Goal: Task Accomplishment & Management: Manage account settings

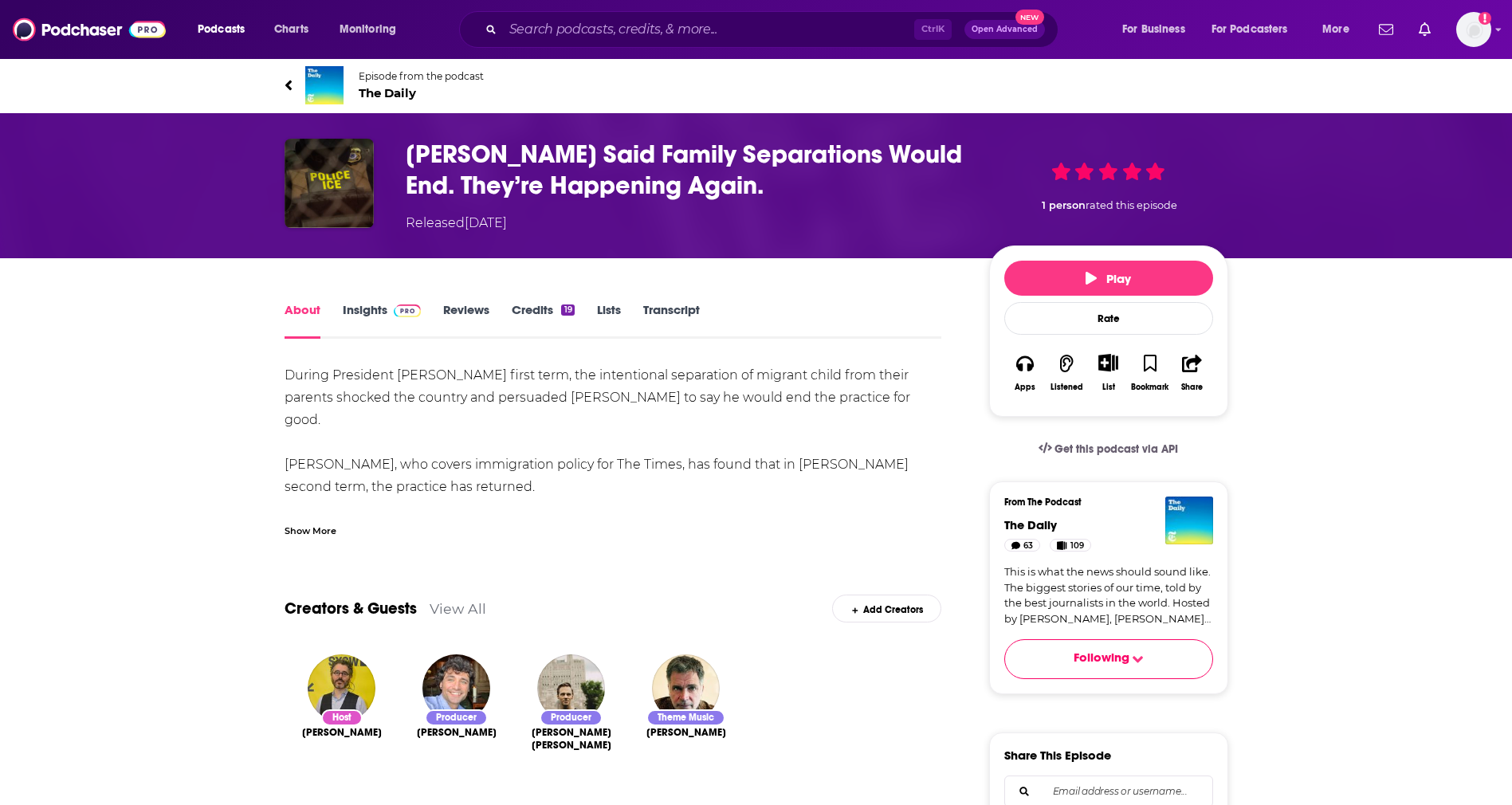
scroll to position [4, 0]
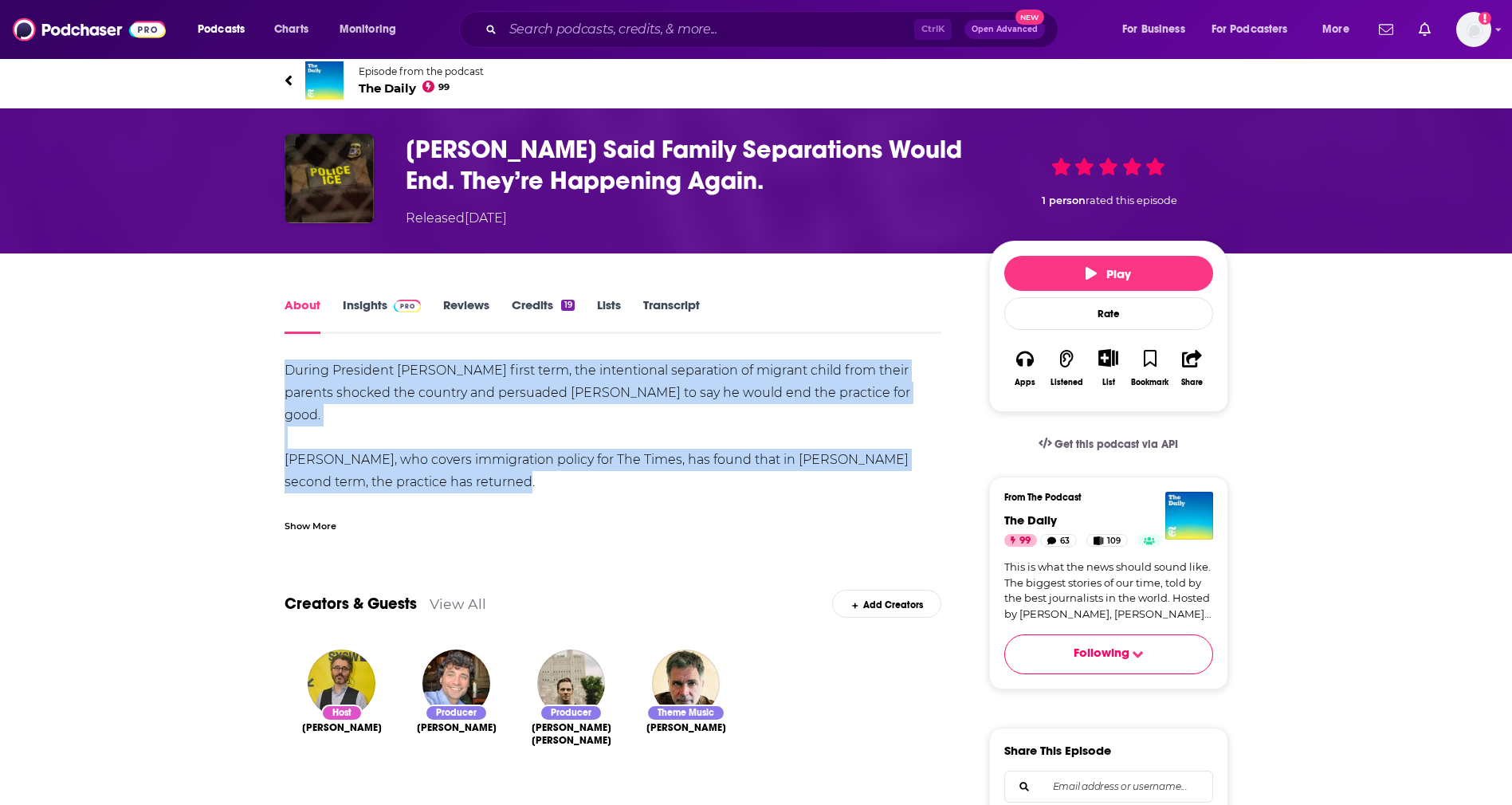
drag, startPoint x: 260, startPoint y: 349, endPoint x: 493, endPoint y: 462, distance: 259.0
copy div "During President Trump’s first term, the intentional separation of migrant chil…"
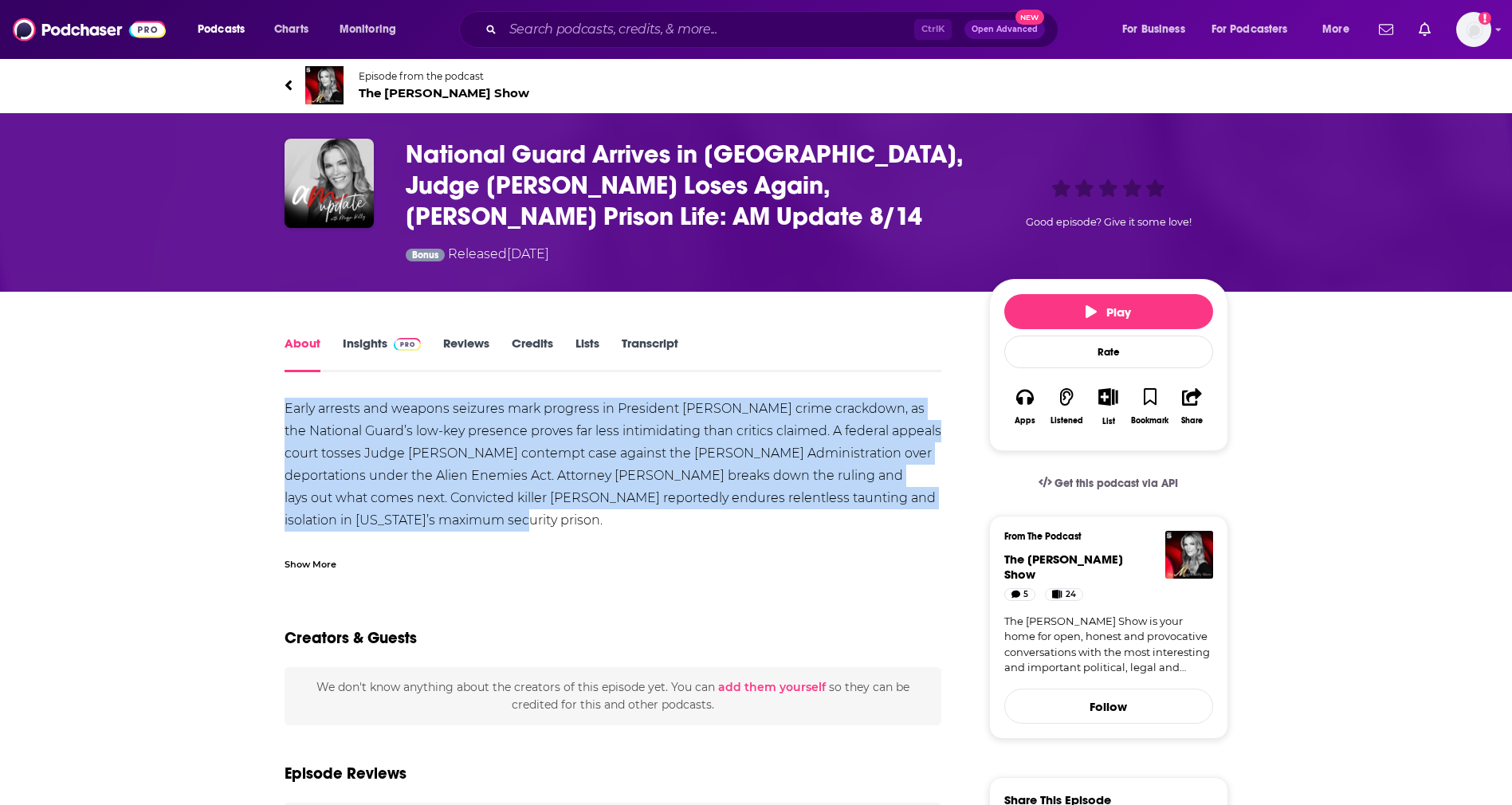
drag, startPoint x: 539, startPoint y: 521, endPoint x: 281, endPoint y: 413, distance: 279.7
copy div "Early arrests and weapons seizures mark progress in President Trump’s DC crime …"
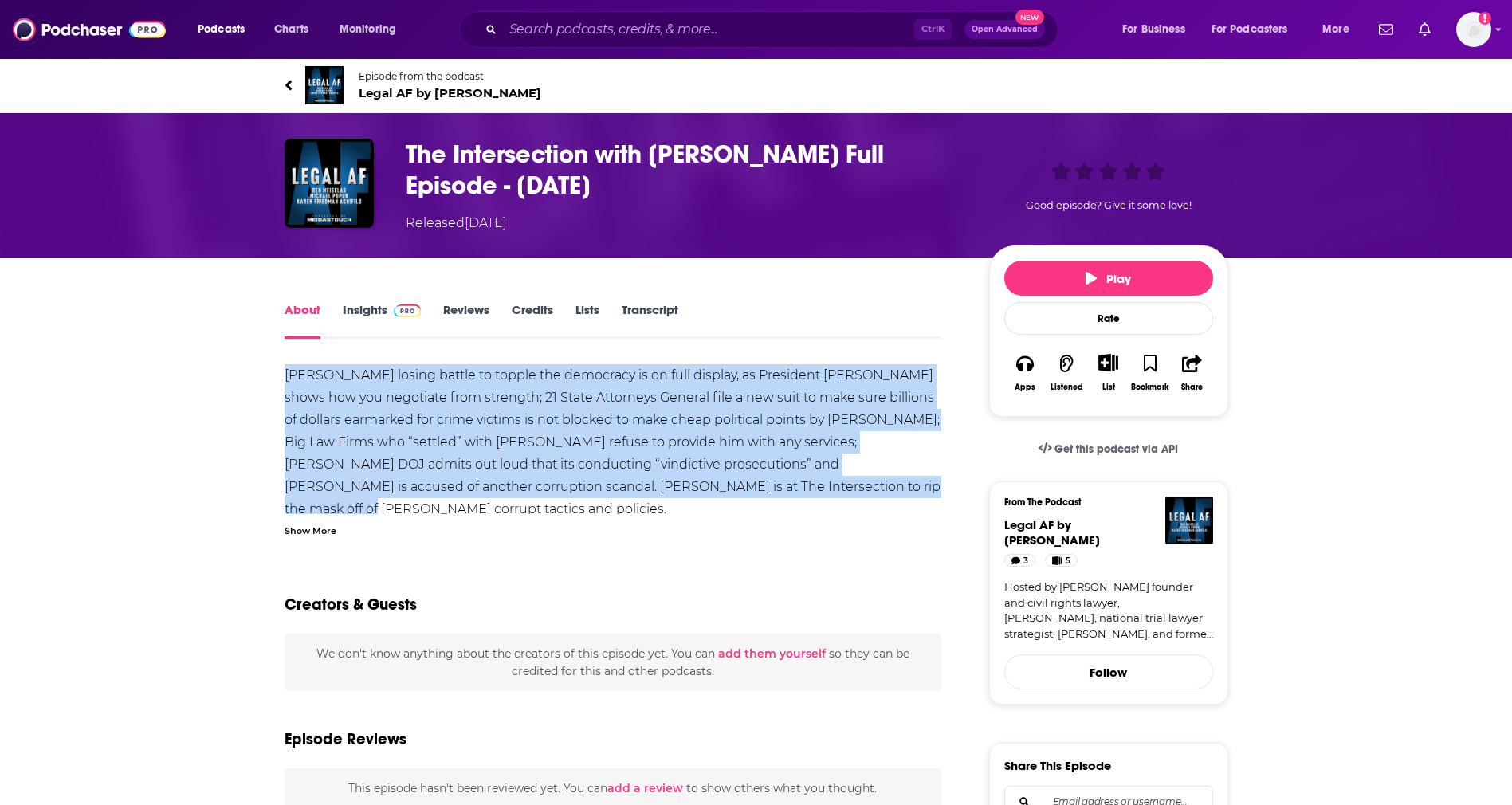
drag, startPoint x: 832, startPoint y: 488, endPoint x: 270, endPoint y: 369, distance: 574.5
copy div "Trump’s losing battle to topple the democracy is on full display, as President …"
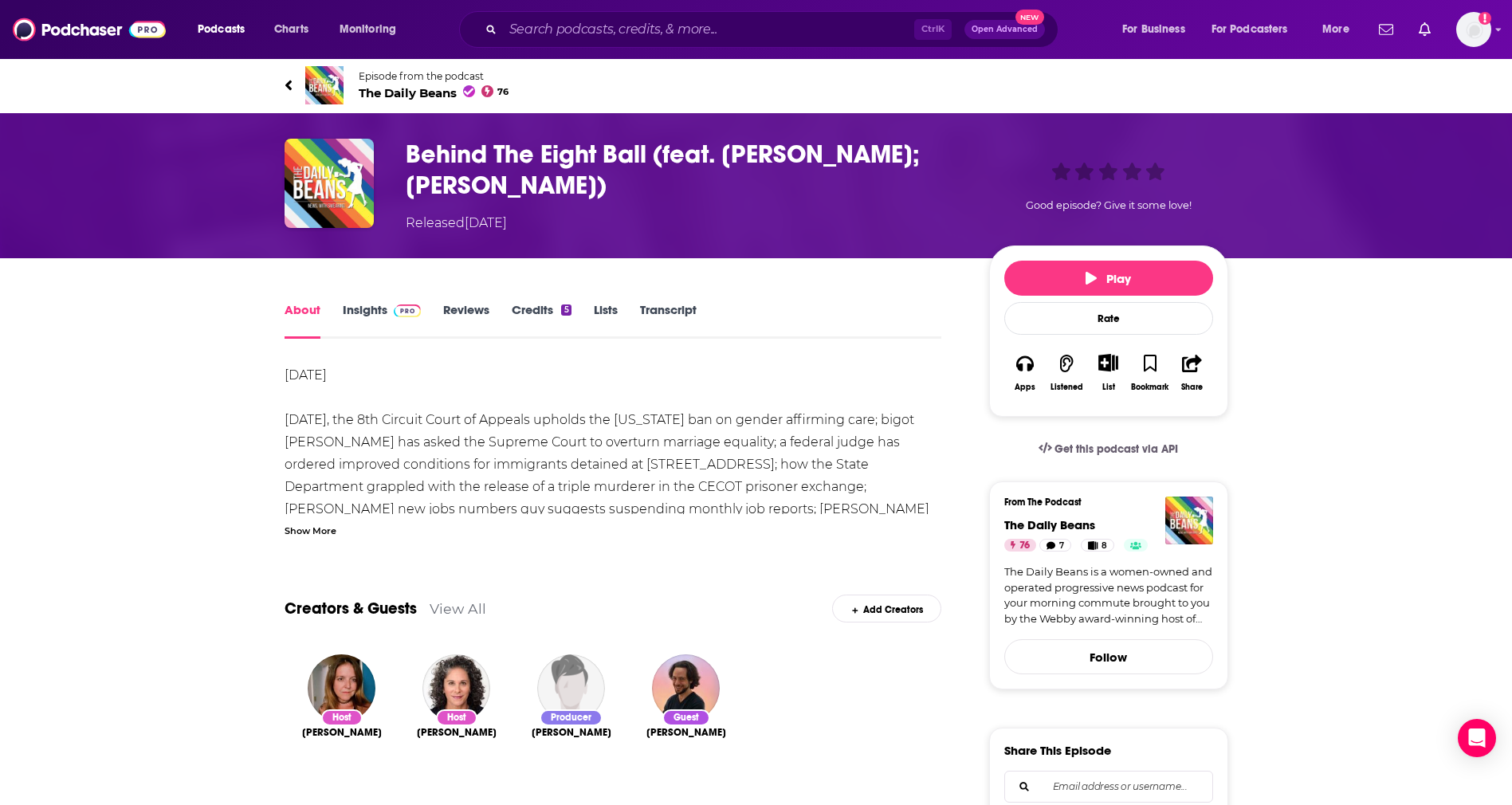
click at [320, 531] on div "Show More" at bounding box center [310, 529] width 52 height 15
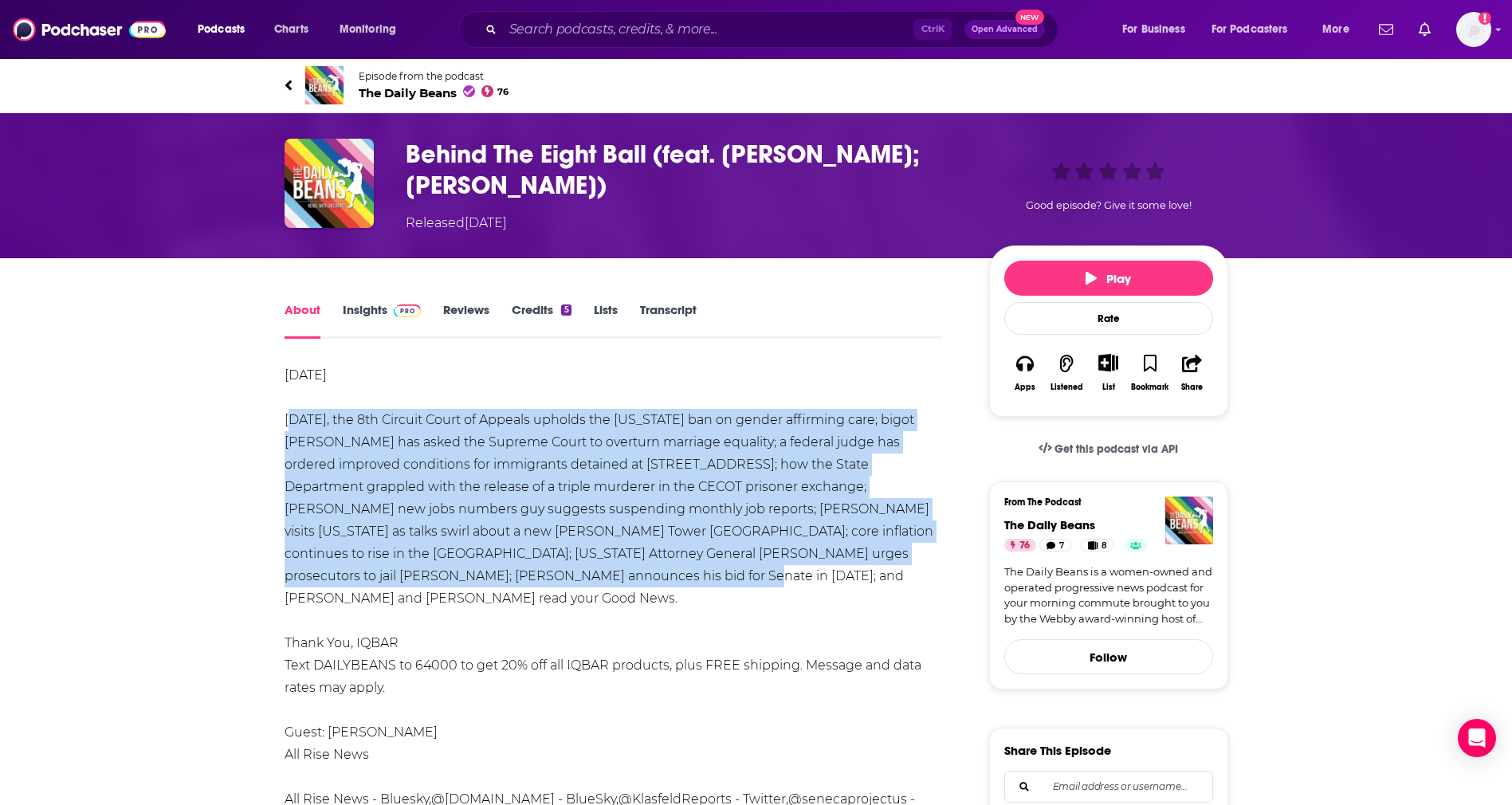
drag, startPoint x: 258, startPoint y: 411, endPoint x: 784, endPoint y: 566, distance: 548.4
copy div "Today, the 8th Circuit Court of Appeals upholds the Arkansas ban on gender affi…"
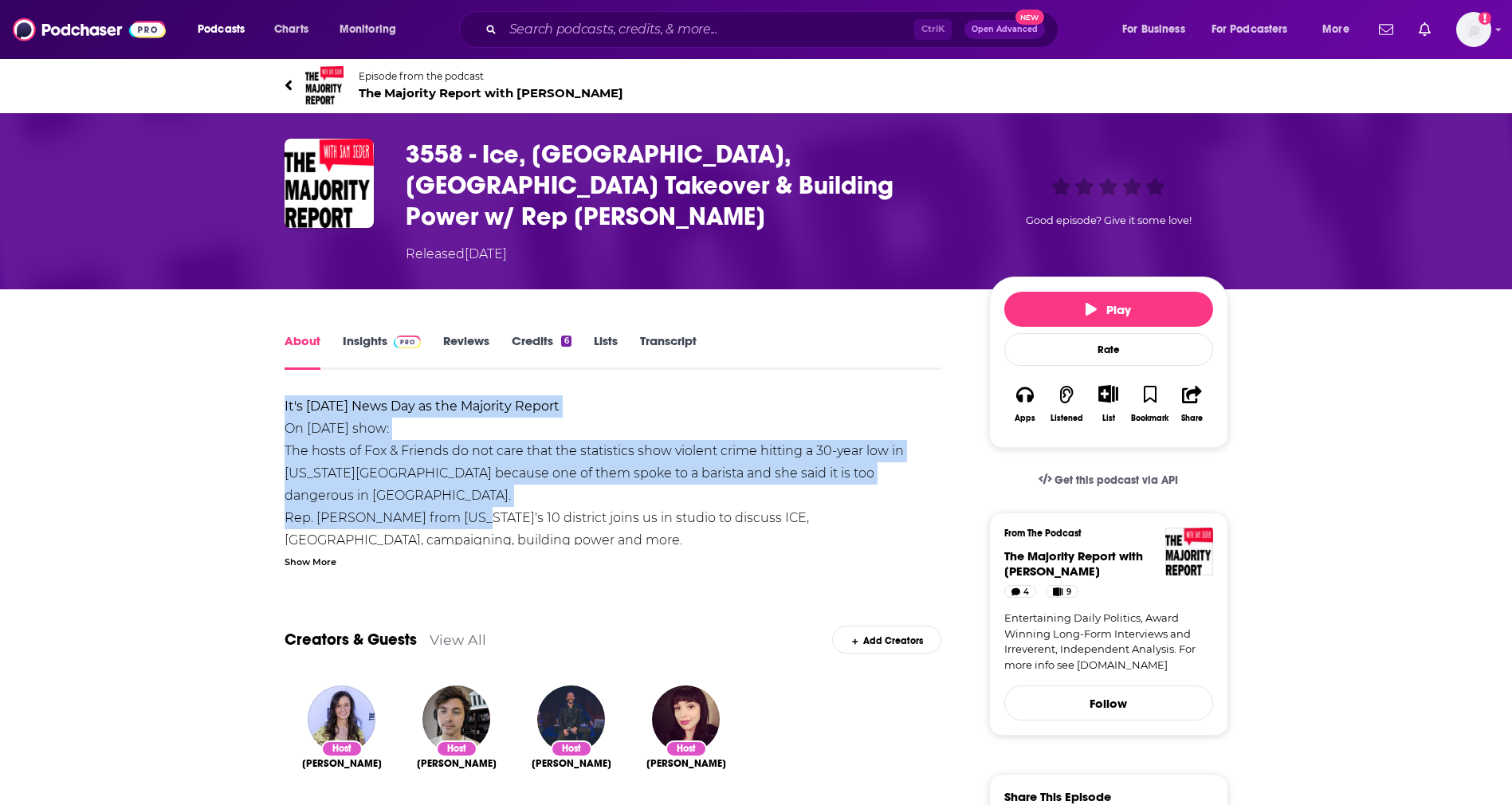
drag, startPoint x: 252, startPoint y: 382, endPoint x: 455, endPoint y: 471, distance: 221.7
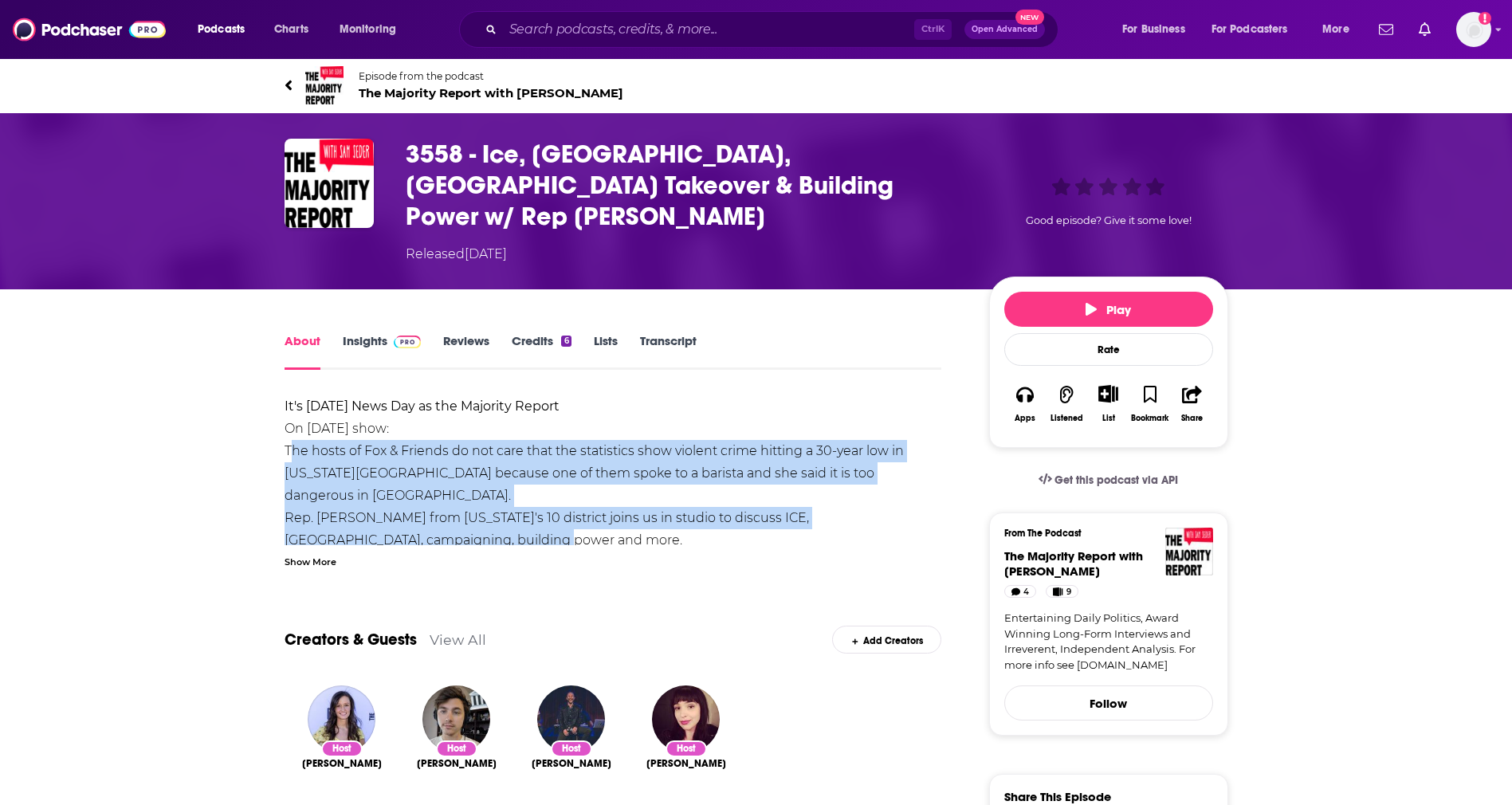
drag, startPoint x: 427, startPoint y: 491, endPoint x: 254, endPoint y: 423, distance: 185.9
copy div "The hosts of Fox & Friends do not care that the statistics show violent crime h…"
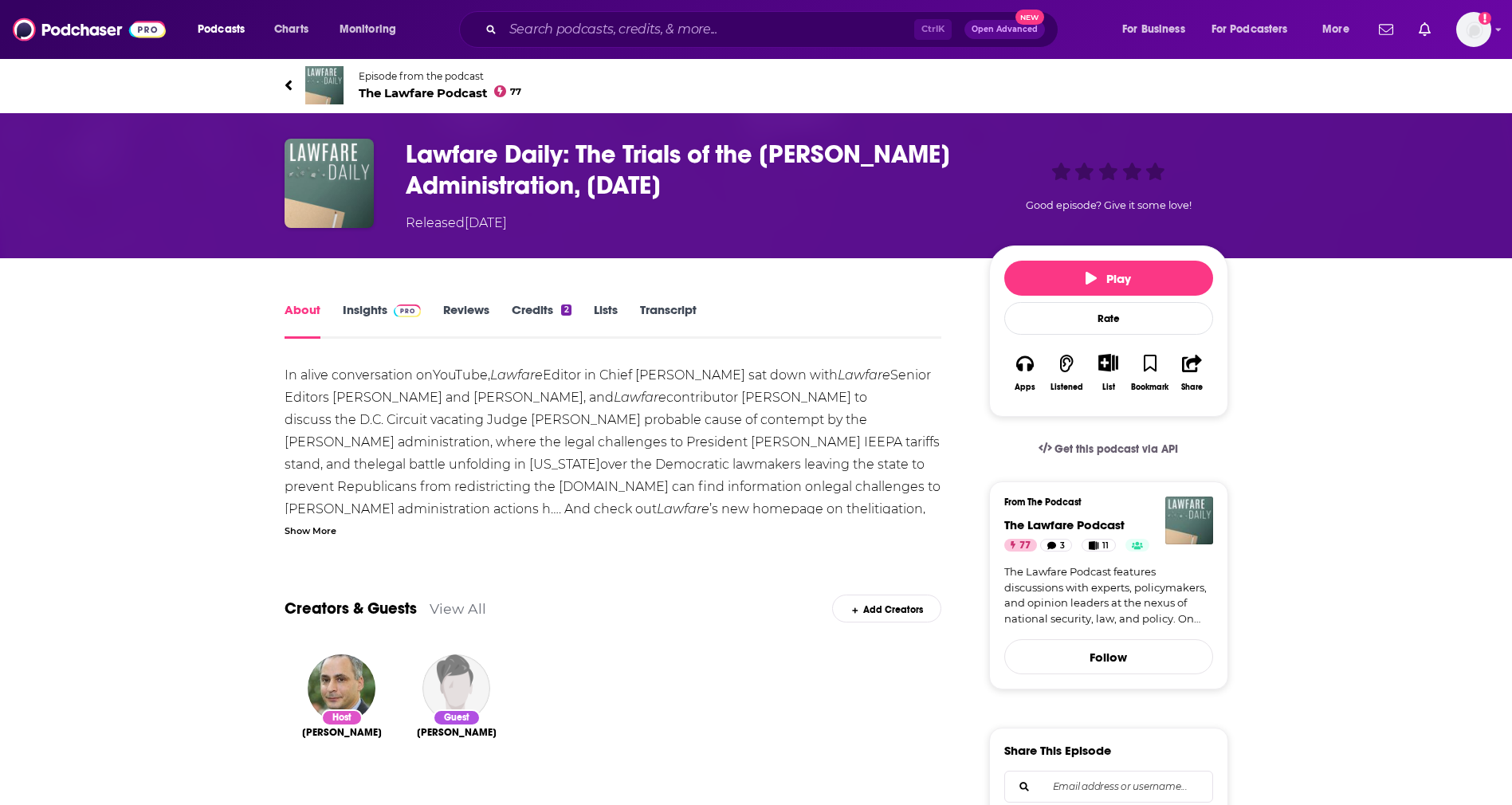
click at [315, 525] on div "Show More" at bounding box center [310, 529] width 52 height 15
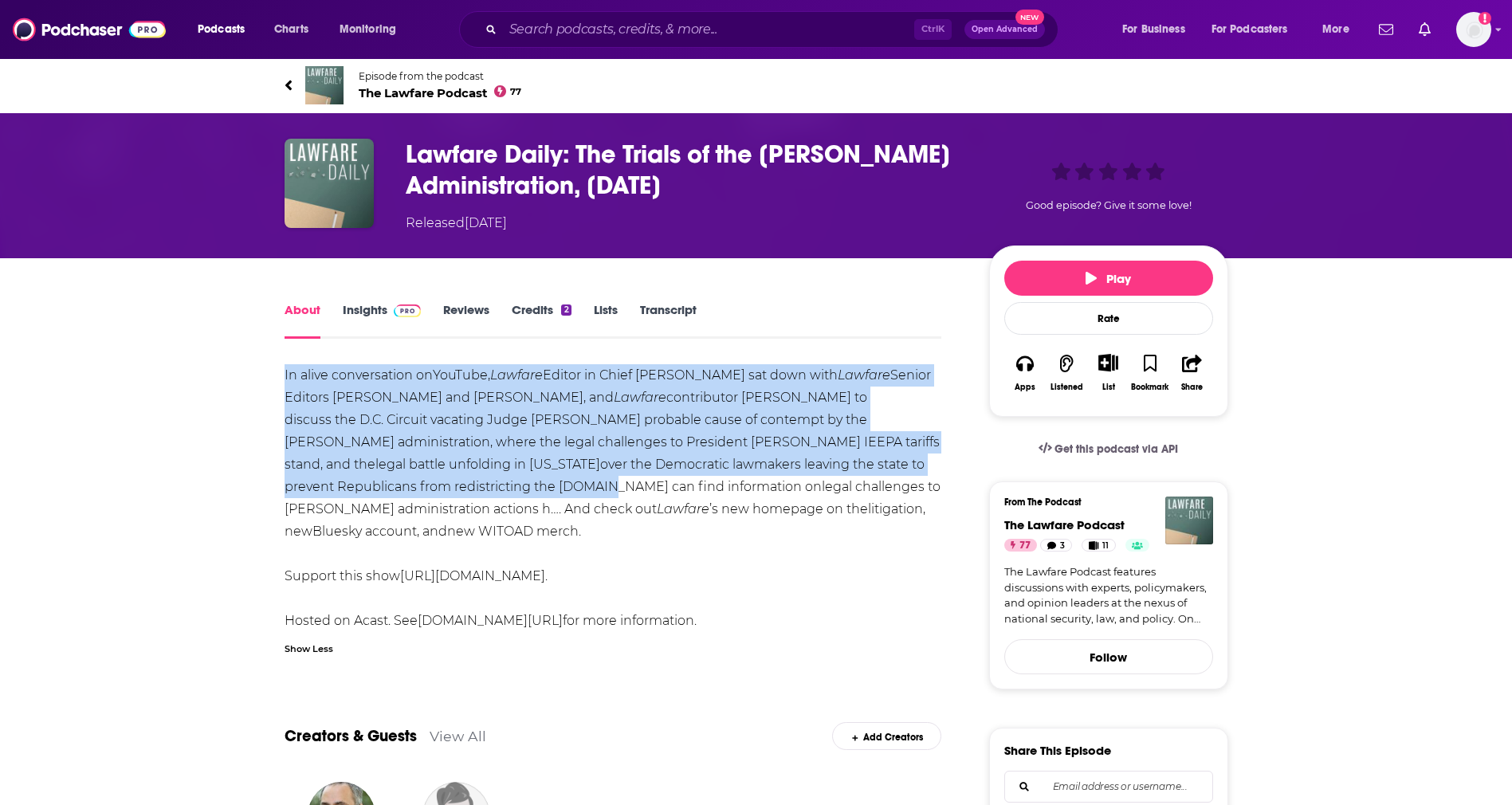
drag, startPoint x: 252, startPoint y: 376, endPoint x: 424, endPoint y: 488, distance: 205.3
copy div "In a live conversation on YouTube, Lawfare Editor in Chief Benjamin Wittes sat …"
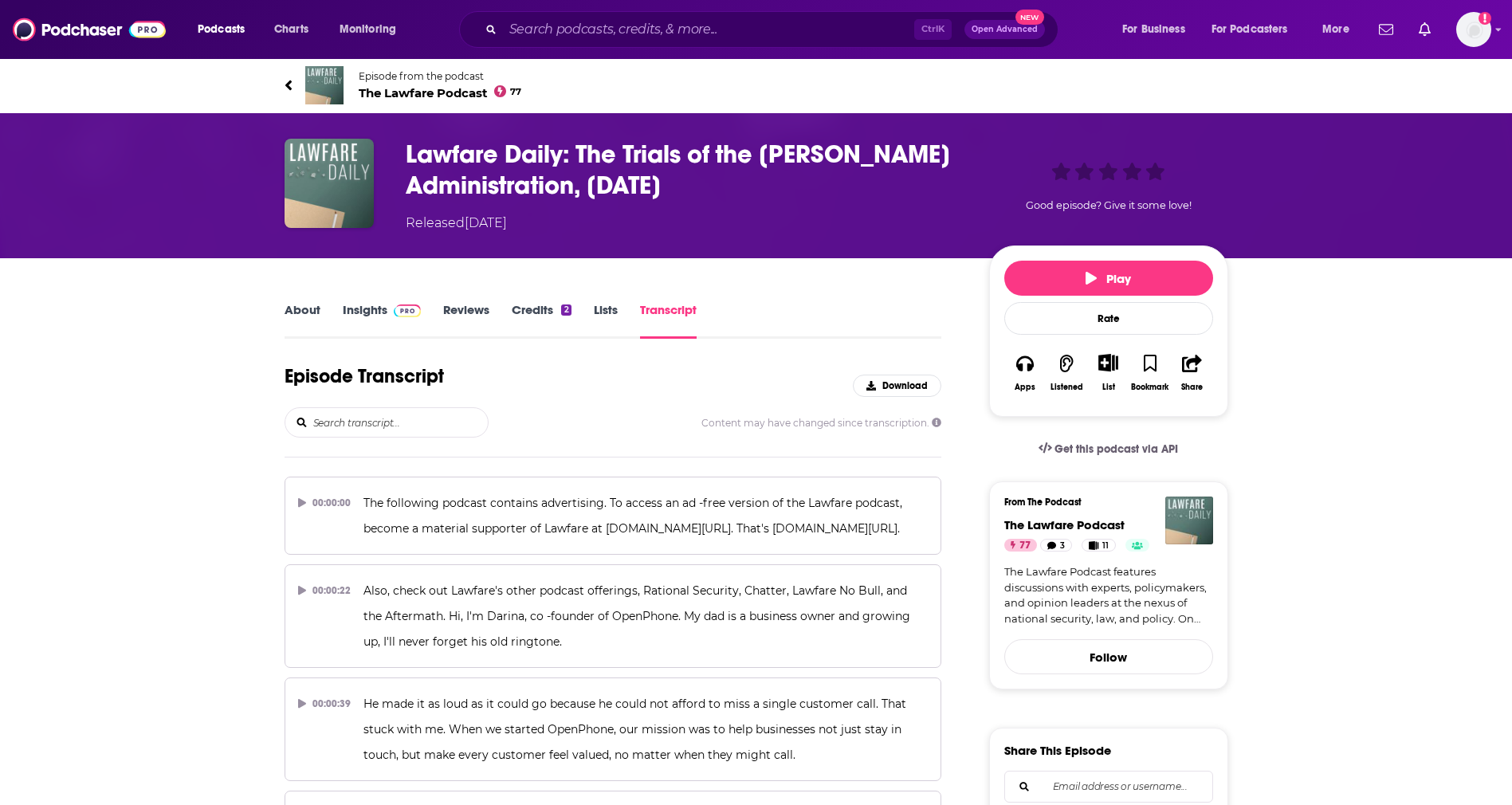
click at [305, 321] on link "About" at bounding box center [302, 320] width 36 height 36
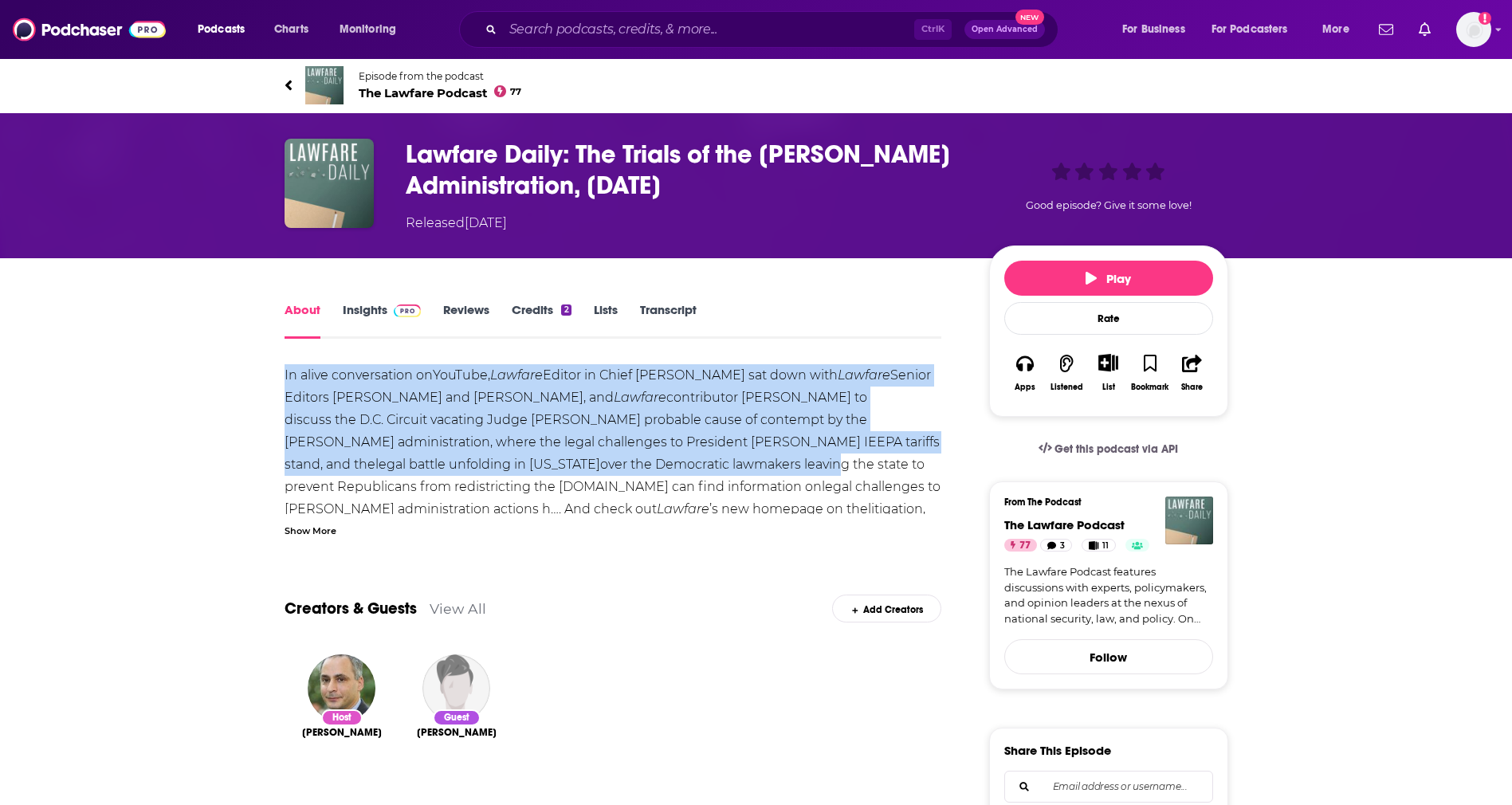
drag, startPoint x: 266, startPoint y: 368, endPoint x: 627, endPoint y: 462, distance: 373.0
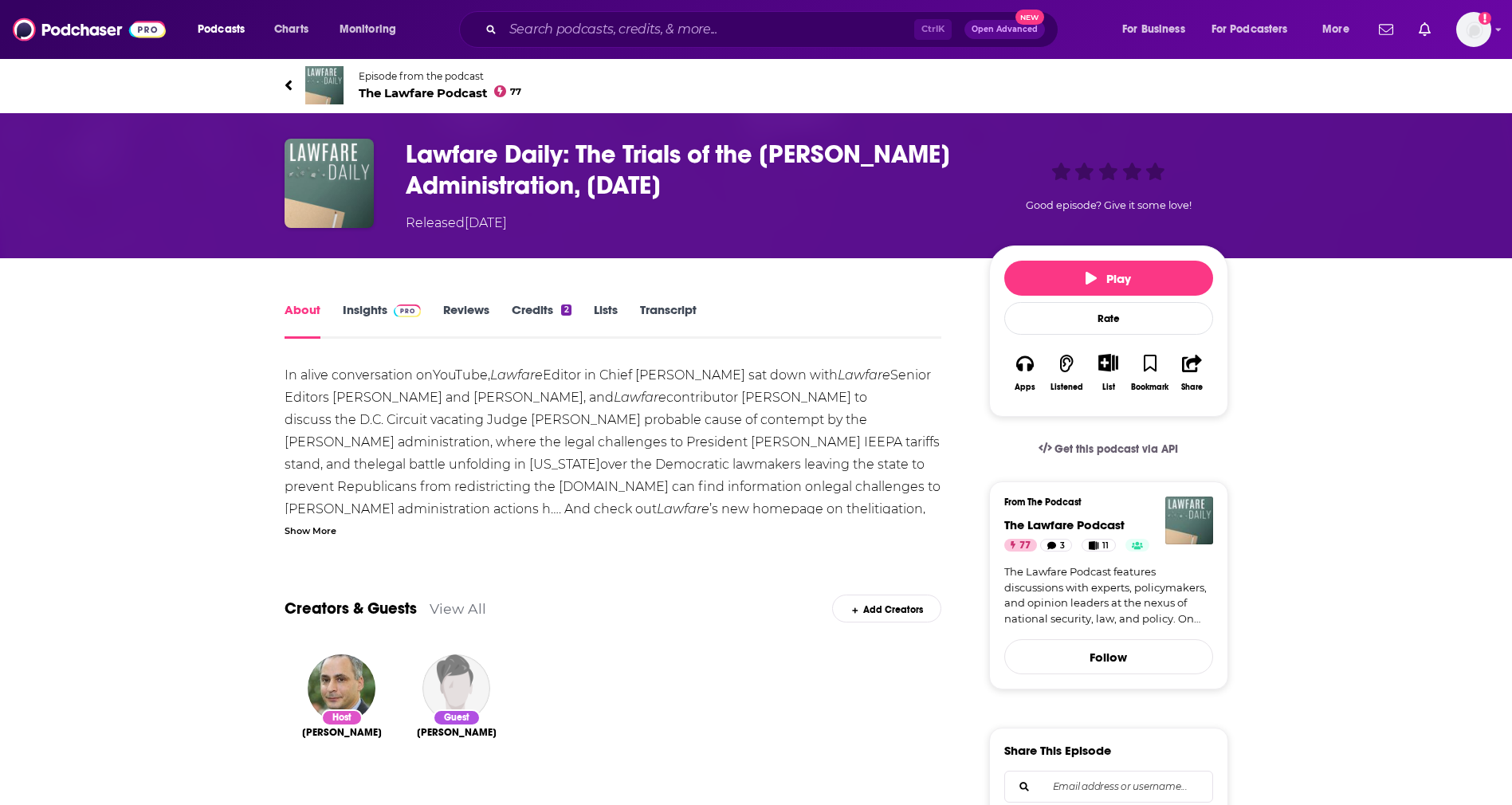
click at [326, 529] on div "Show More" at bounding box center [310, 529] width 52 height 15
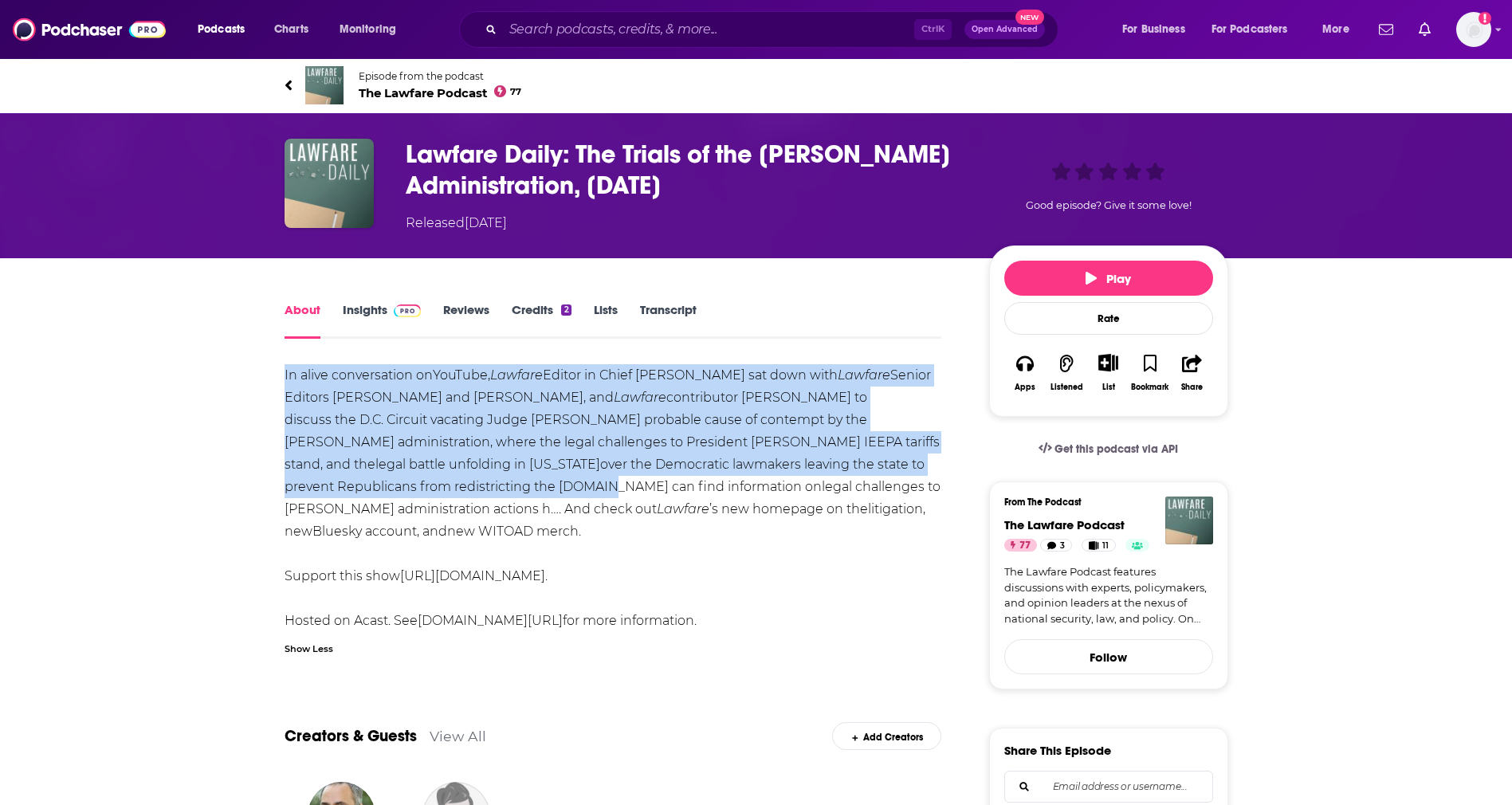
drag, startPoint x: 425, startPoint y: 485, endPoint x: 256, endPoint y: 378, distance: 200.0
copy div "In a live conversation on YouTube, Lawfare Editor in Chief Benjamin Wittes sat …"
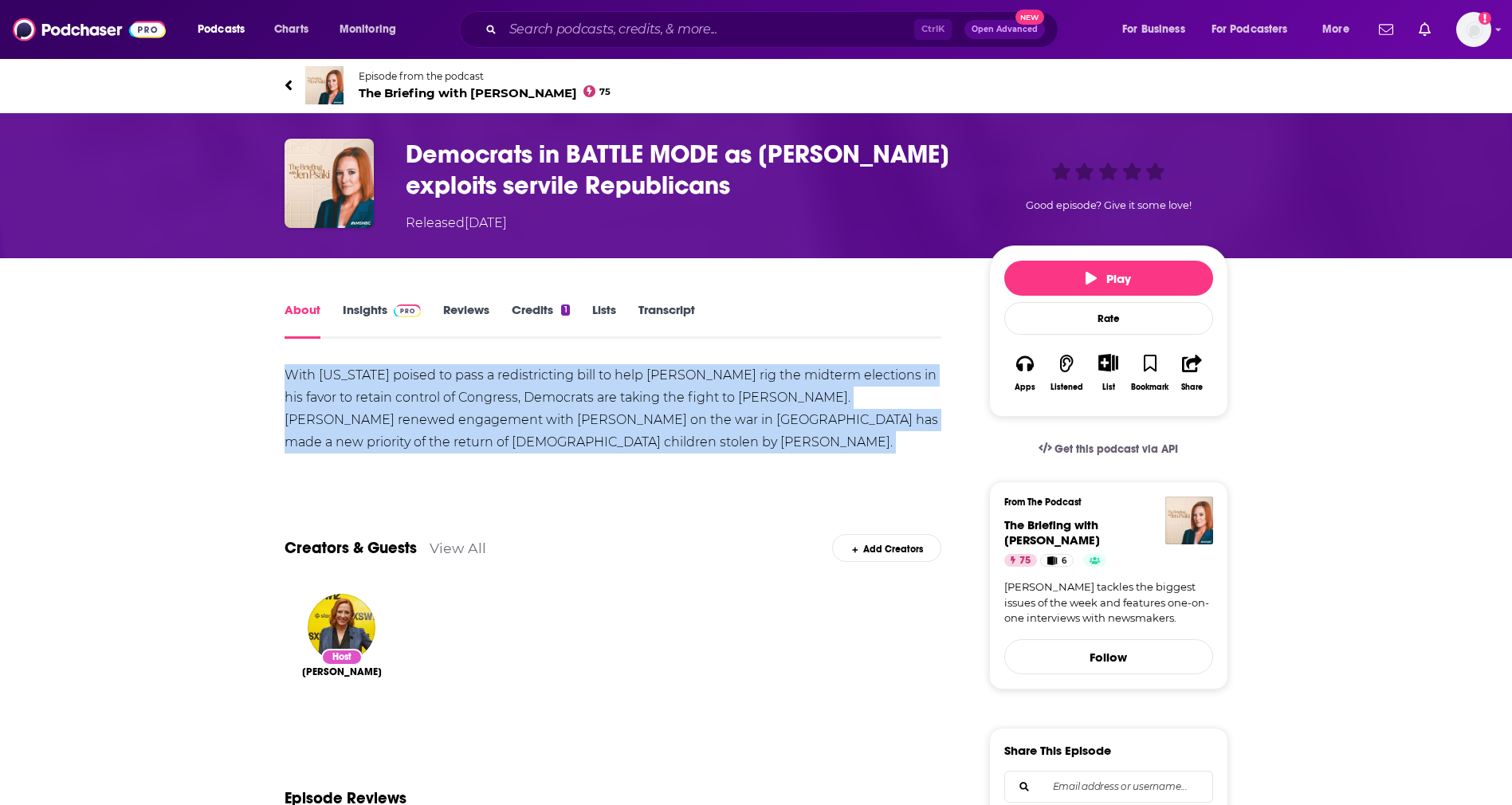
drag, startPoint x: 270, startPoint y: 369, endPoint x: 423, endPoint y: 458, distance: 177.0
copy div "With Texas poised to pass a redistricting bill to help Donald Trump rig the mid…"
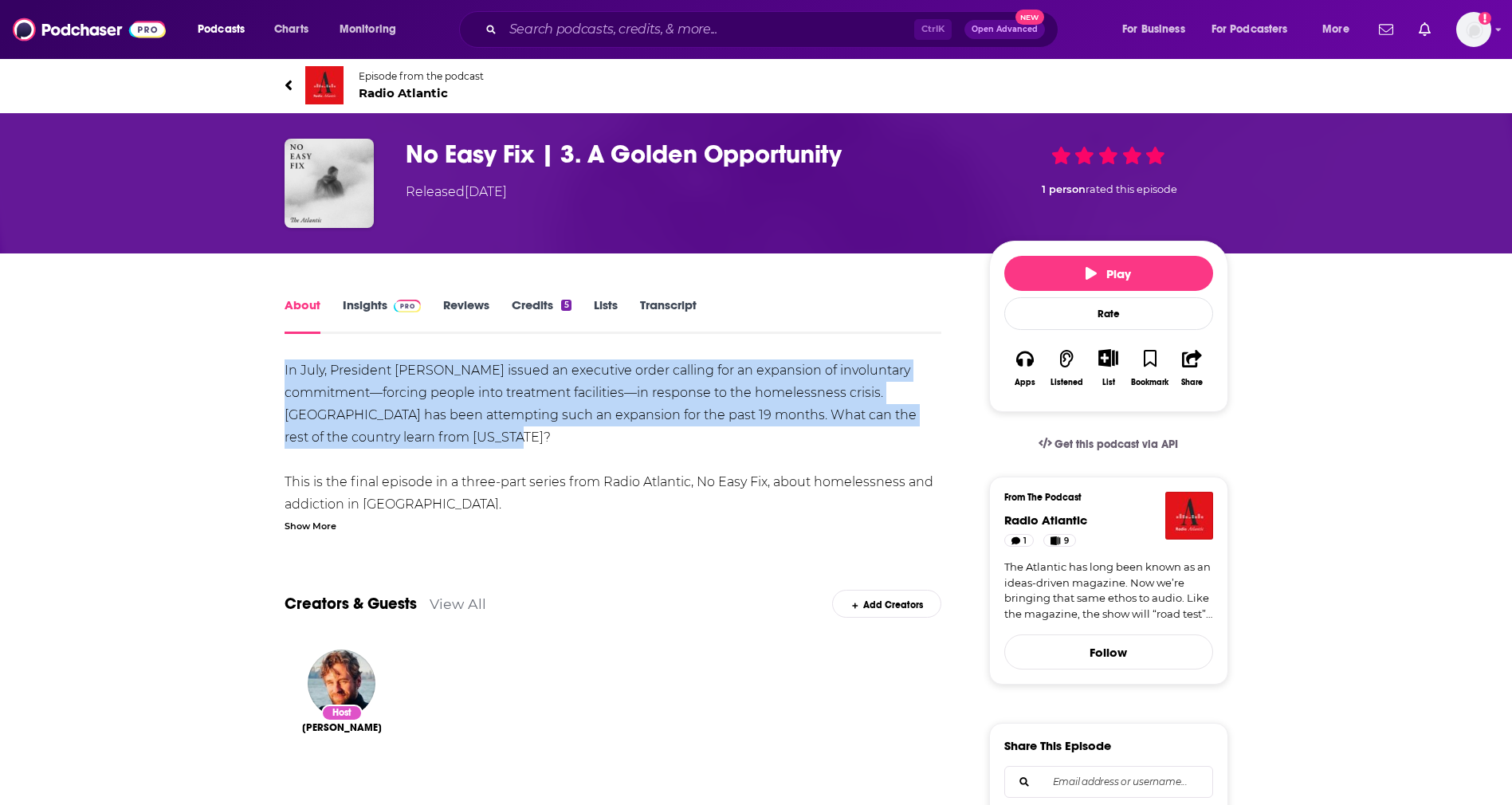
drag, startPoint x: 510, startPoint y: 429, endPoint x: 263, endPoint y: 360, distance: 256.5
copy div "In July, President Donald Trump issued an executive order calling for an expans…"
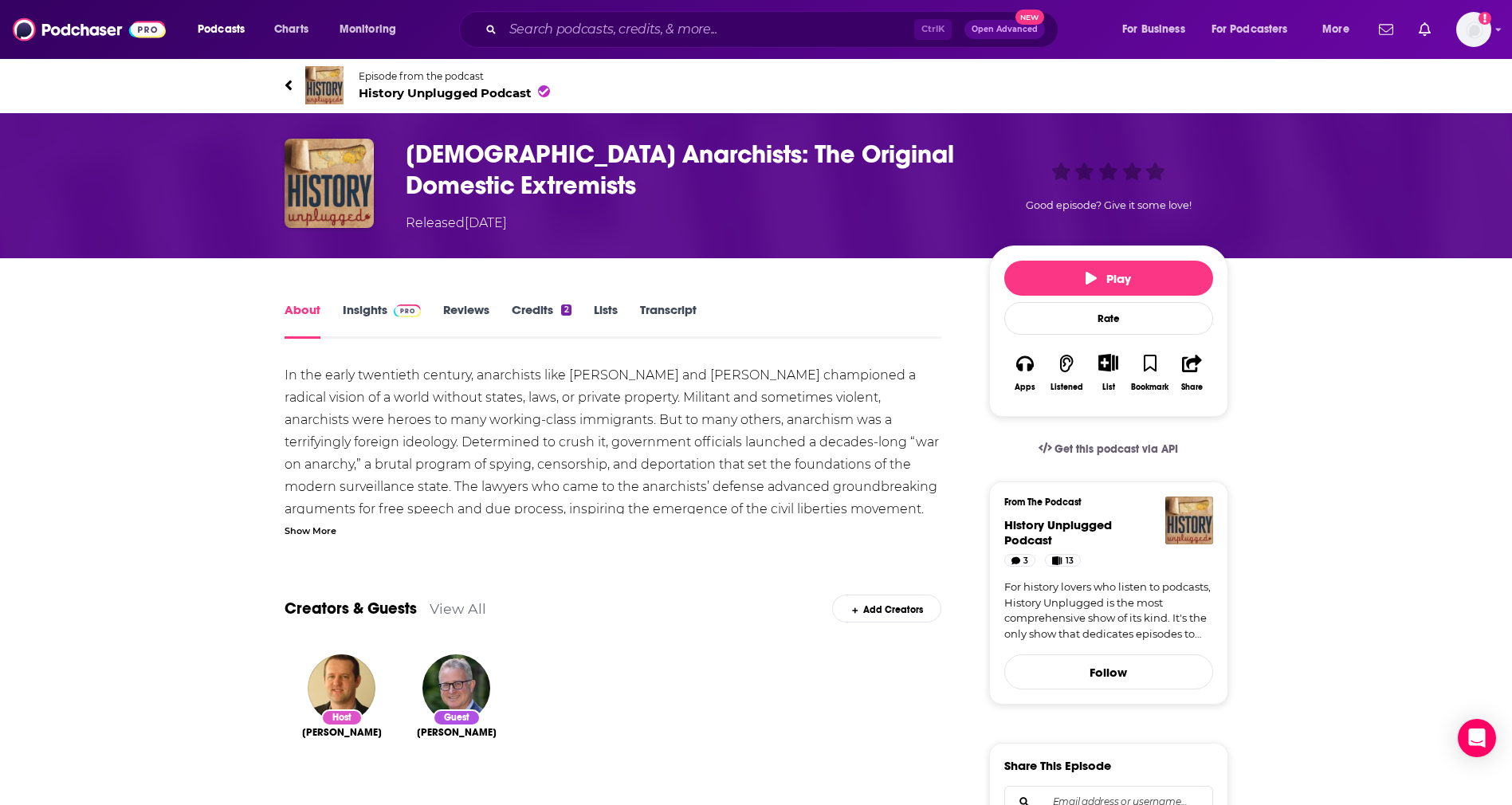
click at [313, 535] on div "Show More" at bounding box center [310, 529] width 52 height 15
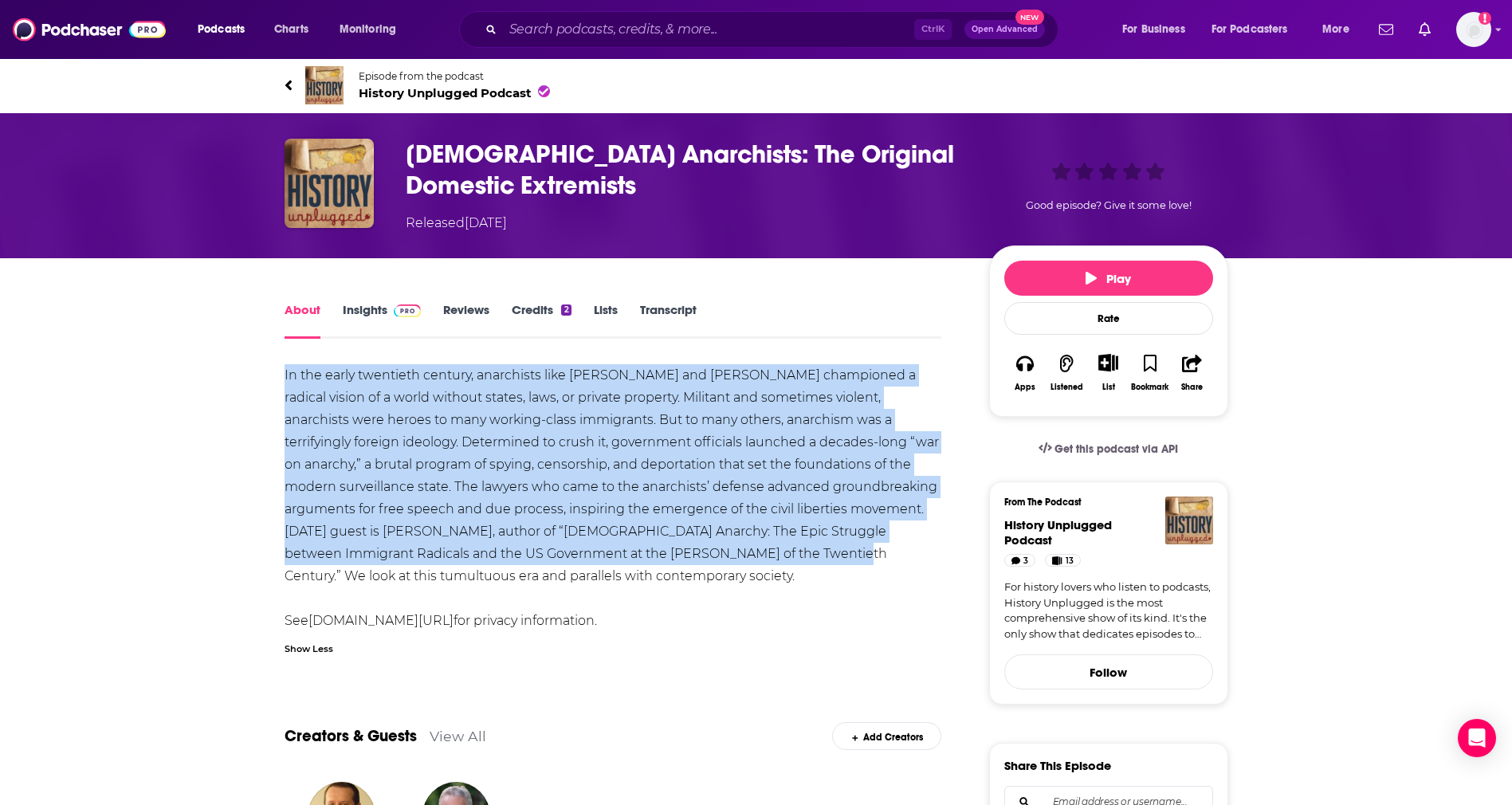
drag, startPoint x: 753, startPoint y: 551, endPoint x: 272, endPoint y: 382, distance: 509.8
copy div "In the early twentieth century, anarchists like Emma Goldman and Alexander Berk…"
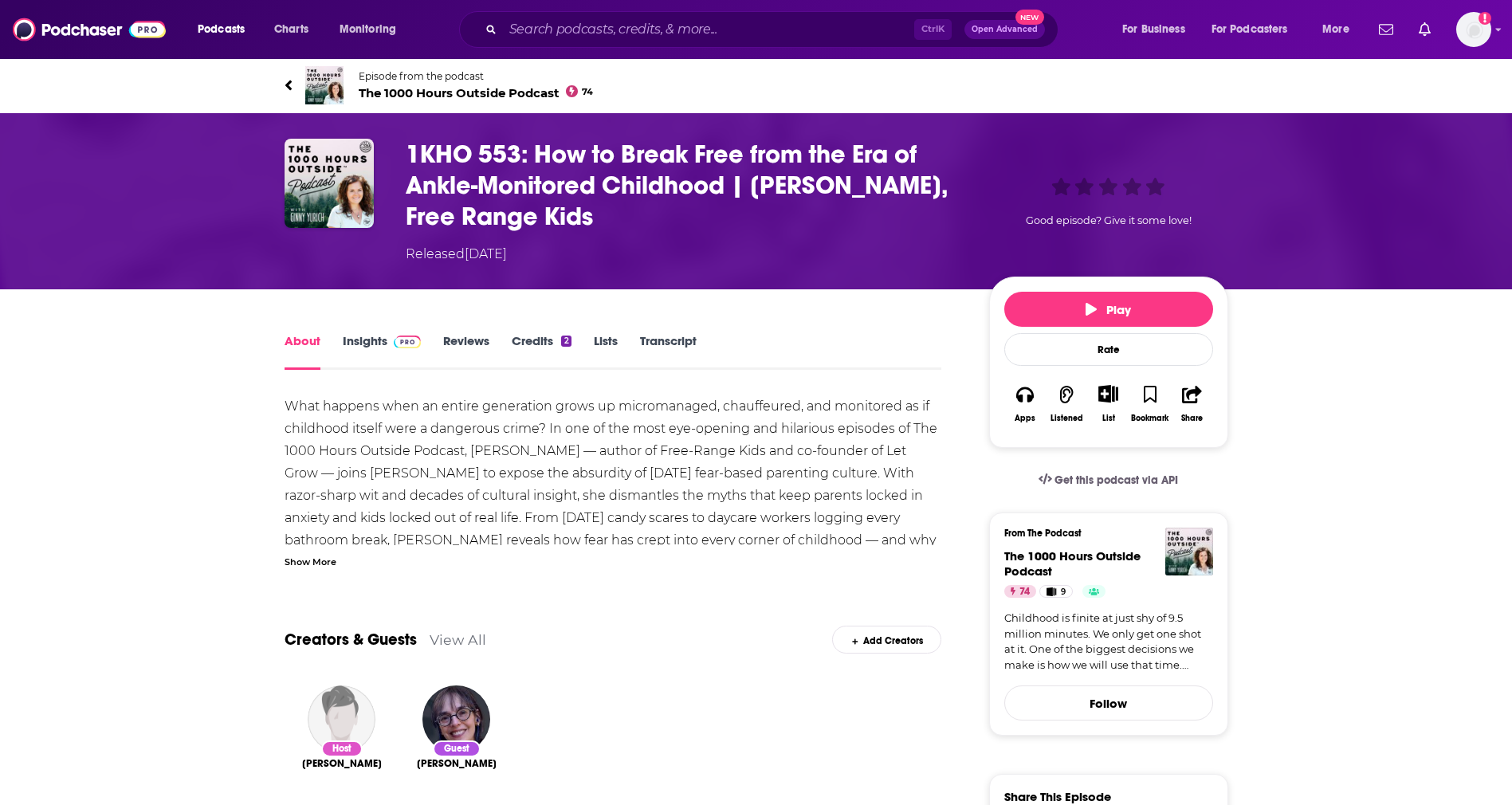
click at [308, 563] on div "Show More" at bounding box center [310, 560] width 52 height 15
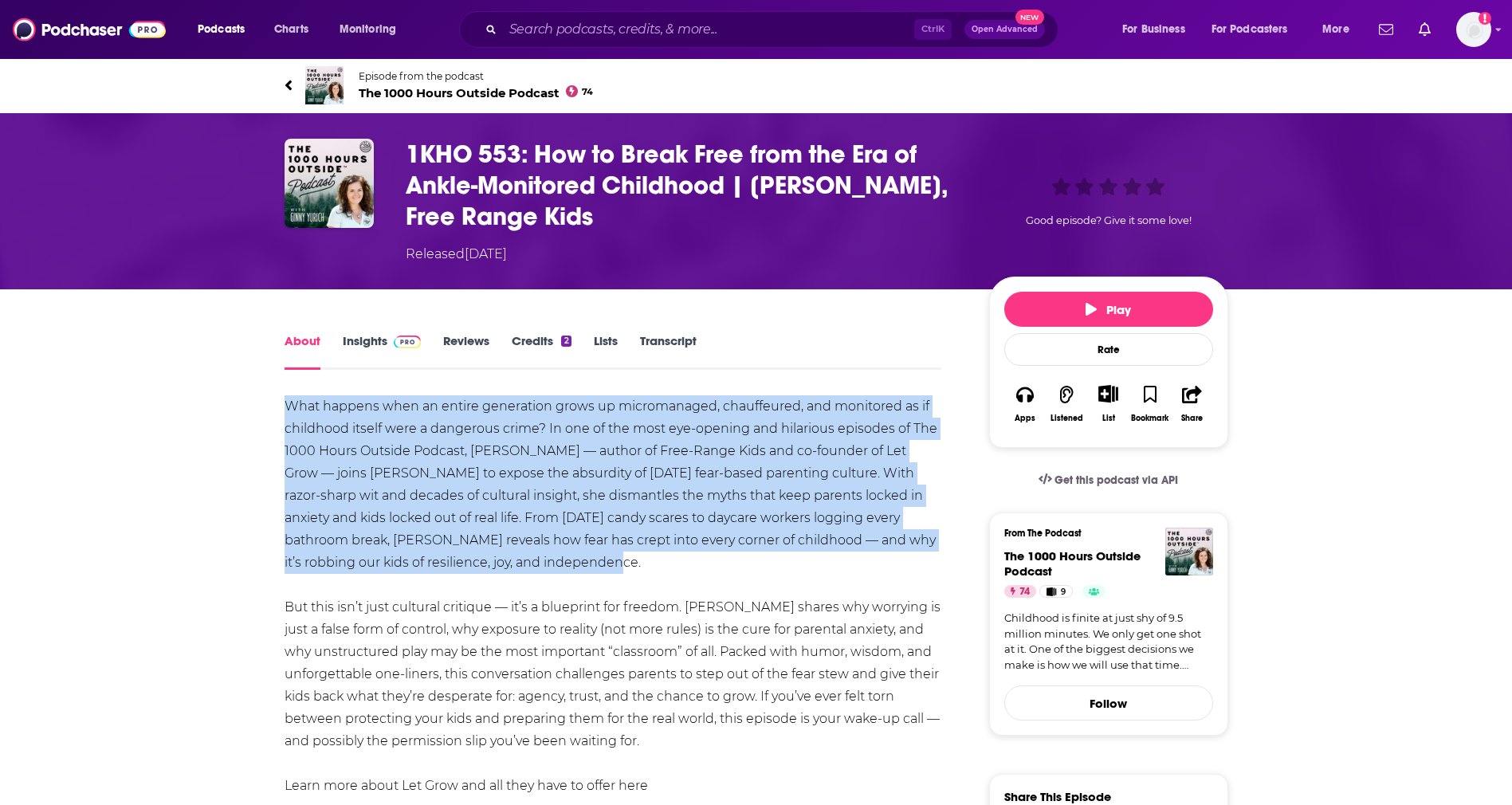
drag, startPoint x: 550, startPoint y: 558, endPoint x: 270, endPoint y: 411, distance: 316.2
copy div "What happens when an entire generation grows up micromanaged, chauffeured, and …"
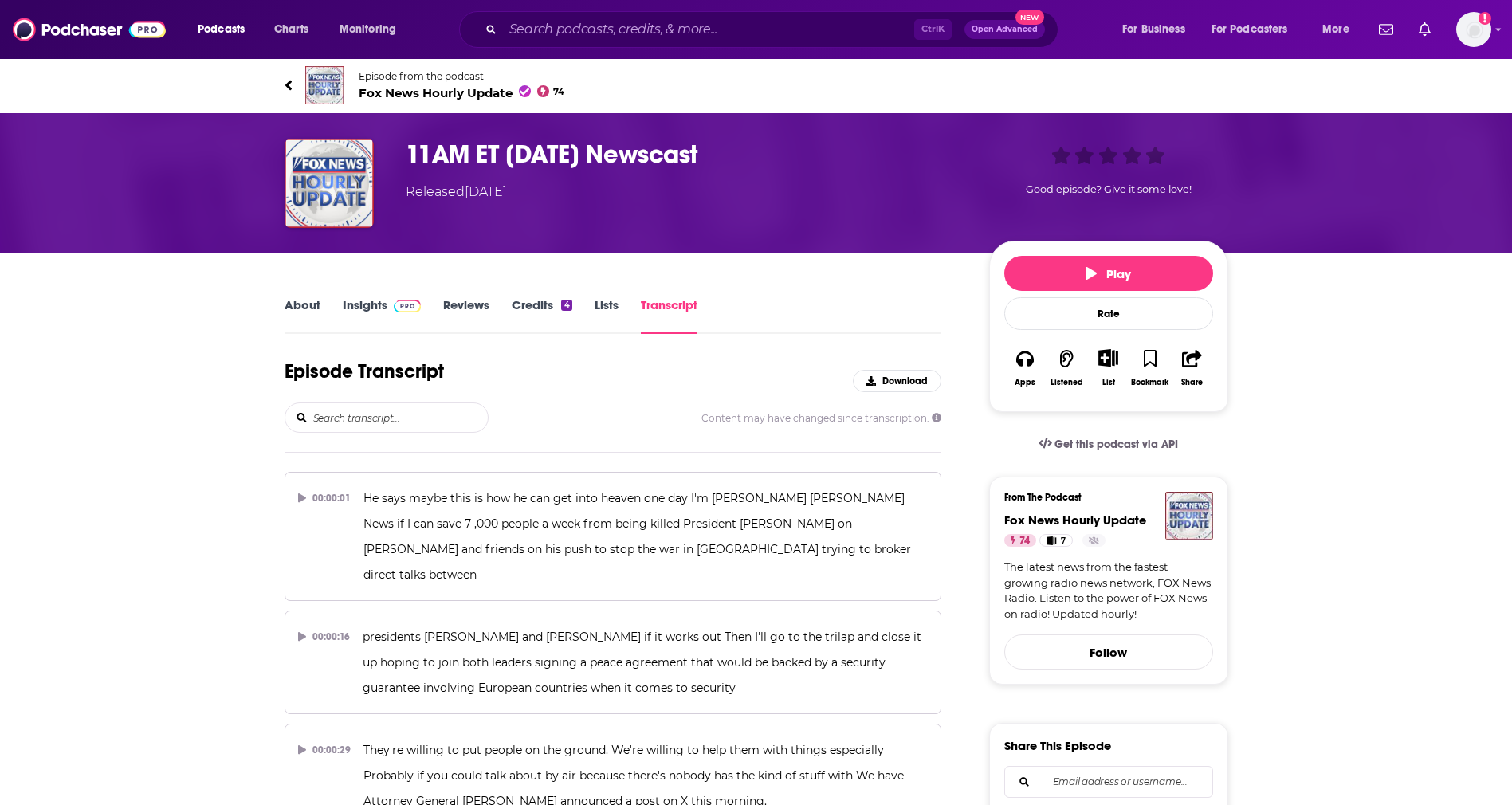
click at [302, 305] on link "About" at bounding box center [302, 315] width 36 height 36
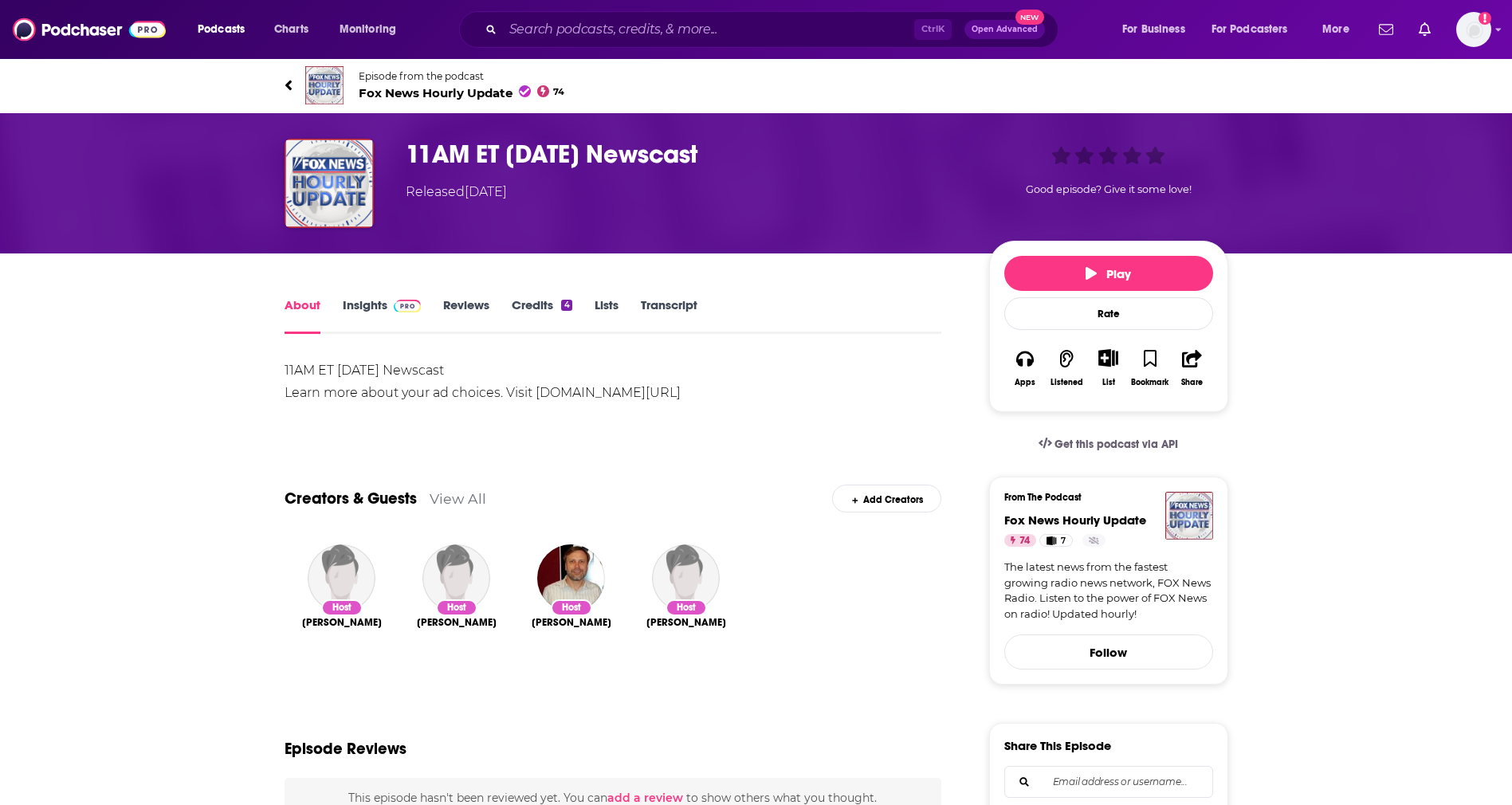
drag, startPoint x: 496, startPoint y: 368, endPoint x: 250, endPoint y: 367, distance: 246.0
copy div "11AM ET 08/19/2025 Newscast"
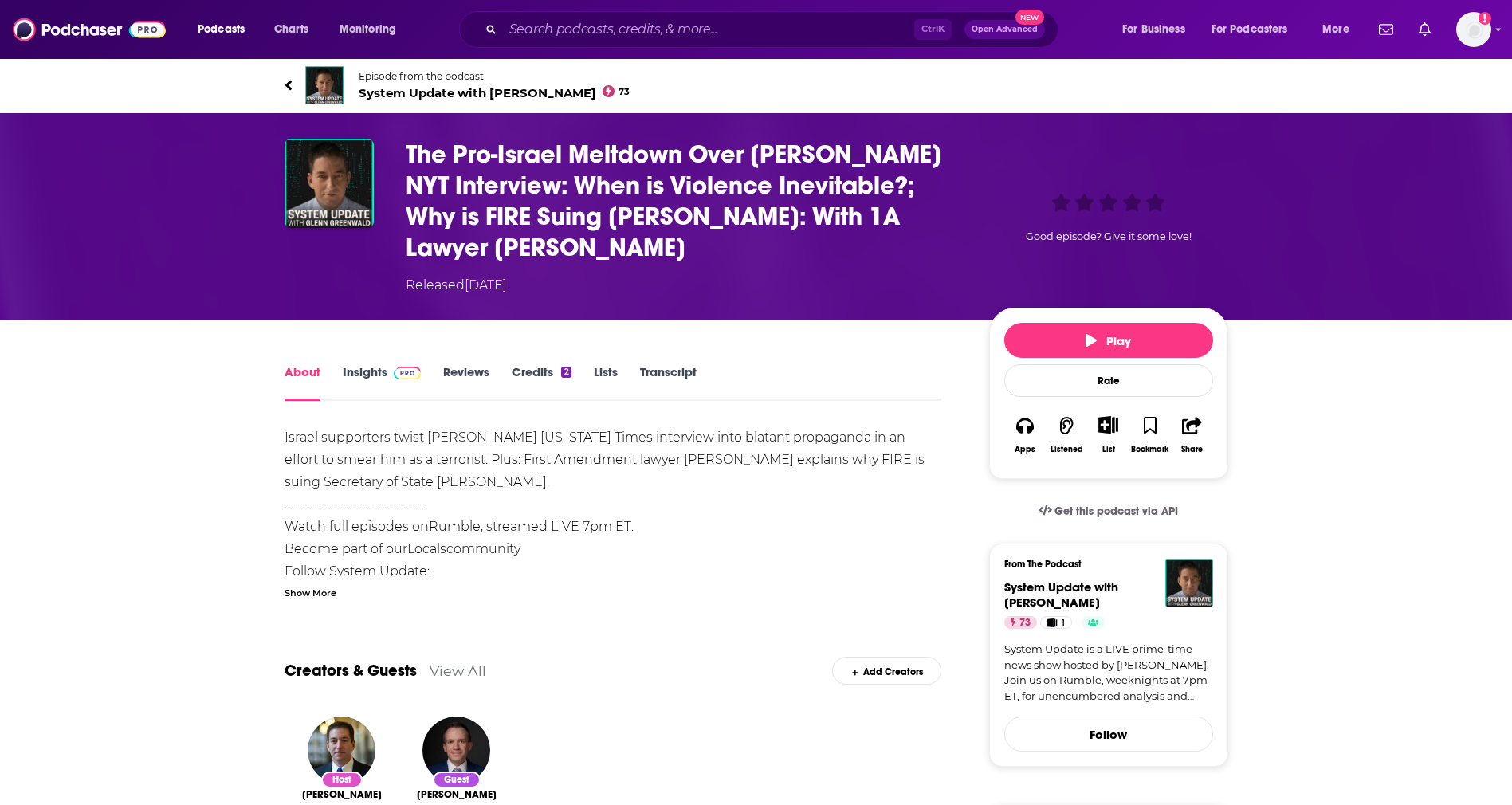
drag, startPoint x: 266, startPoint y: 428, endPoint x: 514, endPoint y: 482, distance: 253.8
copy div "Israel supporters twist Mahmoud Khalil's New York Times interview into blatant …"
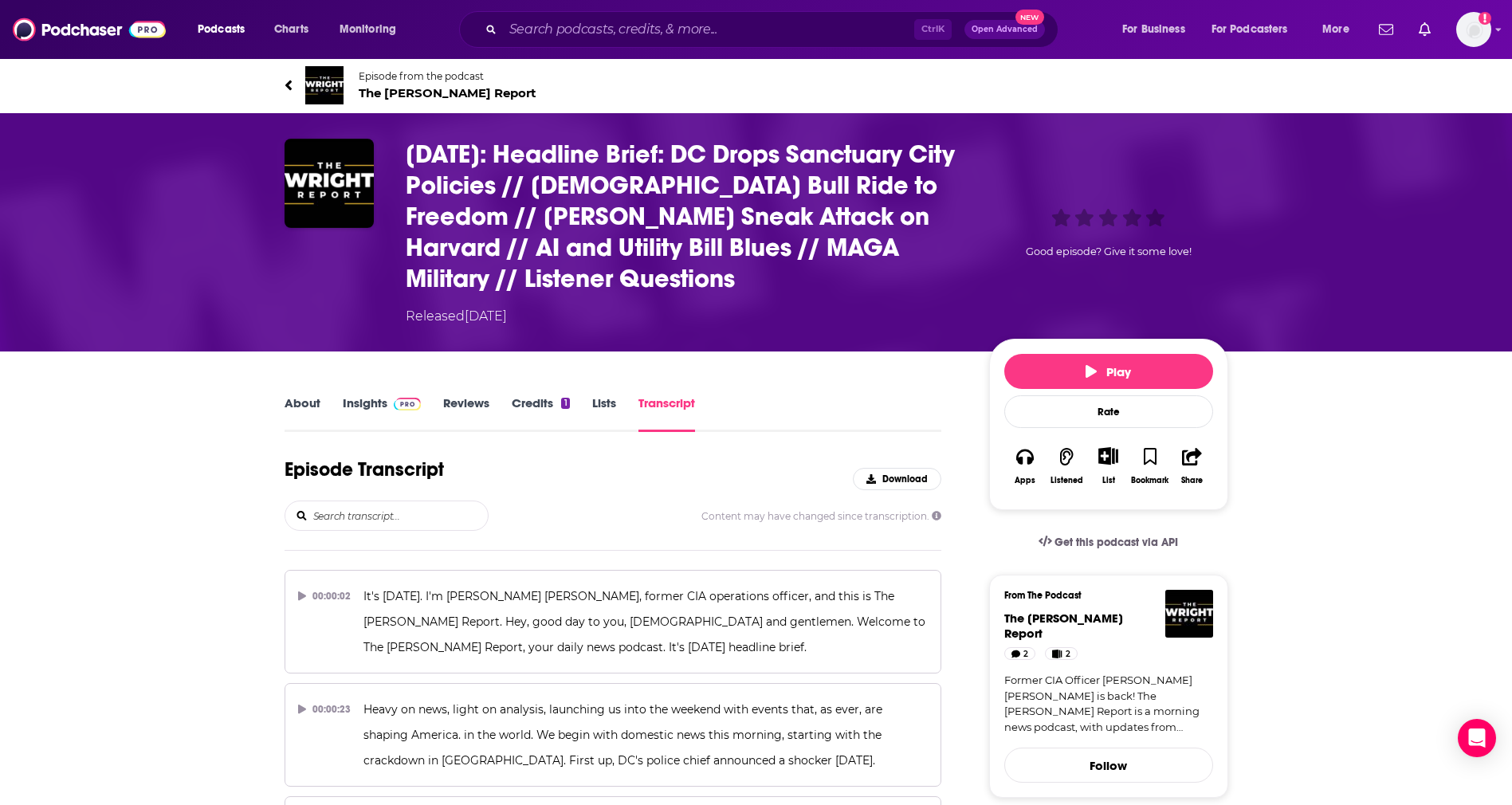
click at [307, 412] on link "About" at bounding box center [302, 413] width 36 height 36
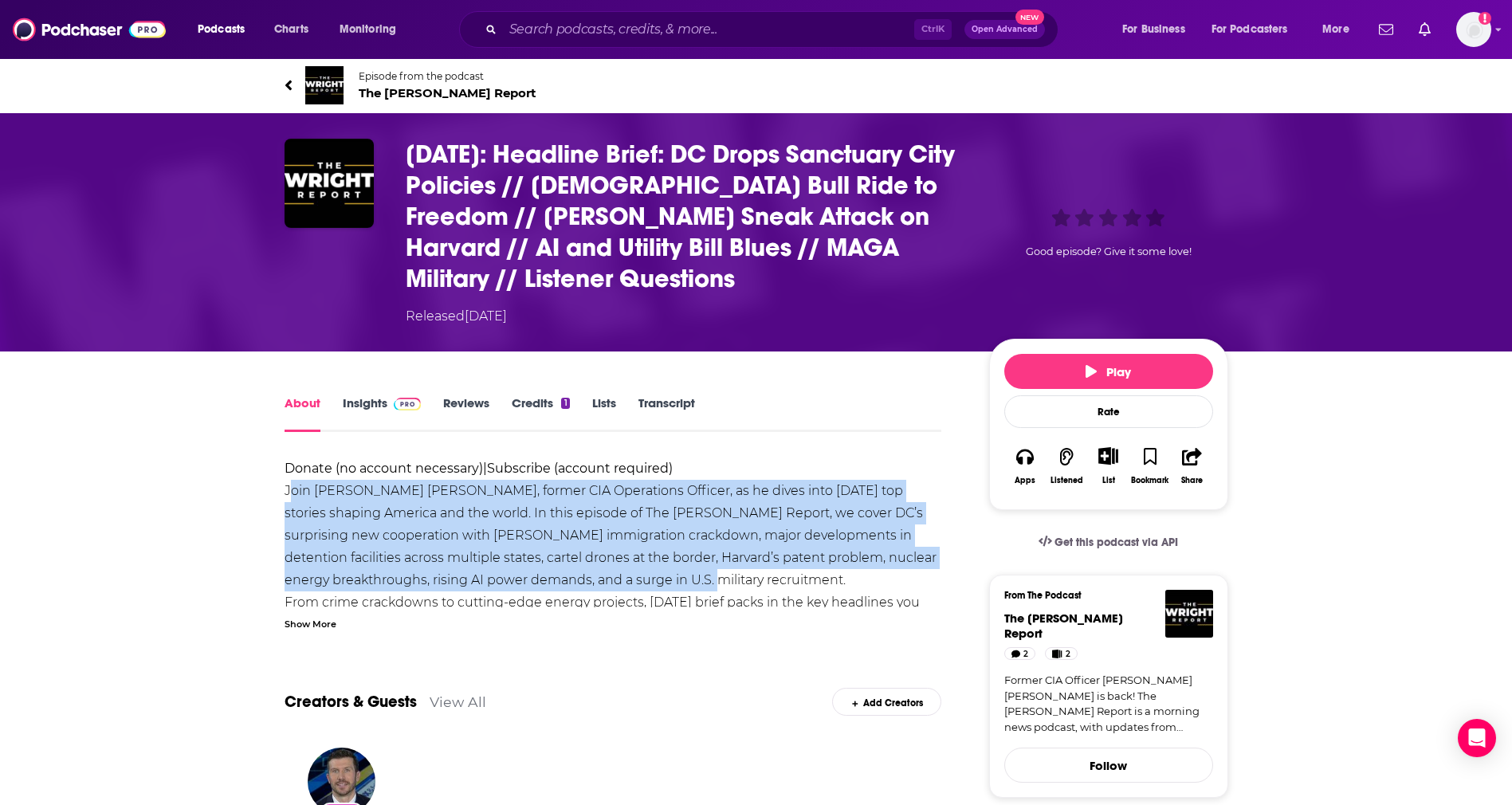
drag, startPoint x: 272, startPoint y: 494, endPoint x: 621, endPoint y: 576, distance: 358.5
copy div "Join Bryan Dean Wright, former CIA Operations Officer, as he dives into today’s…"
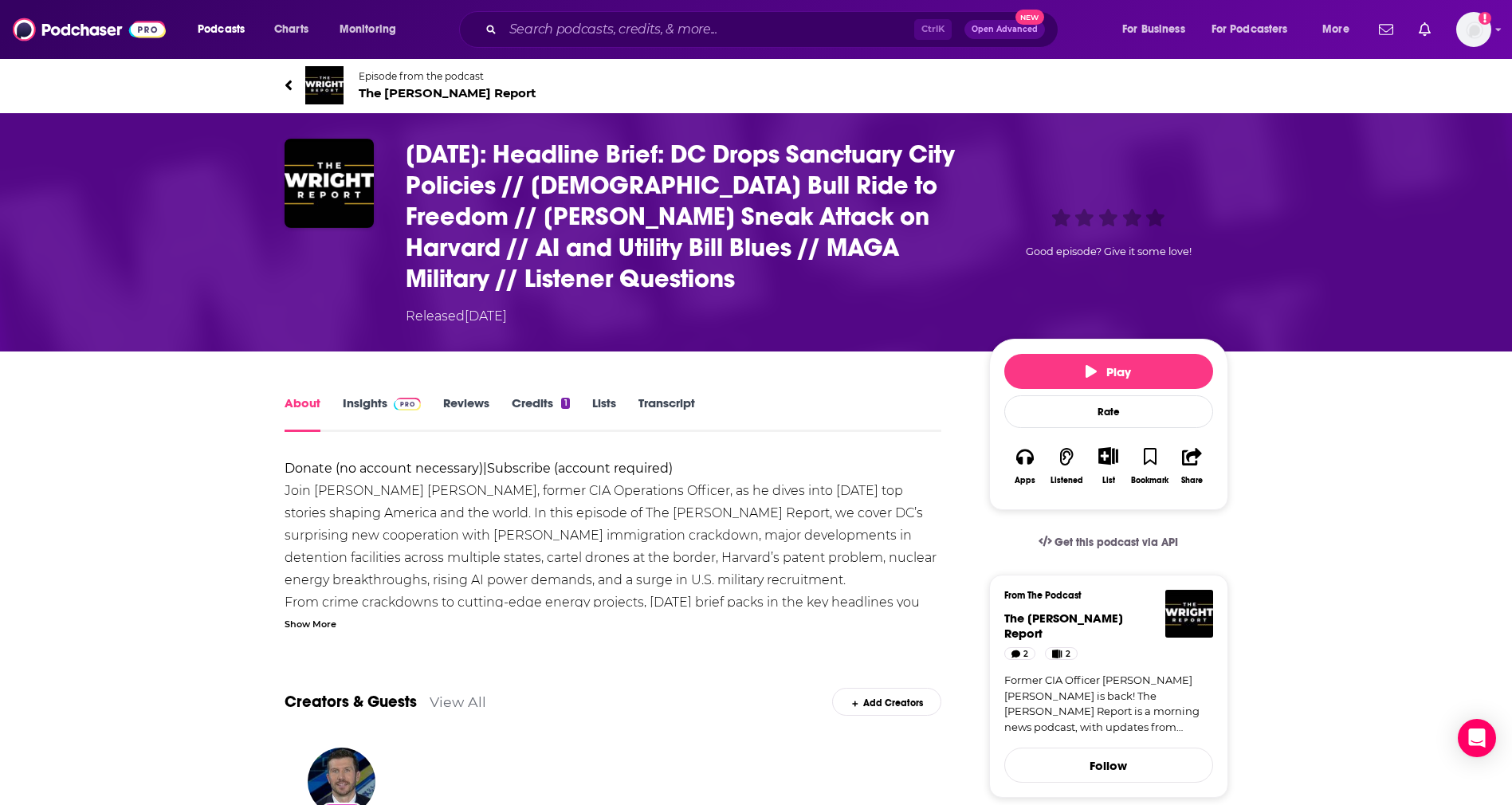
click at [289, 629] on div "Show More" at bounding box center [310, 622] width 52 height 15
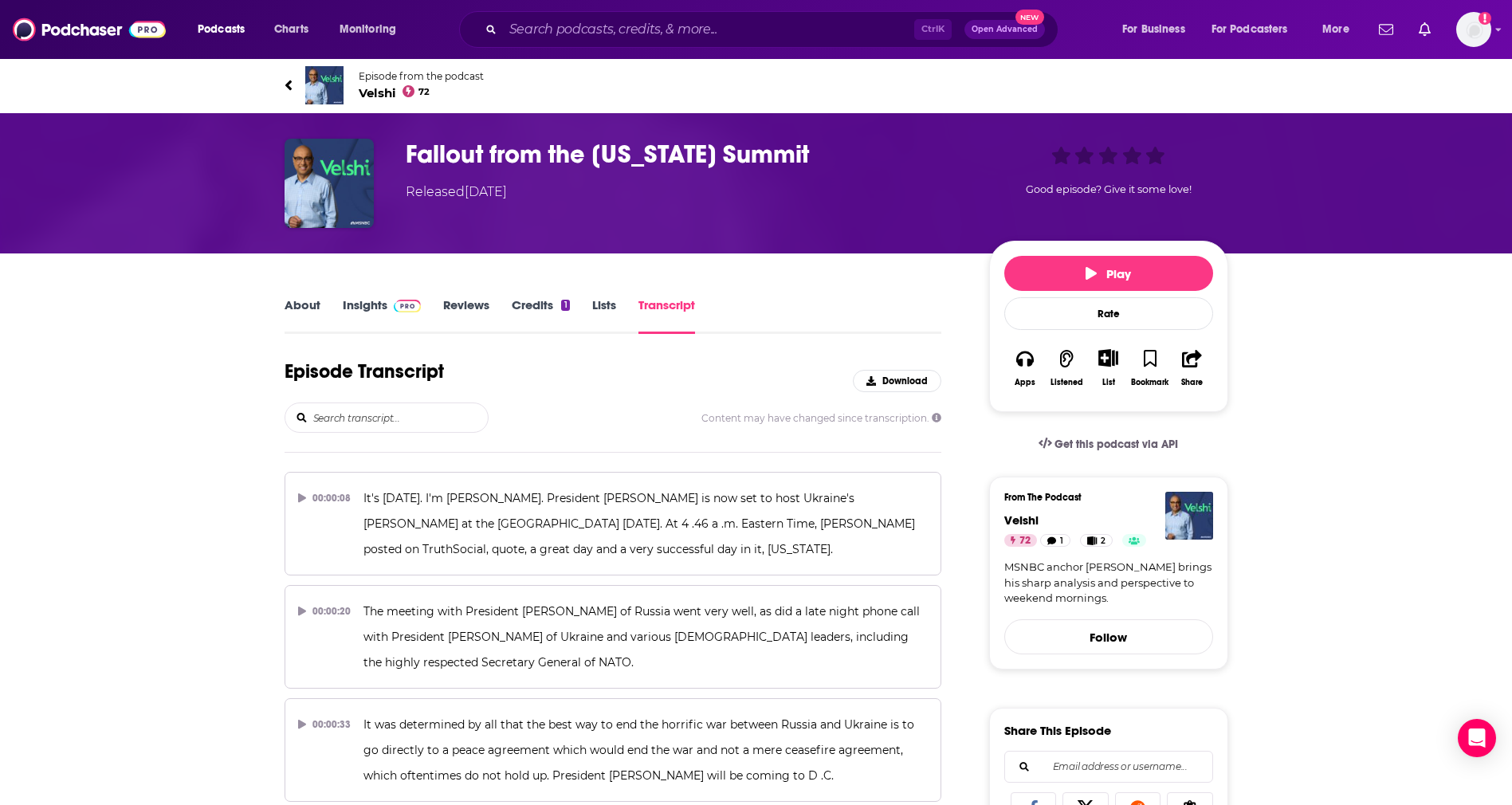
click at [315, 305] on link "About" at bounding box center [302, 315] width 36 height 36
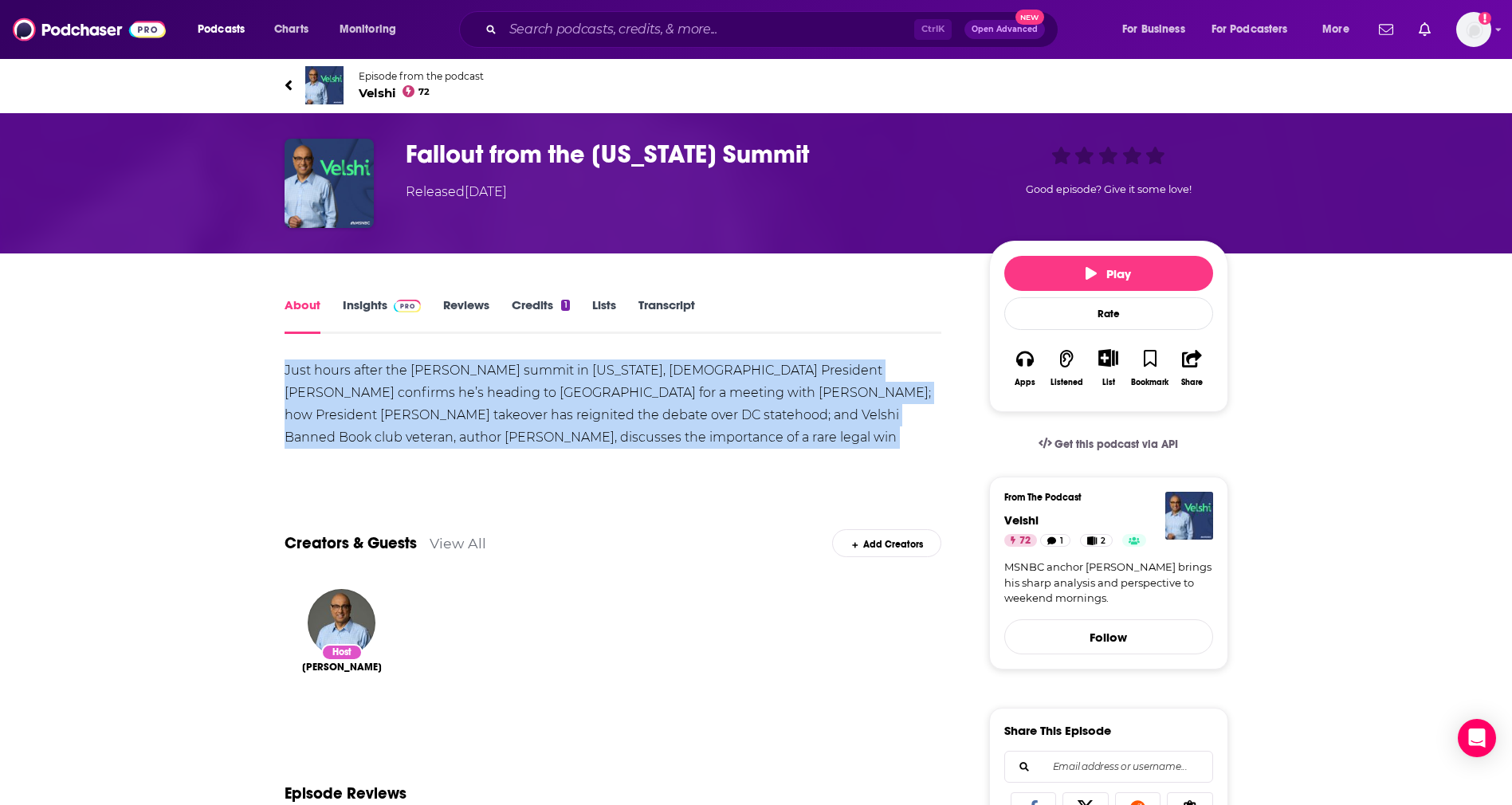
drag, startPoint x: 281, startPoint y: 368, endPoint x: 267, endPoint y: 459, distance: 92.1
copy div "Just hours after the Trump-Putin summit in Alaska, Ukrainian President Volodymy…"
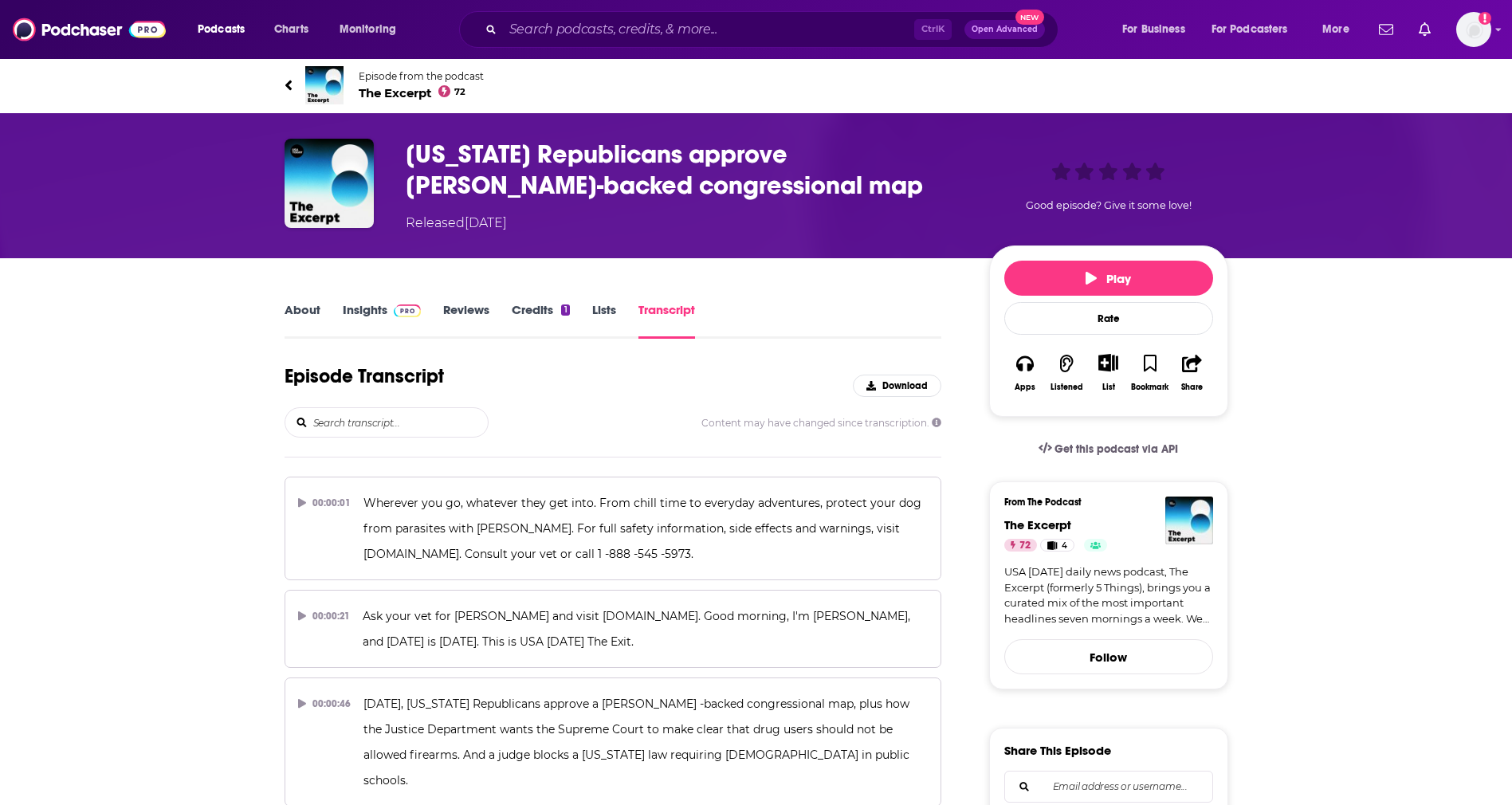
click at [313, 312] on link "About" at bounding box center [302, 320] width 36 height 36
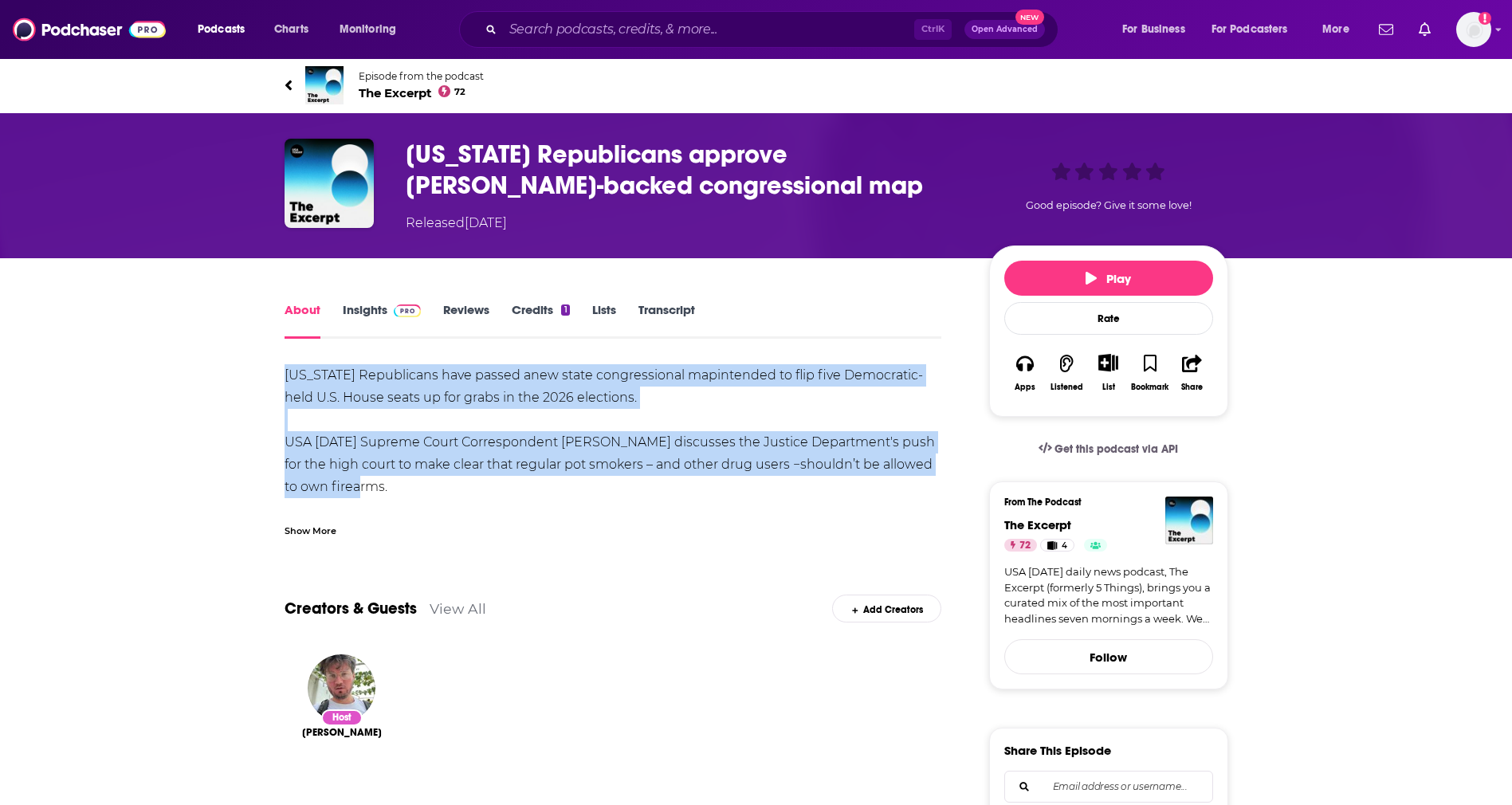
drag, startPoint x: 272, startPoint y: 375, endPoint x: 360, endPoint y: 487, distance: 142.4
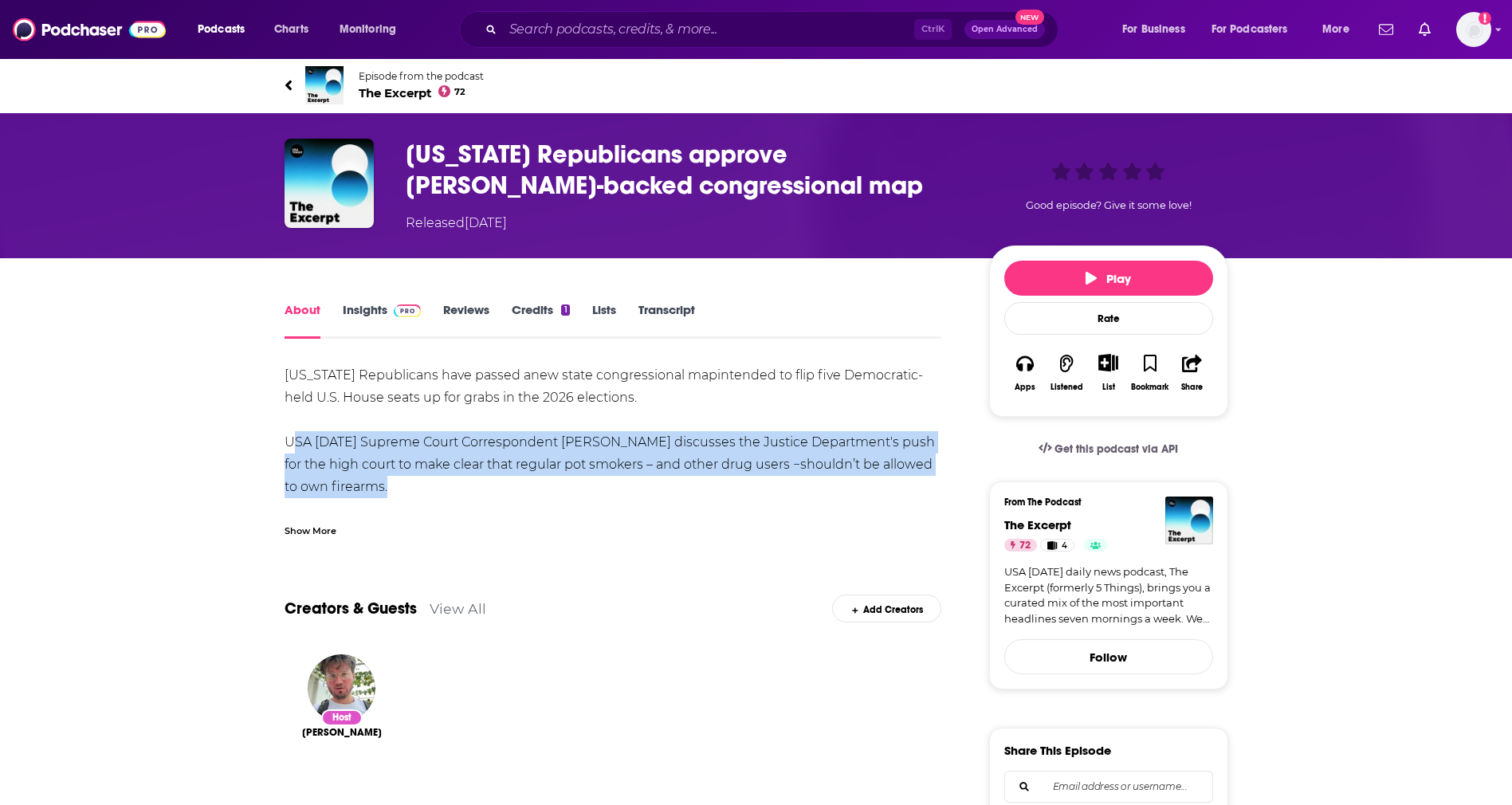
drag, startPoint x: 402, startPoint y: 486, endPoint x: 270, endPoint y: 429, distance: 143.8
copy div "USA TODAY Supreme Court Correspondent Maureen Groppe discusses the Justice Depa…"
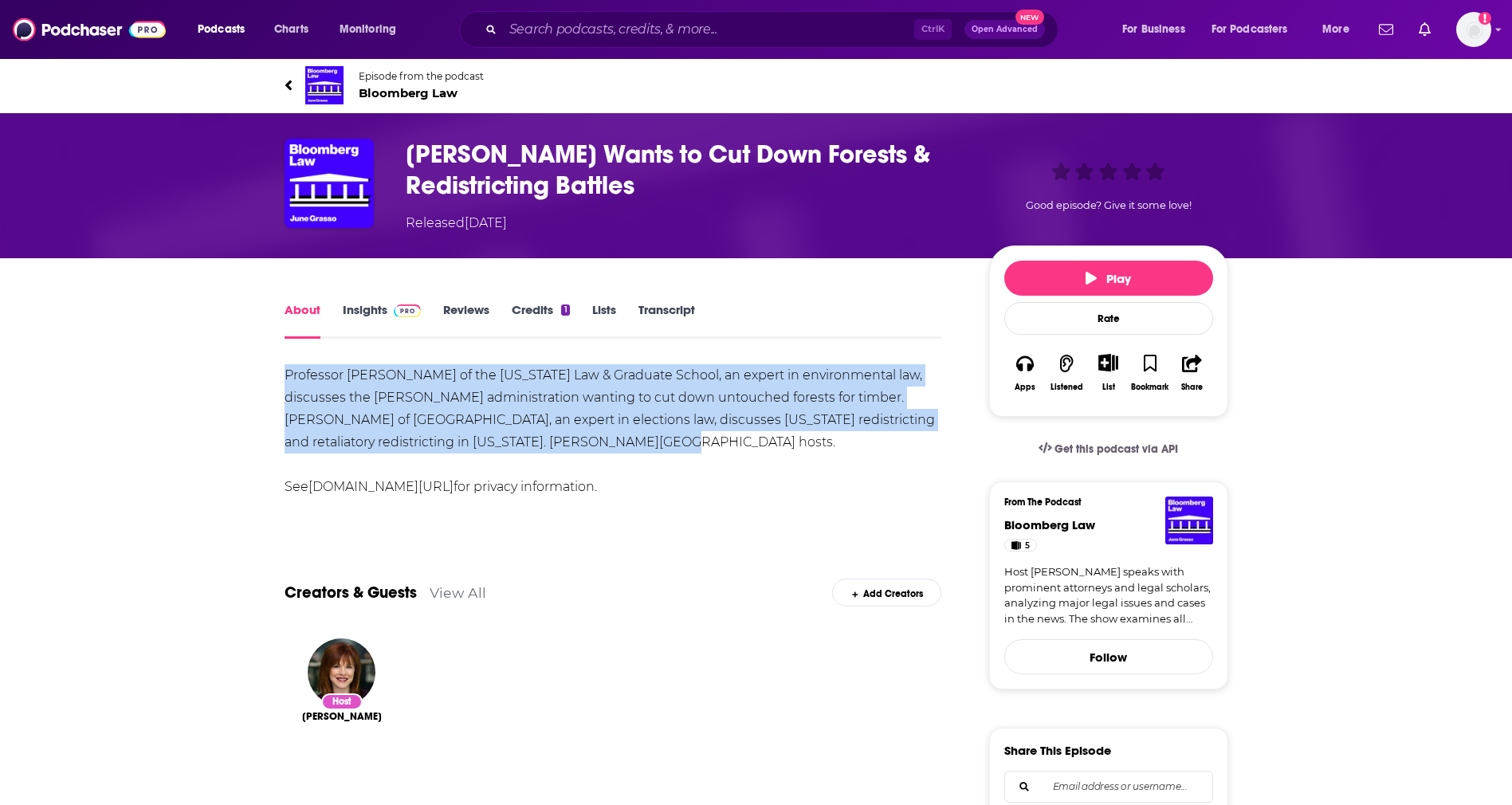
drag, startPoint x: 666, startPoint y: 450, endPoint x: 264, endPoint y: 369, distance: 410.1
copy div "Professor Pat Parenteau of the Vermont Law & Graduate School, an expert in envi…"
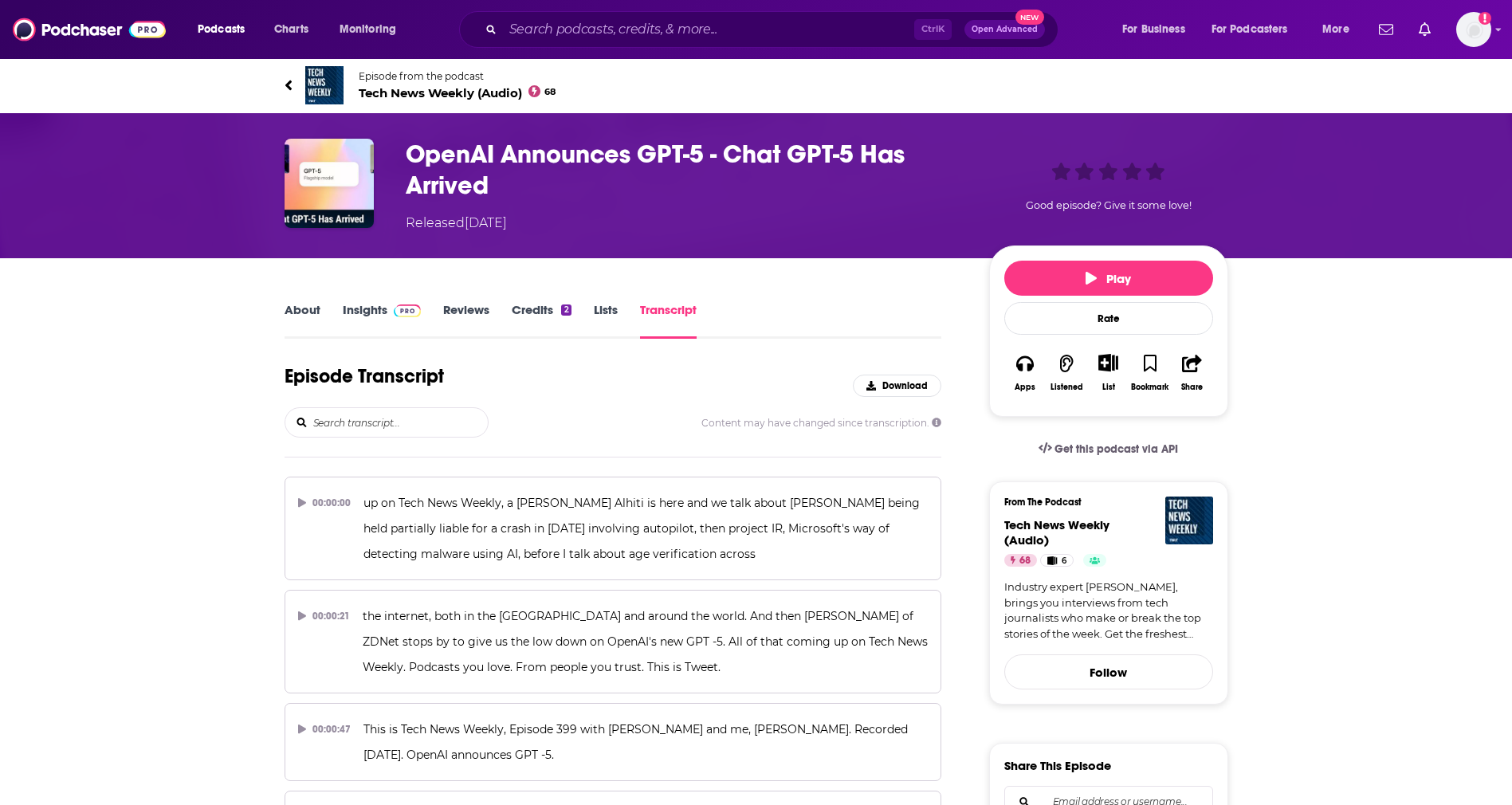
drag, startPoint x: 302, startPoint y: 317, endPoint x: 309, endPoint y: 327, distance: 12.2
click at [309, 327] on link "About" at bounding box center [302, 320] width 36 height 36
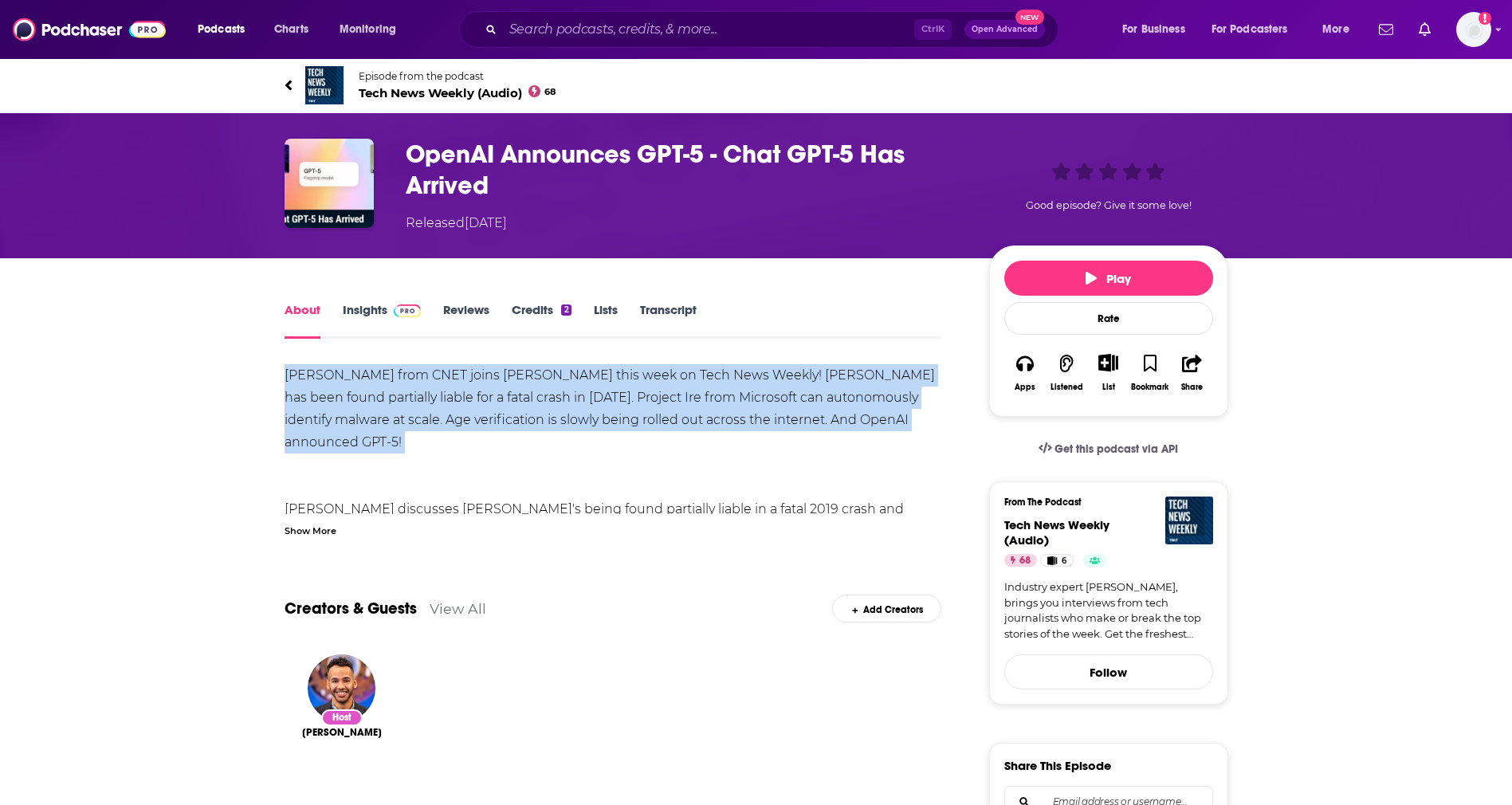
drag, startPoint x: 264, startPoint y: 377, endPoint x: 262, endPoint y: 452, distance: 75.0
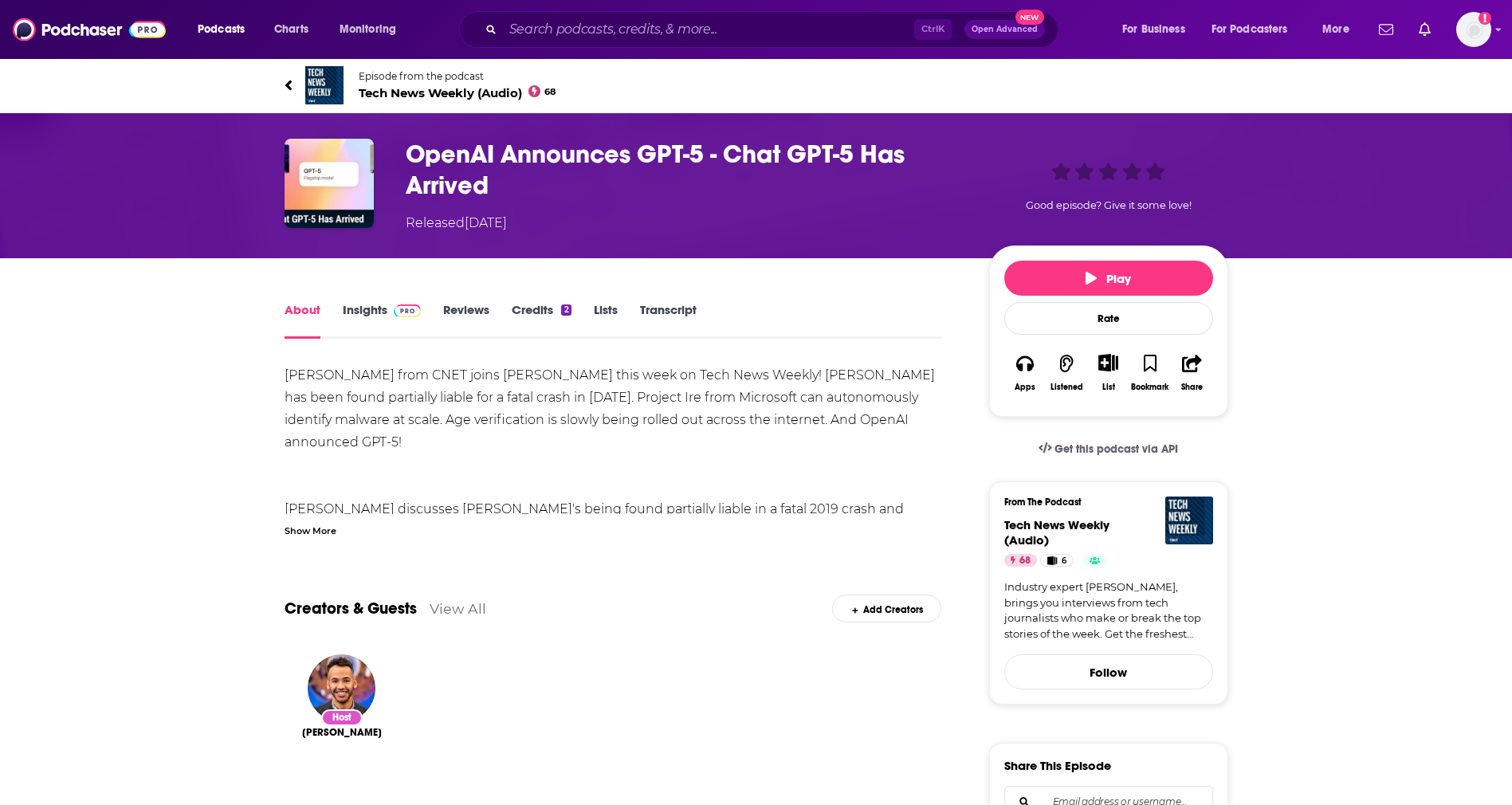
click at [314, 525] on div "Show More" at bounding box center [310, 529] width 52 height 15
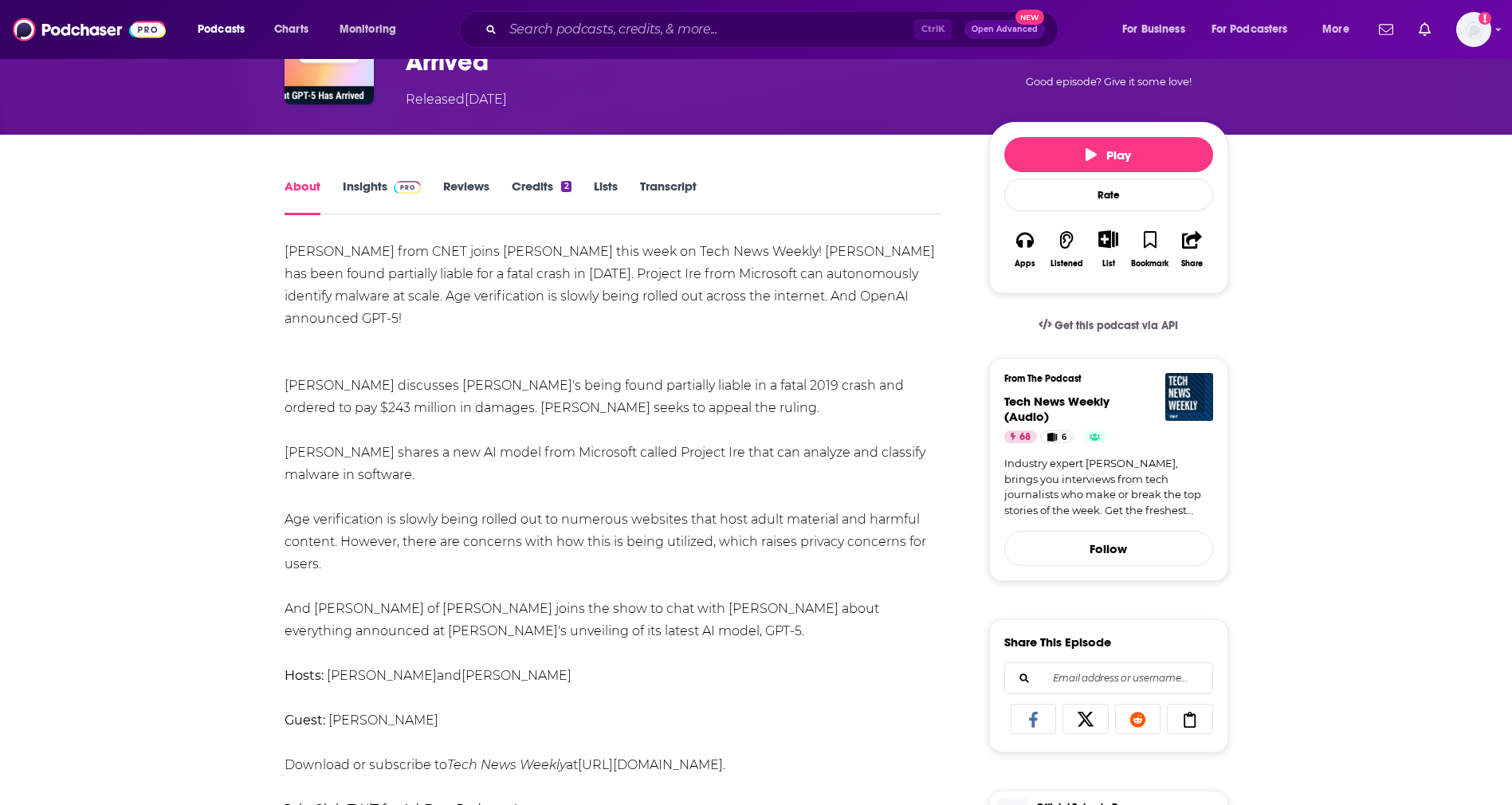
scroll to position [125, 0]
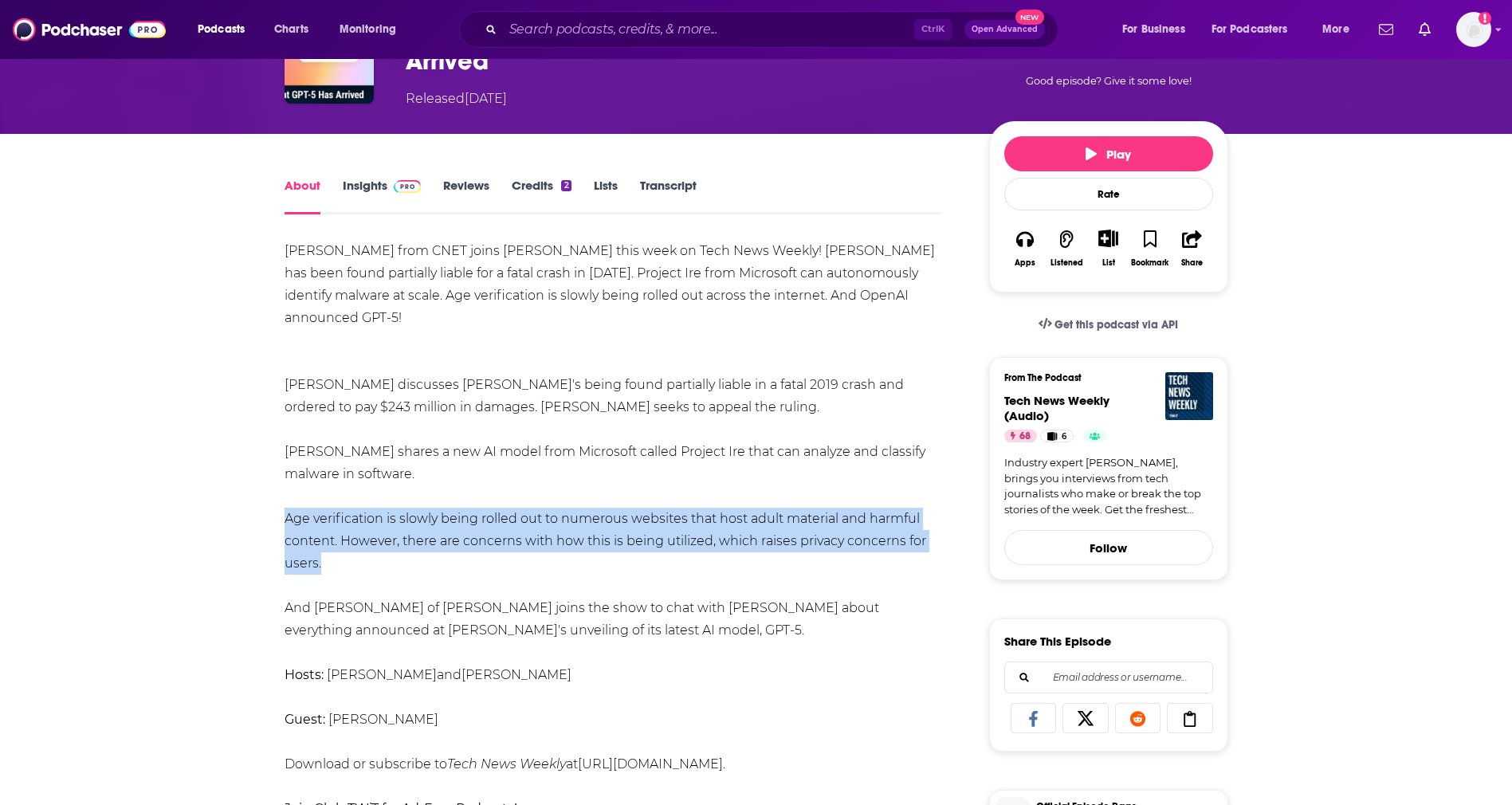
drag, startPoint x: 367, startPoint y: 543, endPoint x: 251, endPoint y: 495, distance: 125.5
copy li "Age verification is slowly being rolled out to numerous websites that host adul…"
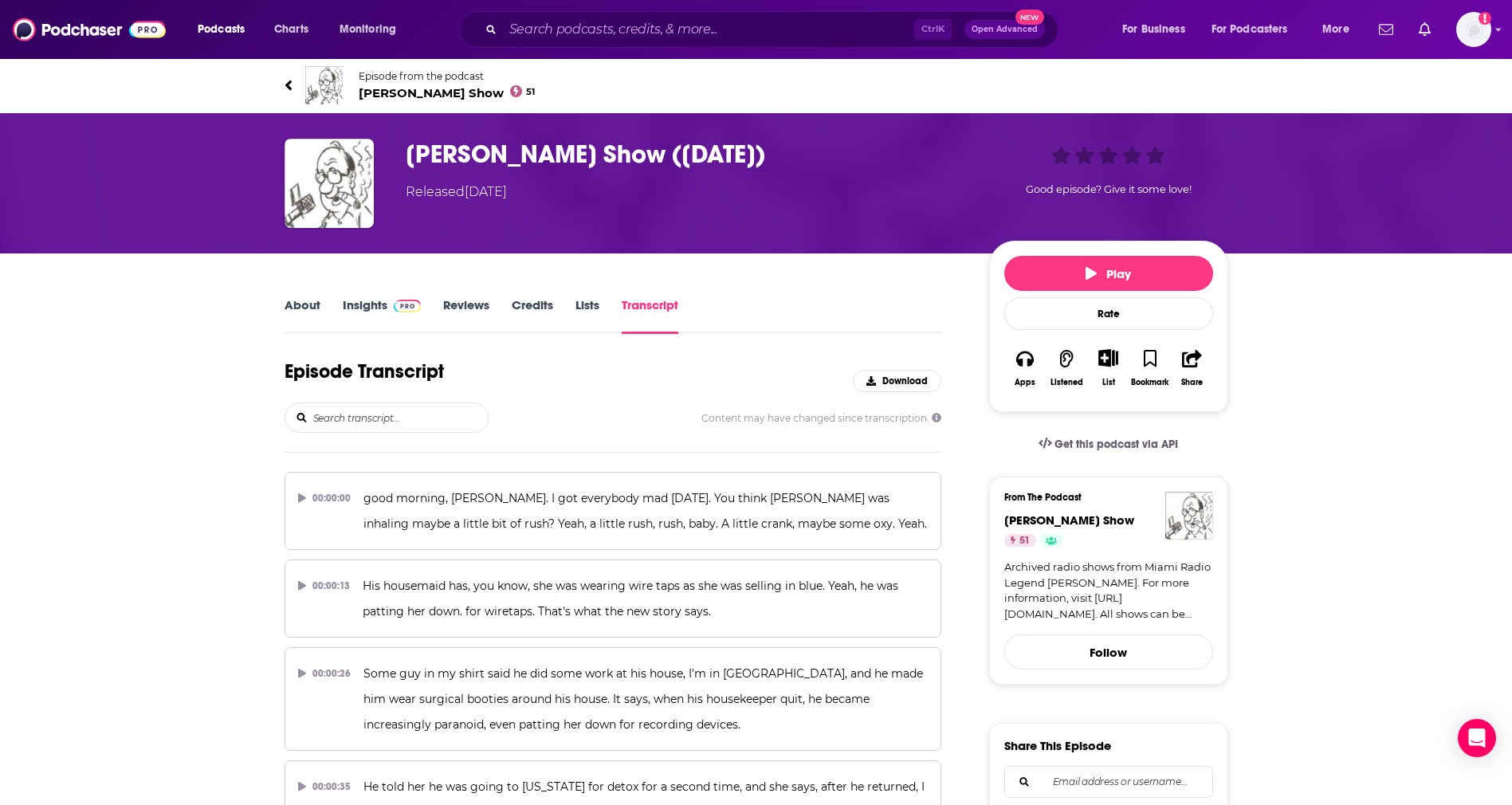
click at [285, 315] on link "About" at bounding box center [302, 315] width 36 height 36
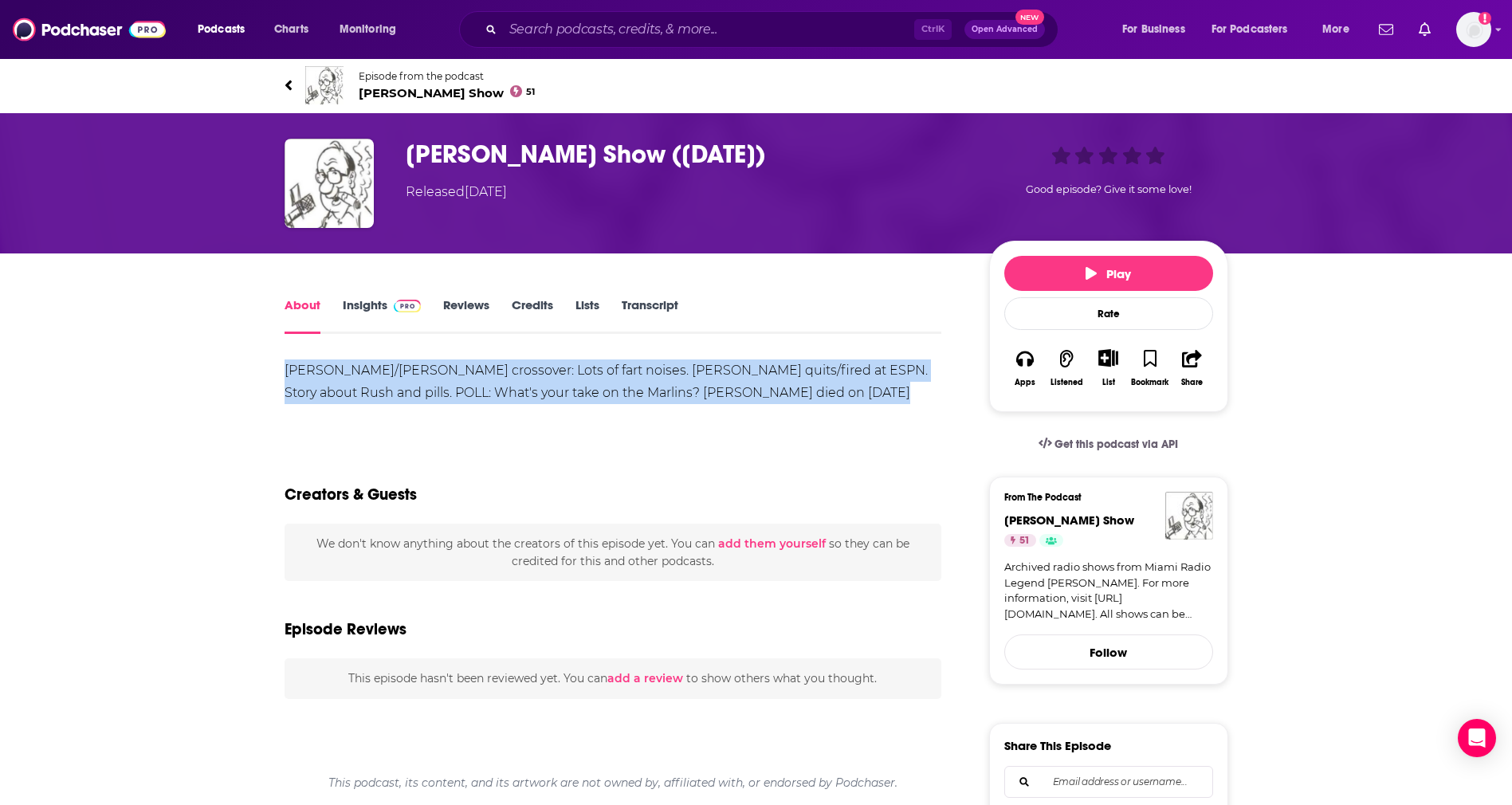
drag, startPoint x: 289, startPoint y: 368, endPoint x: 284, endPoint y: 406, distance: 38.3
click at [285, 406] on div "Neil/Ferrall crossover: Lots of fart noises. Rush Limbaugh quits/fired at ESPN.…" at bounding box center [613, 393] width 657 height 68
copy div "Neil/Ferrall crossover: Lots of fart noises. Rush Limbaugh quits/fired at ESPN.…"
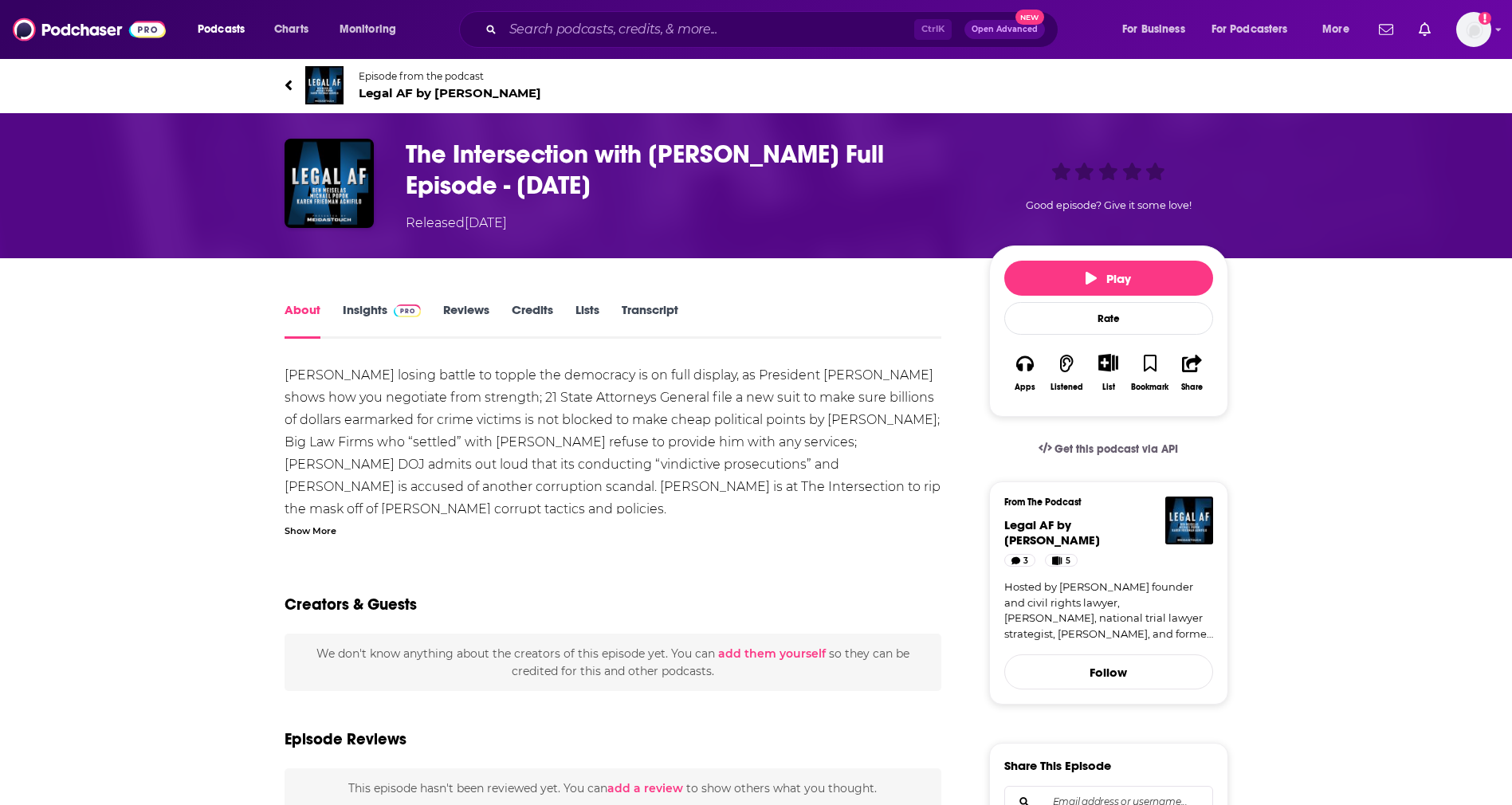
click at [303, 529] on div "Show More" at bounding box center [310, 529] width 52 height 15
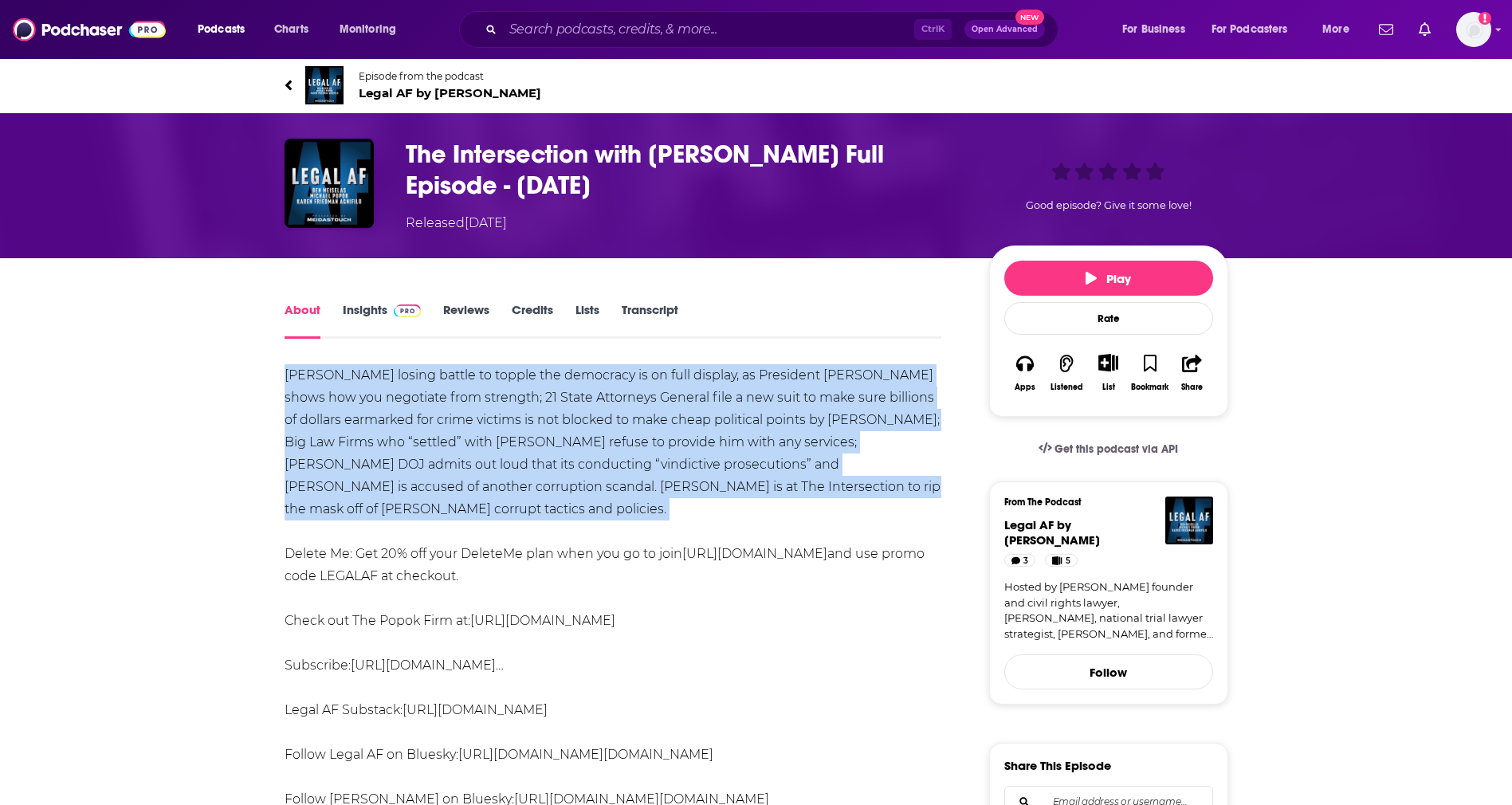
drag, startPoint x: 256, startPoint y: 365, endPoint x: 247, endPoint y: 505, distance: 140.3
copy div "Trump’s losing battle to topple the democracy is on full display, as President …"
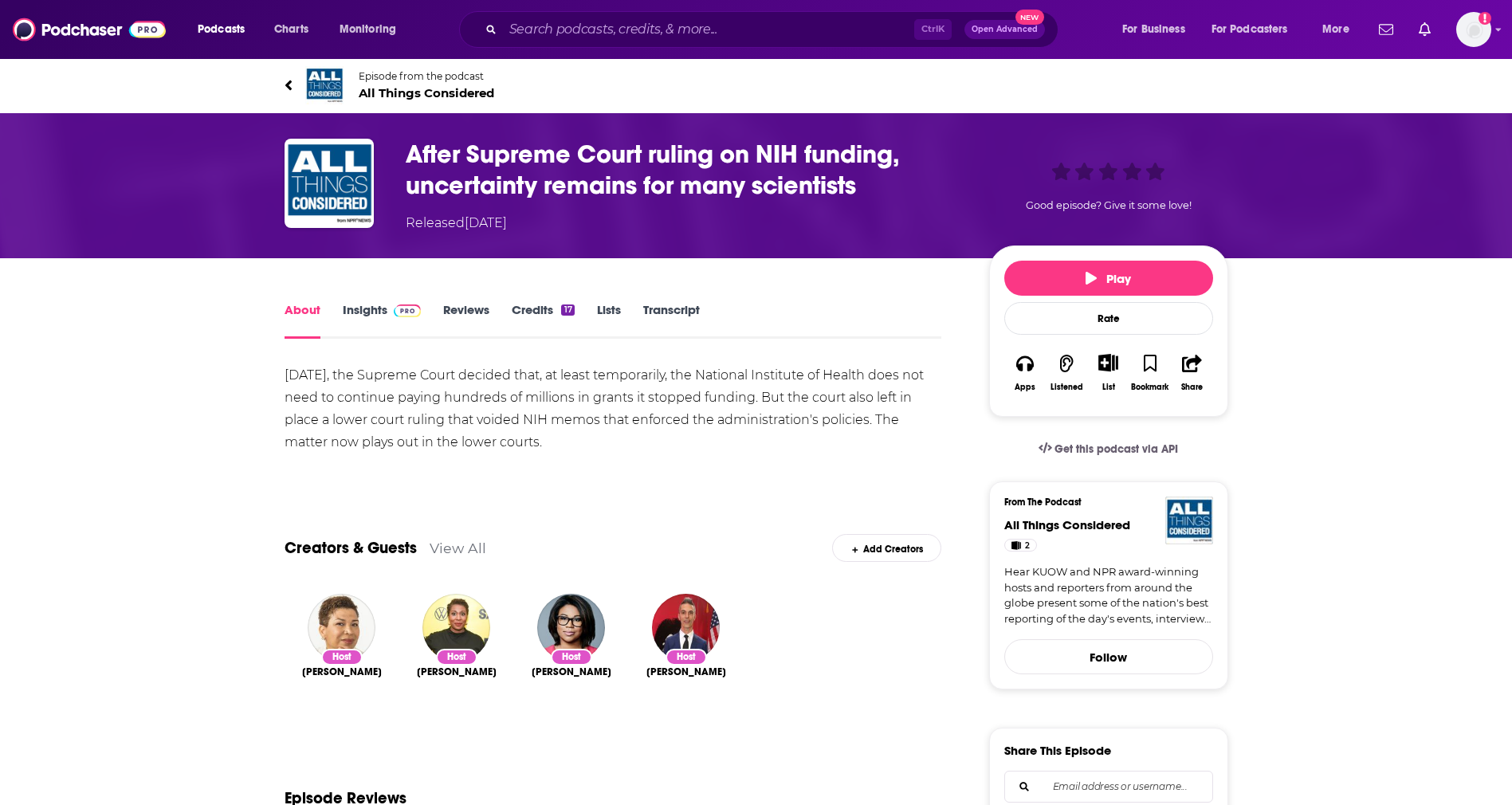
drag, startPoint x: 572, startPoint y: 444, endPoint x: 244, endPoint y: 386, distance: 333.1
copy div "On Thursday, the Supreme Court decided that, at least temporarily, the National…"
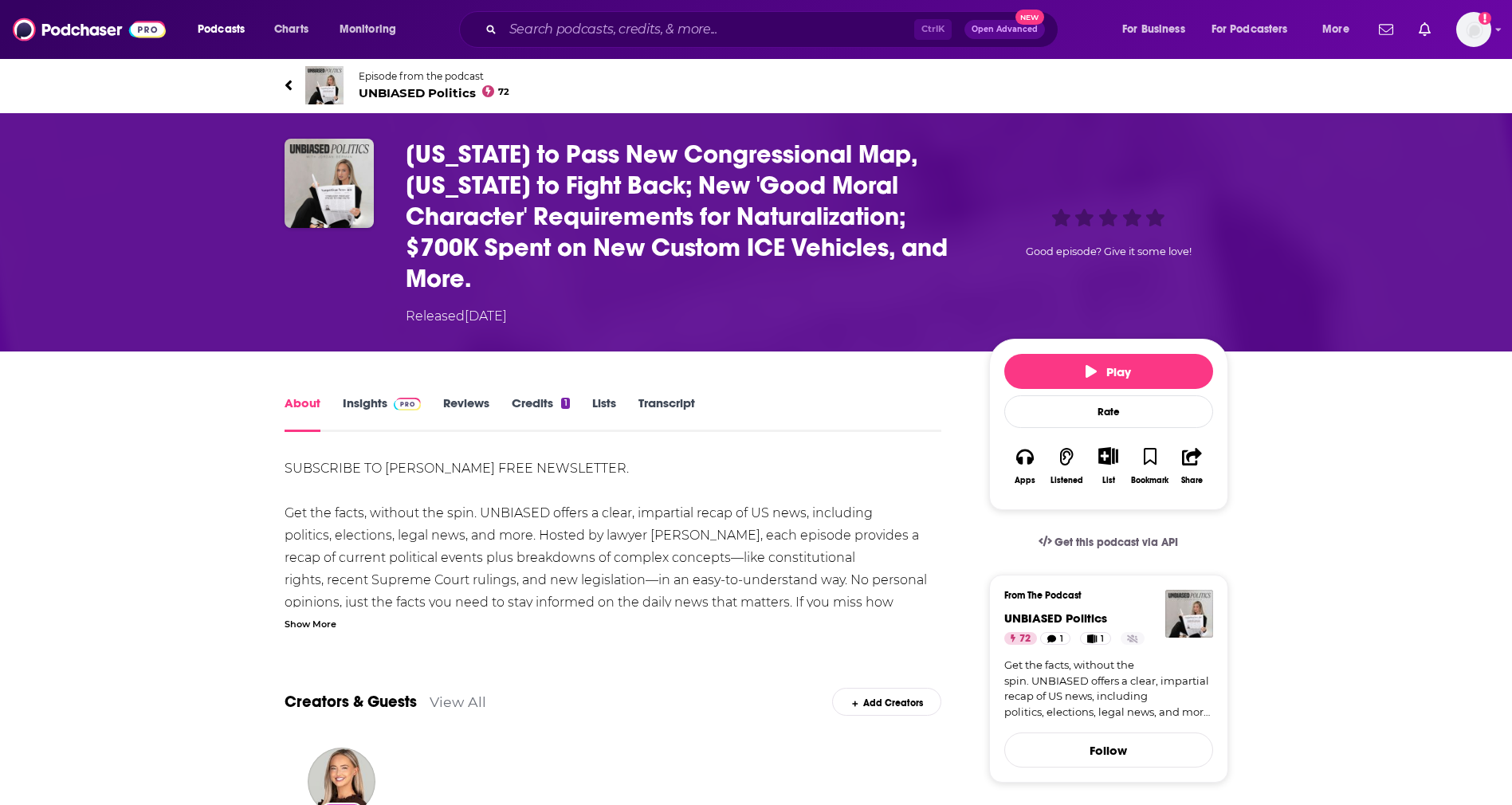
click at [296, 624] on div "Show More" at bounding box center [310, 622] width 52 height 15
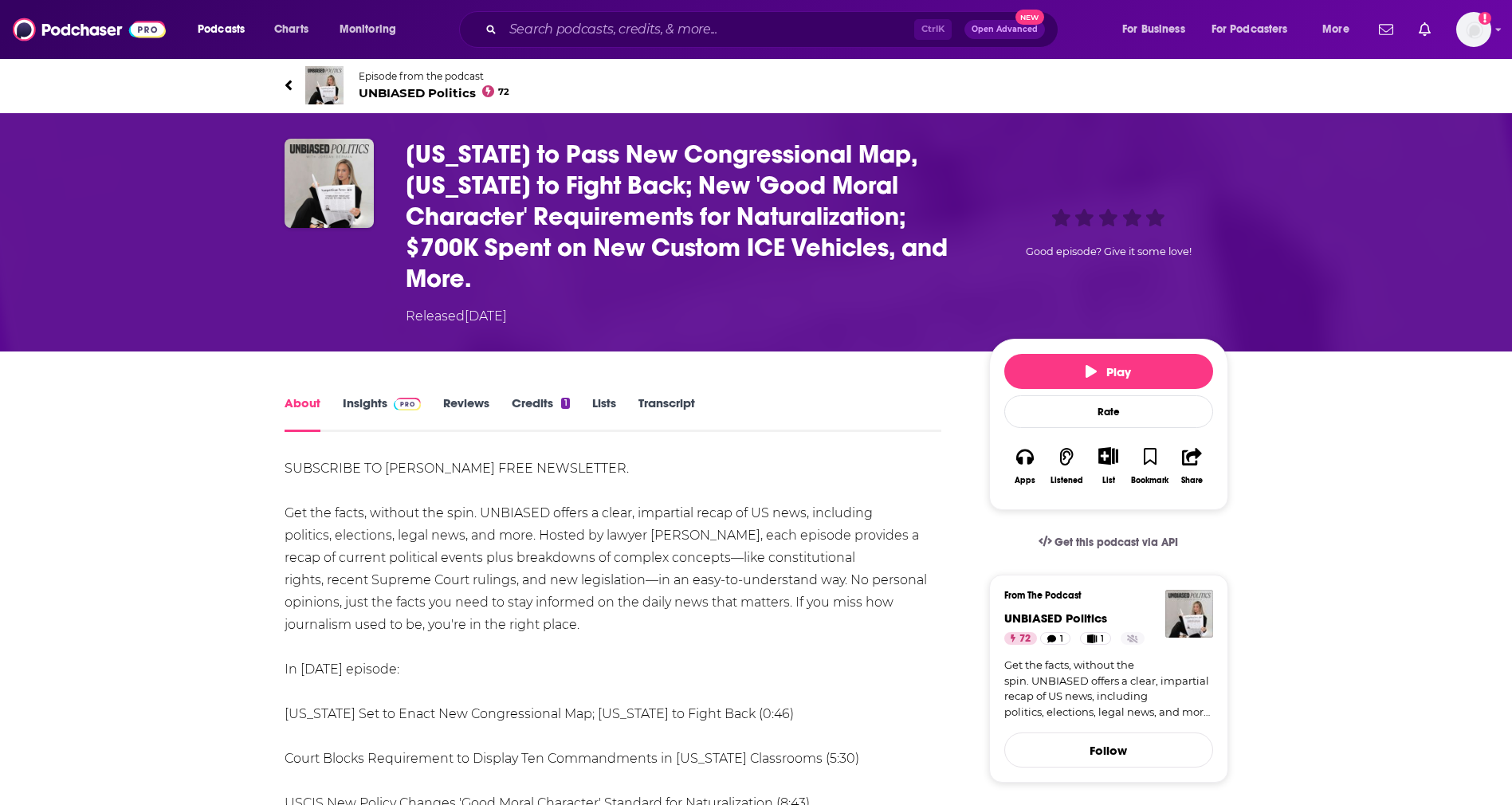
drag, startPoint x: 482, startPoint y: 621, endPoint x: 276, endPoint y: 512, distance: 233.1
copy div "Get the facts, without the spin. UNBIASED offers a clear, impartial recap of US…"
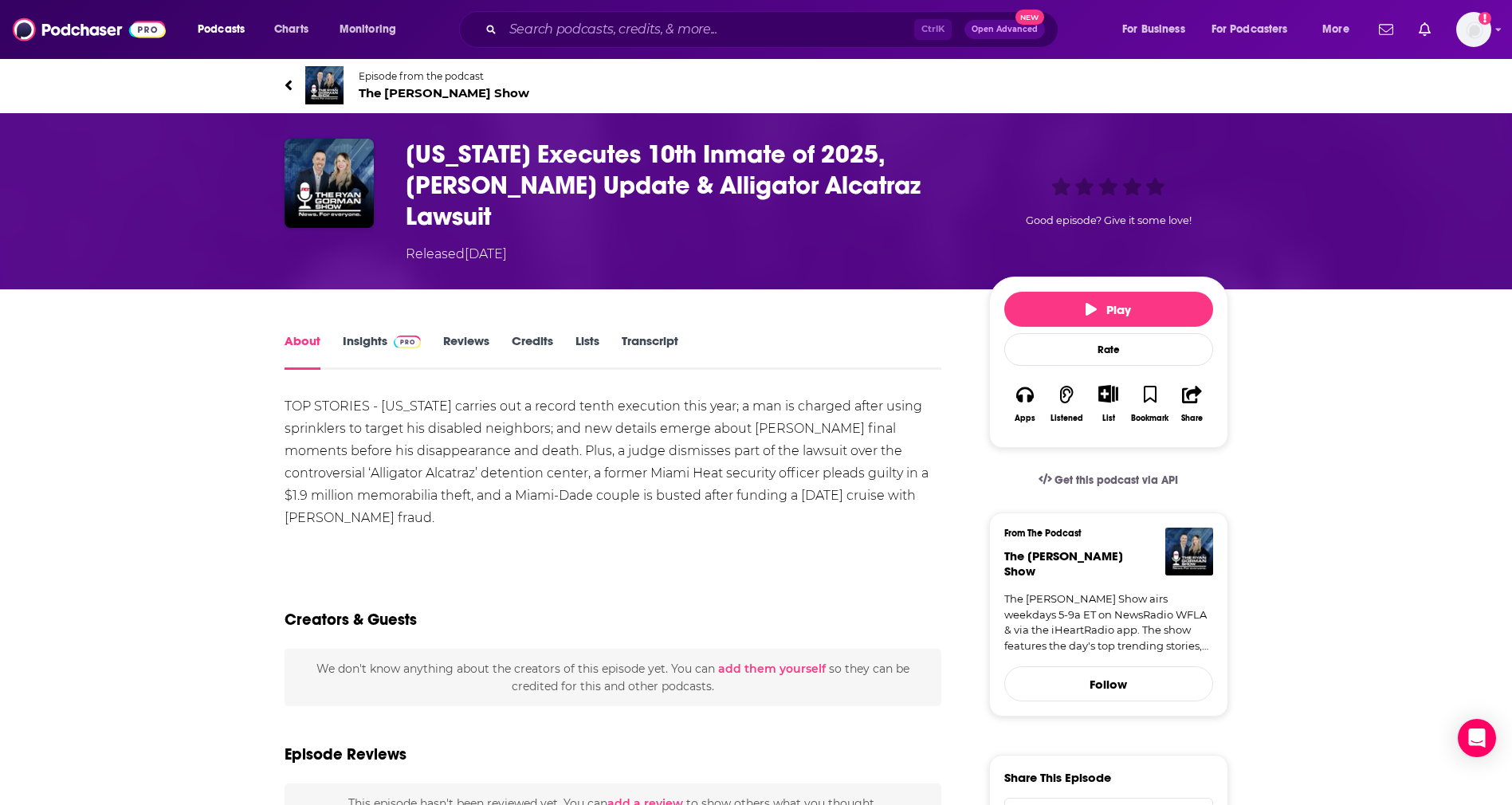
copy div "Florida carries out a record tenth execution this year; a man is charged after …"
drag, startPoint x: 422, startPoint y: 486, endPoint x: 381, endPoint y: 377, distance: 116.5
click at [381, 395] on div "TOP STORIES - Florida carries out a record tenth execution this year; a man is …" at bounding box center [613, 462] width 657 height 134
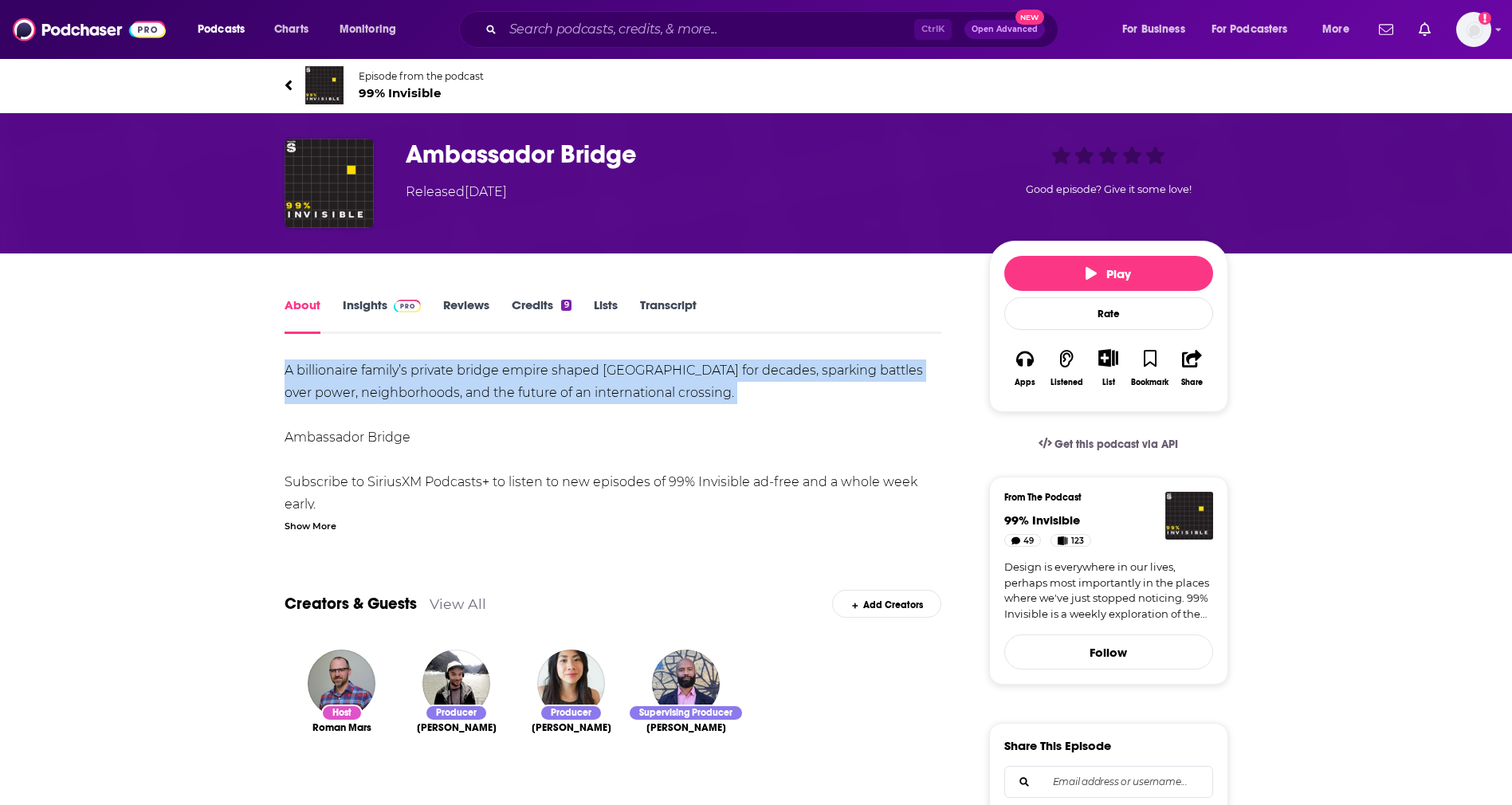
drag, startPoint x: 263, startPoint y: 368, endPoint x: 264, endPoint y: 422, distance: 54.0
copy div "A billionaire family’s private bridge empire shaped Detroit for decades, sparki…"
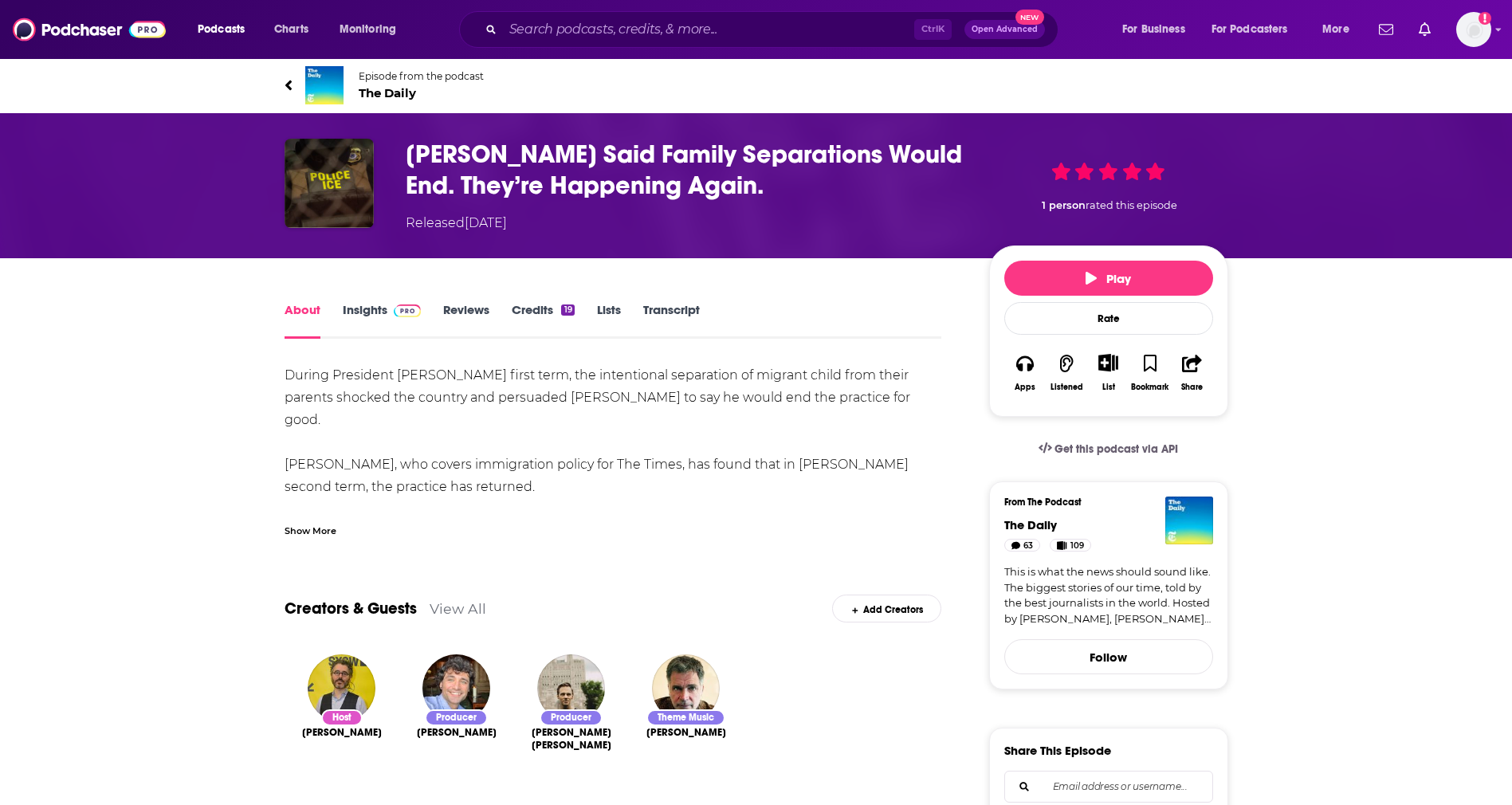
click at [1105, 375] on div "List" at bounding box center [1107, 373] width 42 height 58
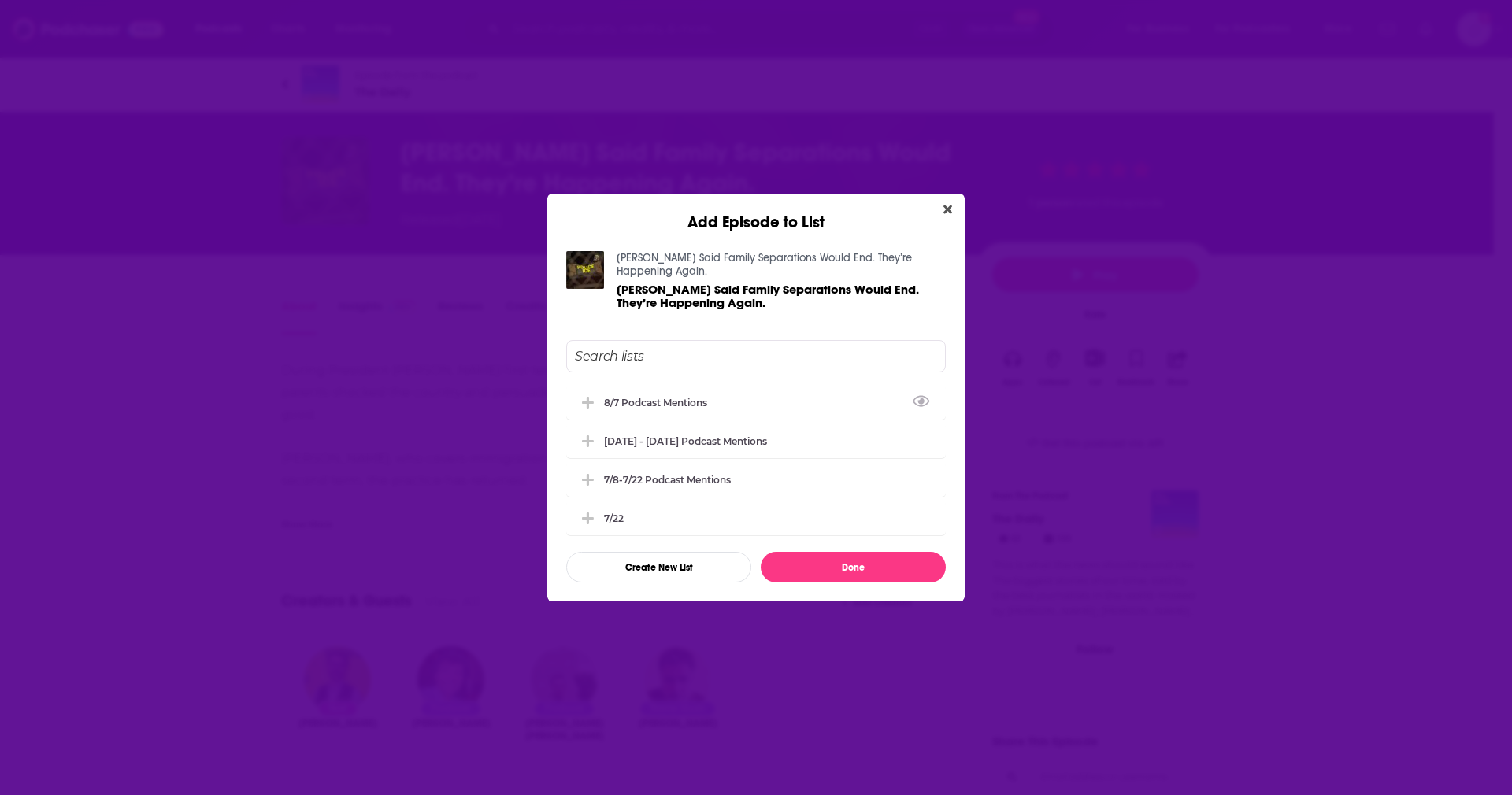
click at [752, 357] on input "Add Episode To List" at bounding box center [755, 356] width 380 height 32
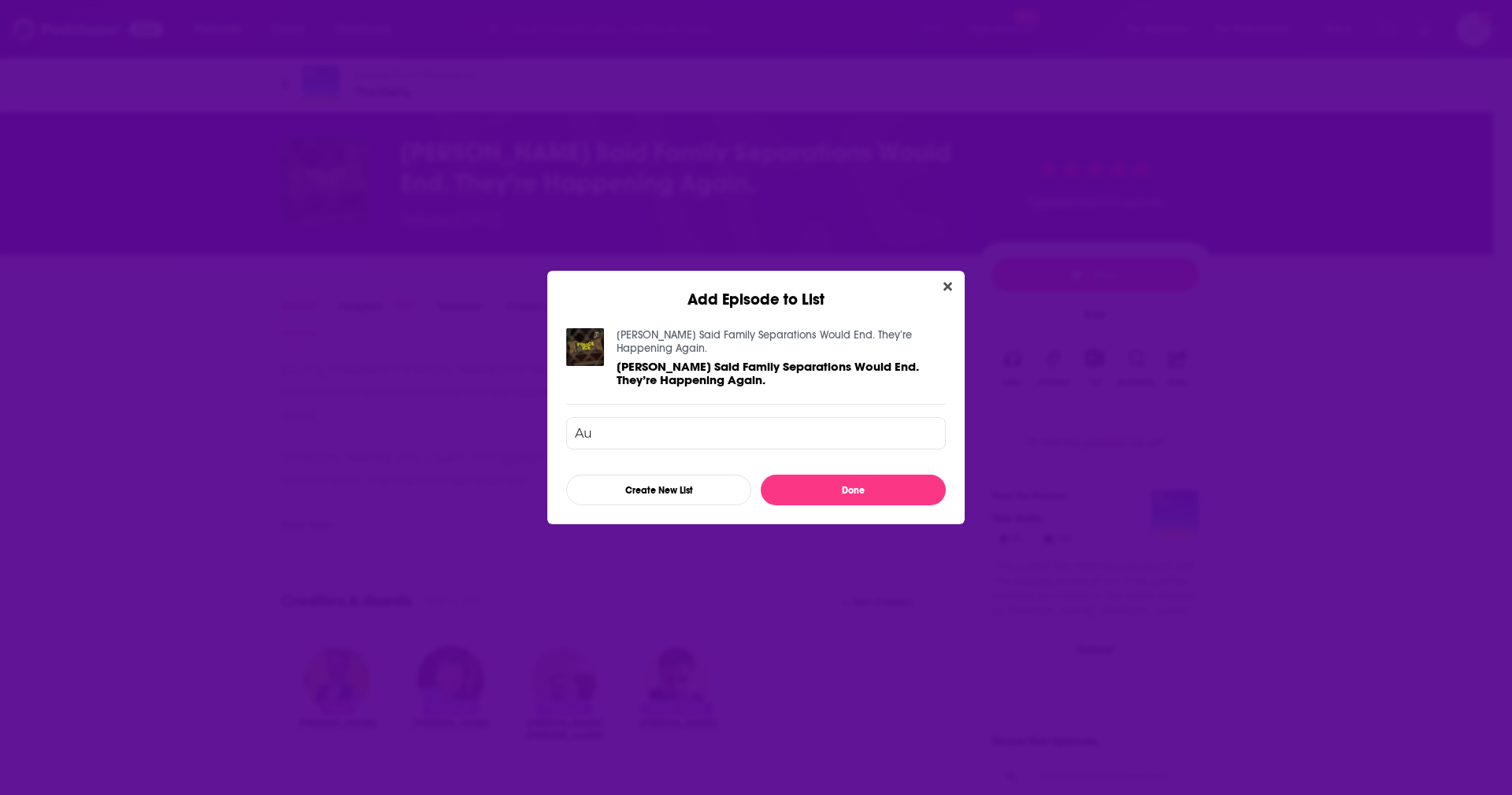
type input "A"
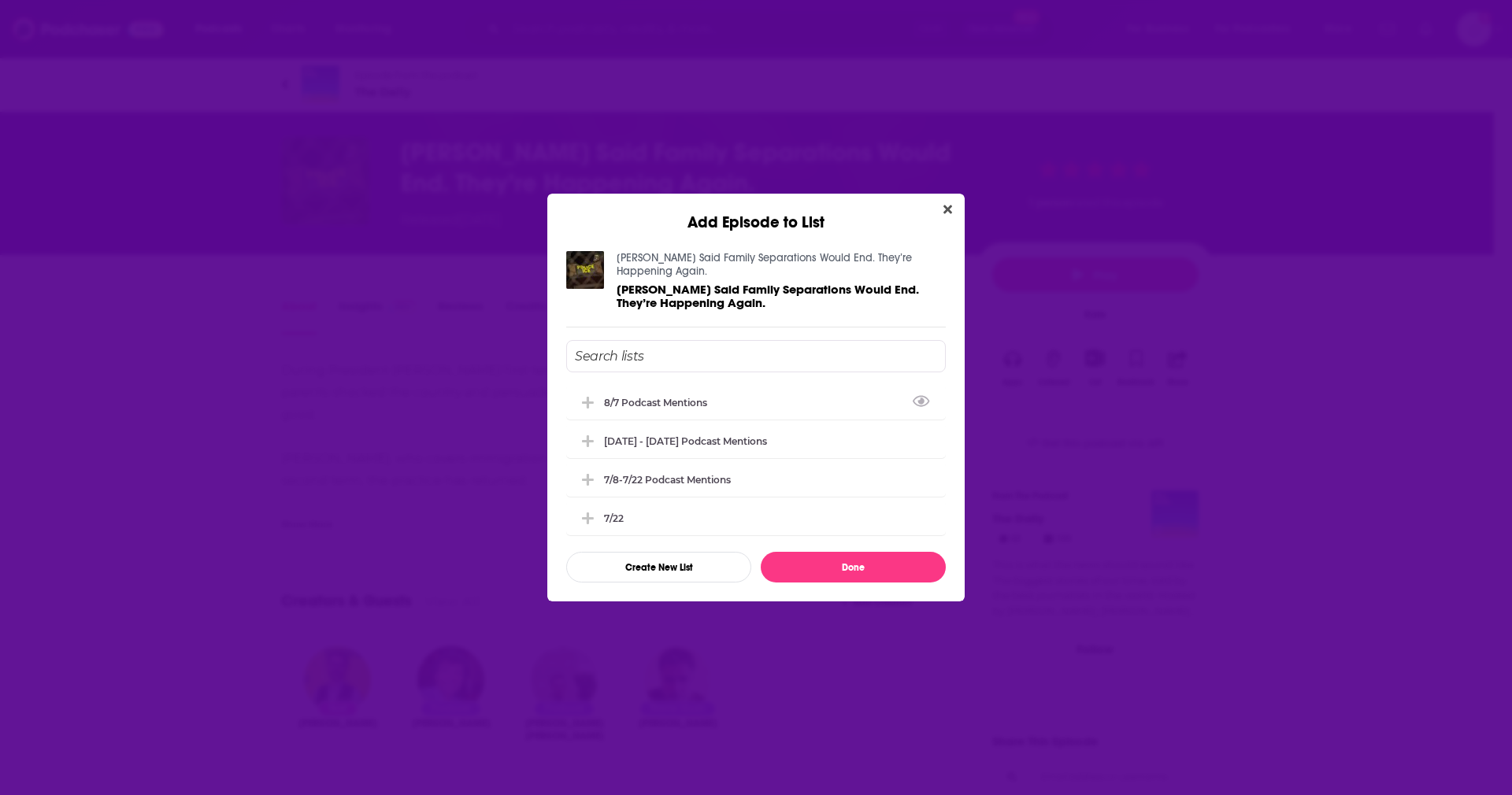
type input "J"
type input "August 7 - August 28 Podcast Mentions"
click at [838, 581] on button "Done" at bounding box center [853, 566] width 185 height 31
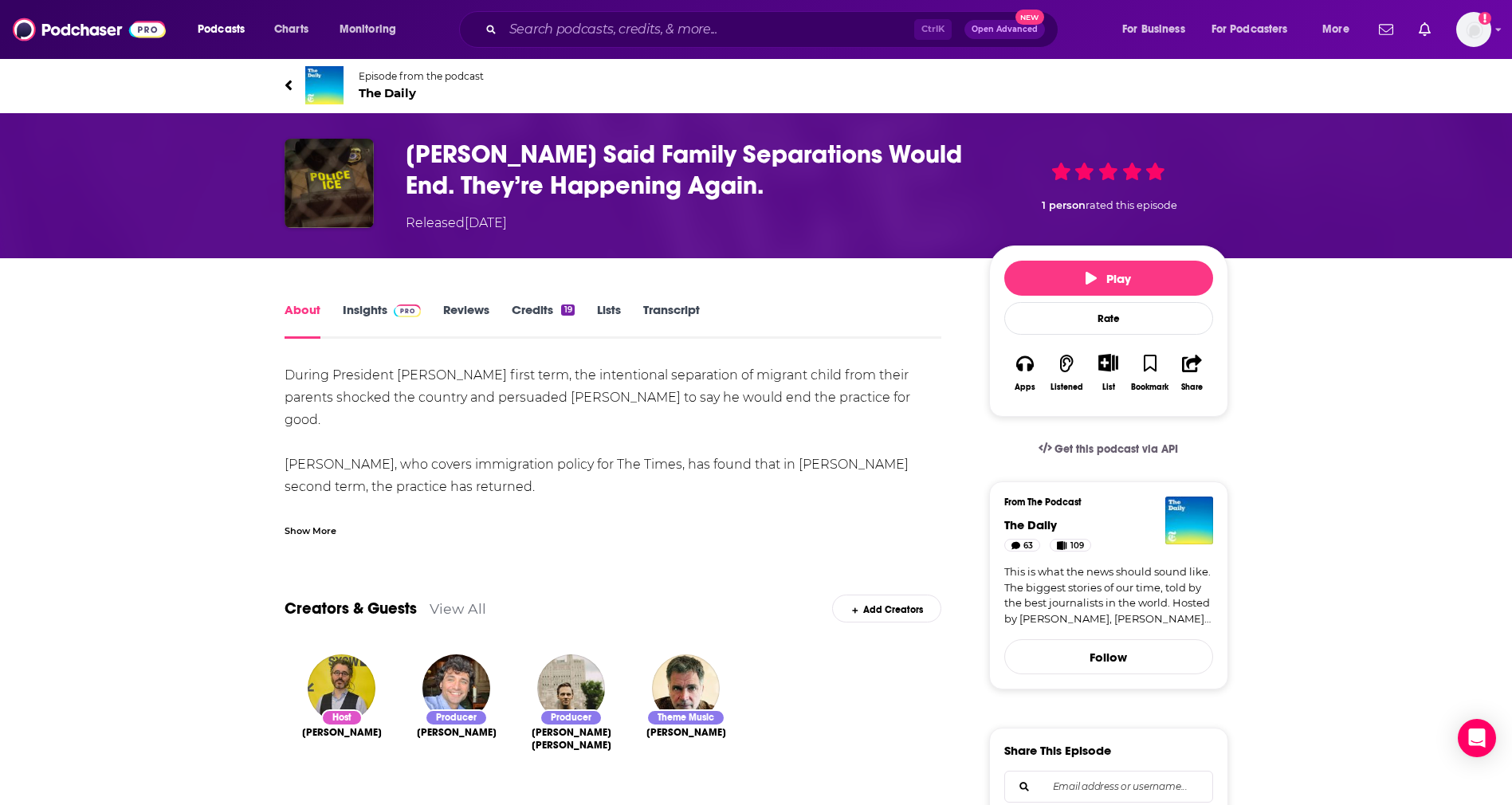
click at [1112, 382] on div "List" at bounding box center [1108, 387] width 12 height 11
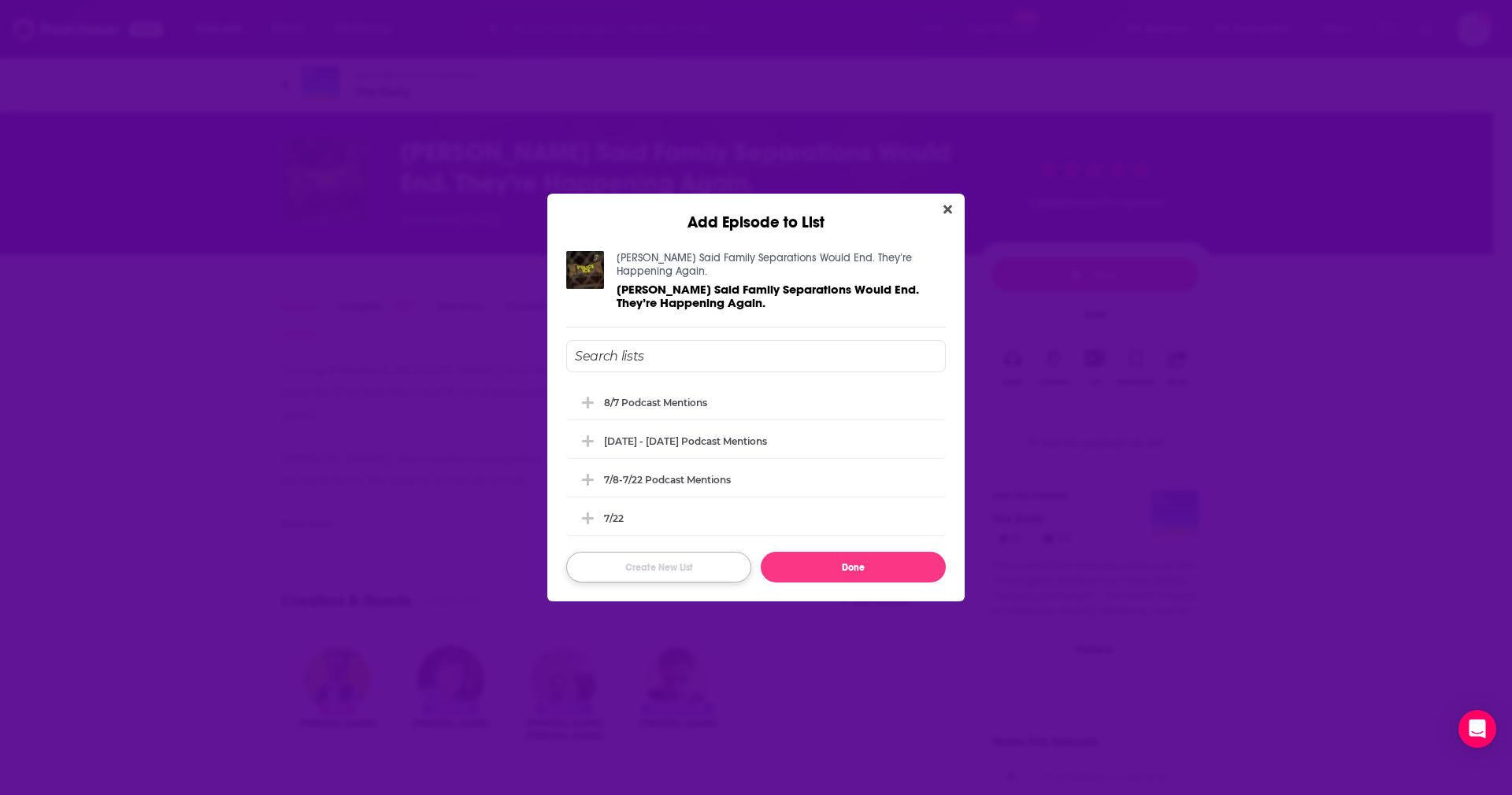
click at [697, 568] on button "Create New List" at bounding box center [658, 566] width 185 height 31
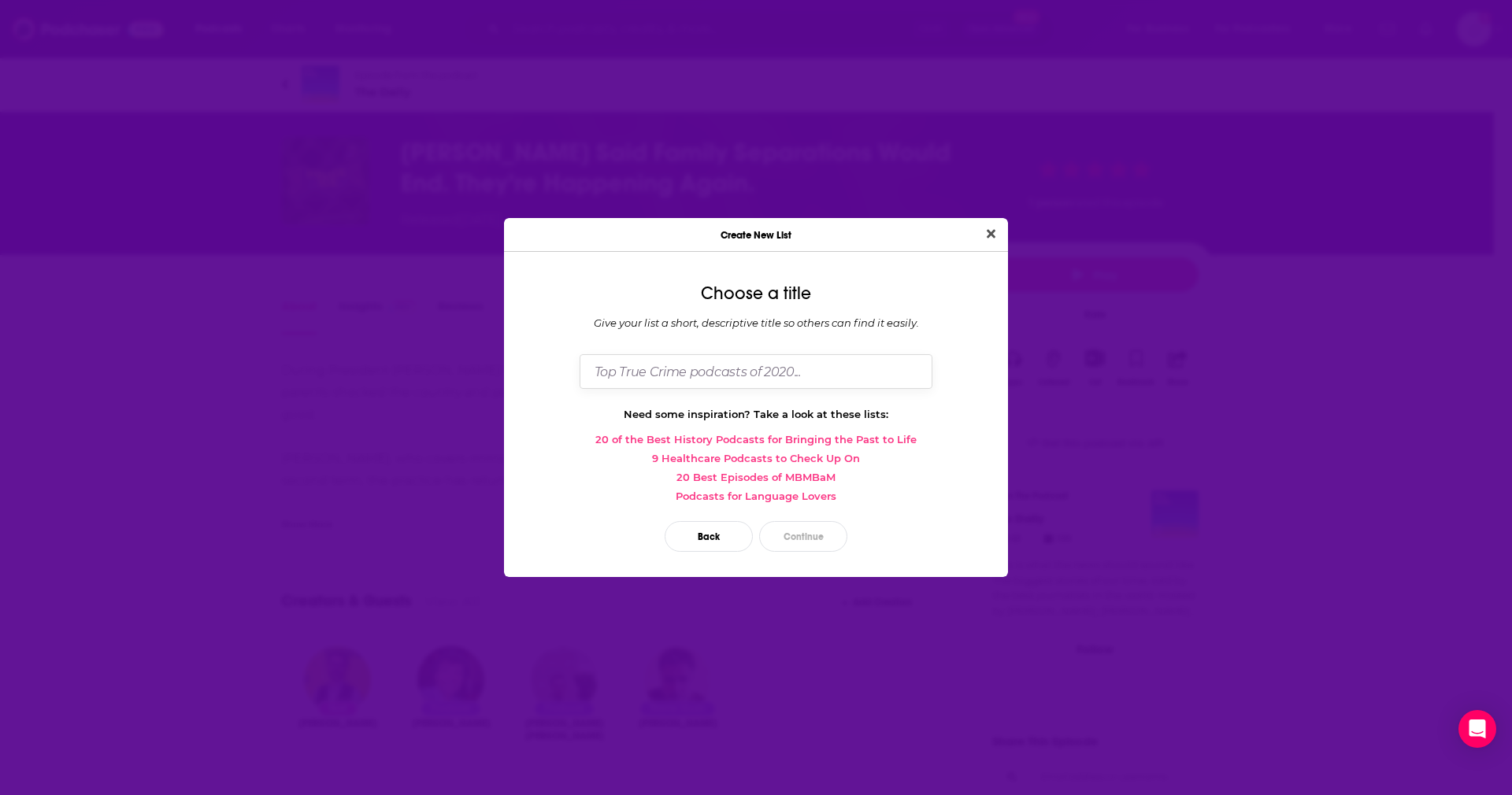
click at [711, 369] on input "Dialog" at bounding box center [756, 371] width 353 height 34
click at [711, 369] on input "A" at bounding box center [756, 371] width 353 height 34
click at [883, 478] on link "20 Best Episodes of MBMBaM" at bounding box center [756, 476] width 478 height 12
click at [596, 367] on input "August 7 - August 28" at bounding box center [756, 371] width 353 height 34
type input "Podcast Mentions: [DATE] - [DATE]"
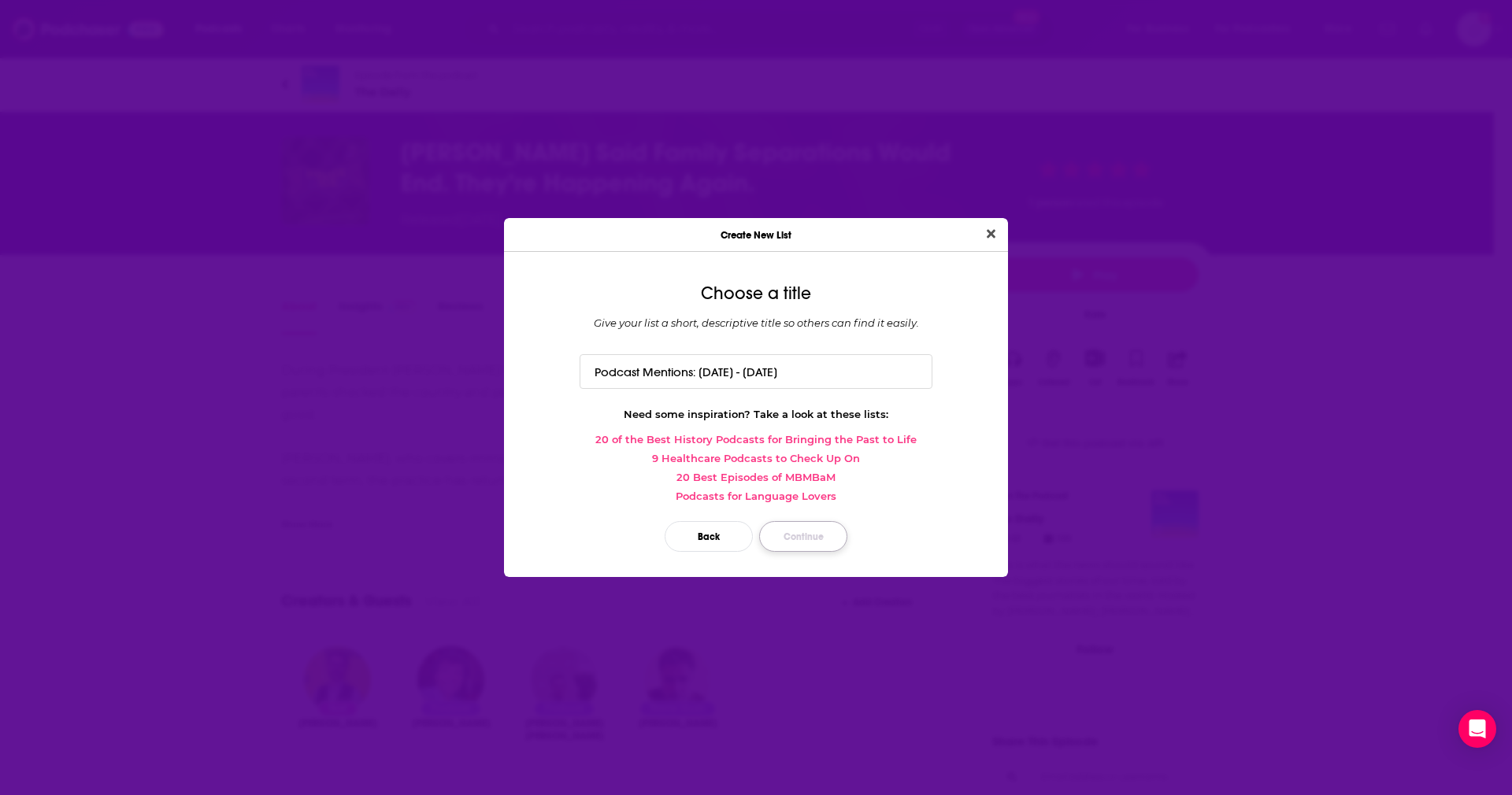
click at [816, 551] on button "Continue" at bounding box center [802, 536] width 88 height 31
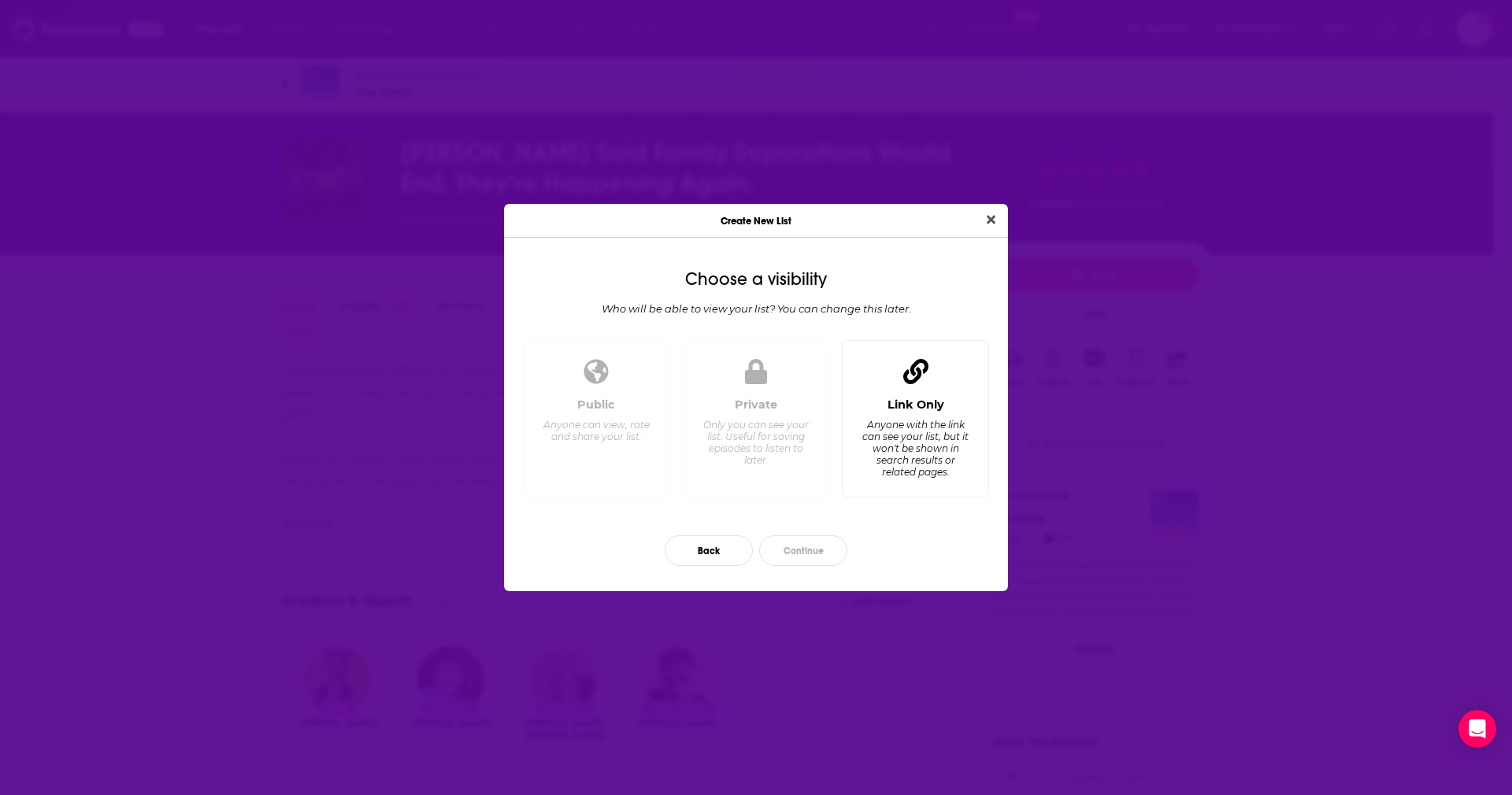
click at [960, 479] on div "Link Only Anyone with the link can see your list, but it won't be shown in sear…" at bounding box center [915, 441] width 120 height 87
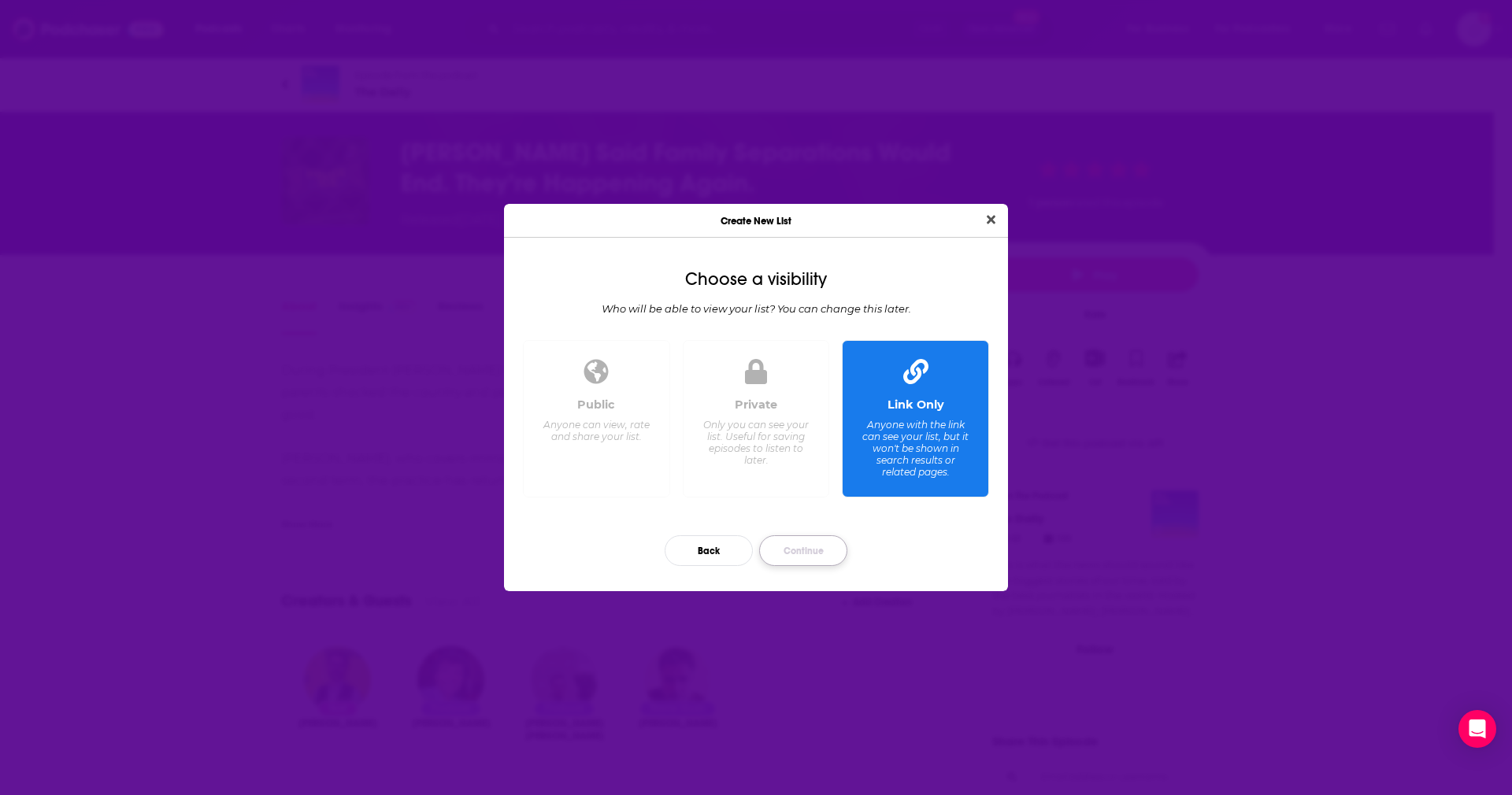
click at [822, 550] on button "Continue" at bounding box center [802, 550] width 88 height 31
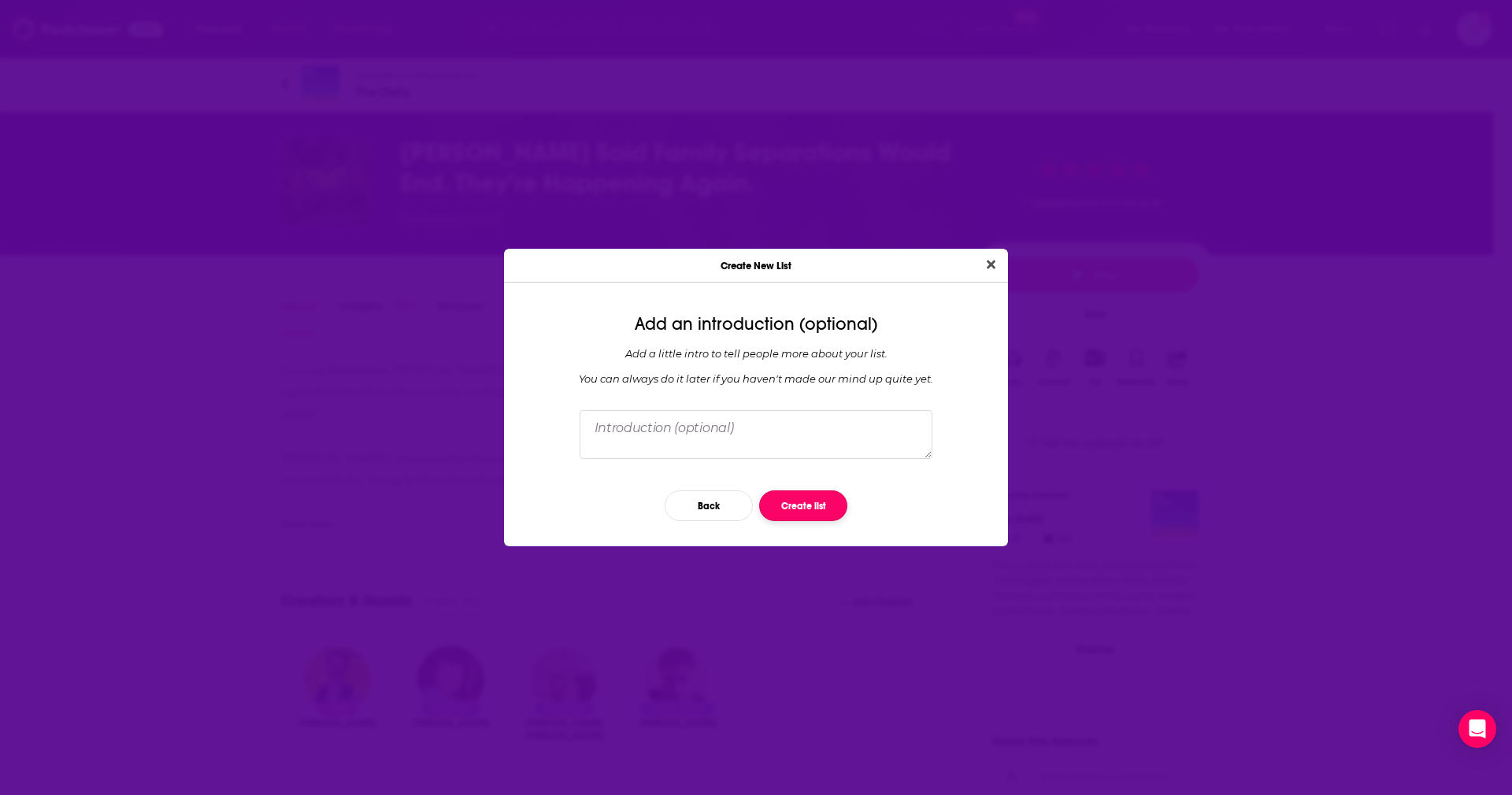
click at [808, 505] on button "Create list" at bounding box center [802, 505] width 88 height 31
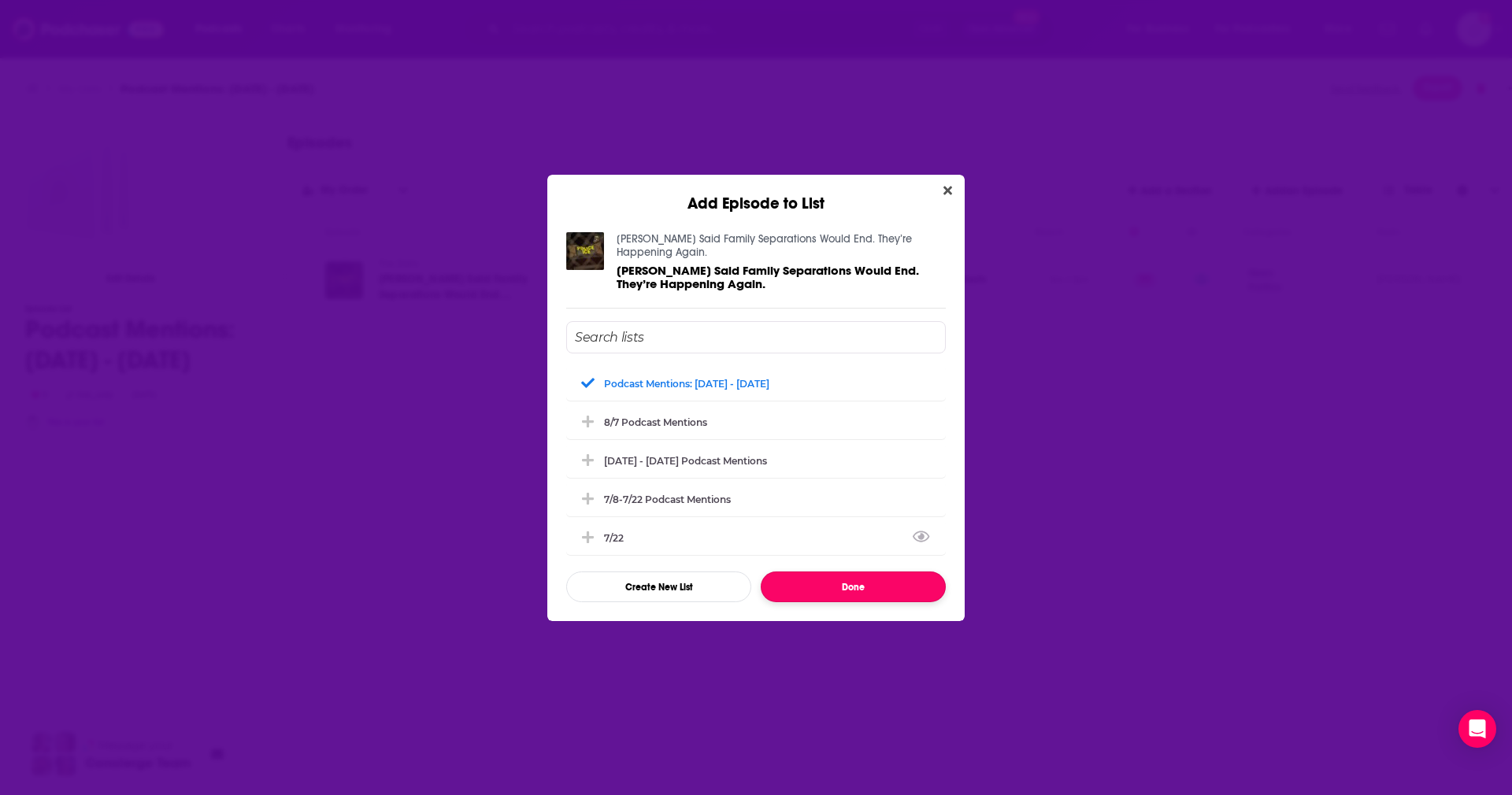
click at [879, 586] on button "Done" at bounding box center [853, 586] width 185 height 31
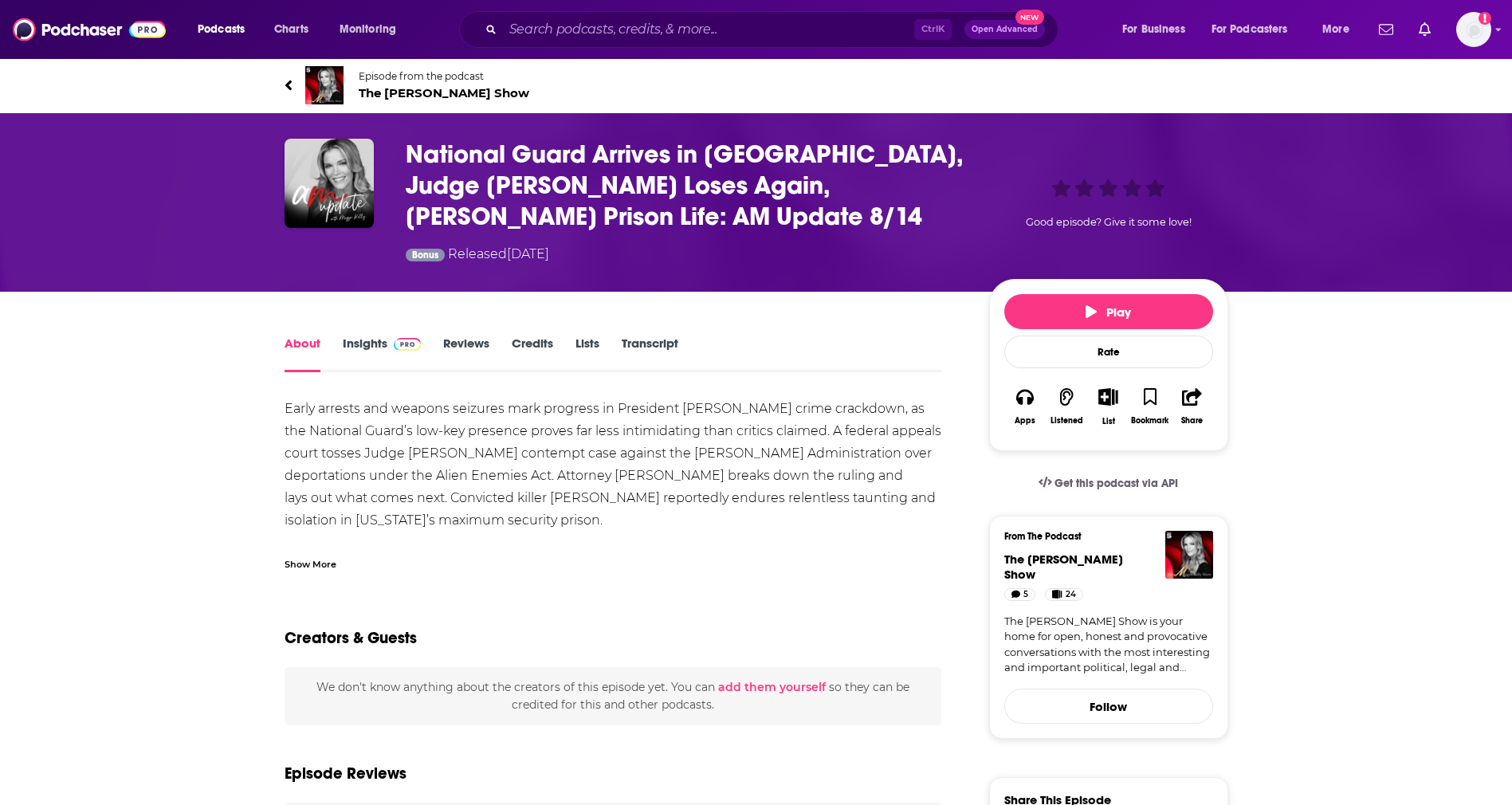
click at [1121, 416] on div "List" at bounding box center [1107, 407] width 42 height 58
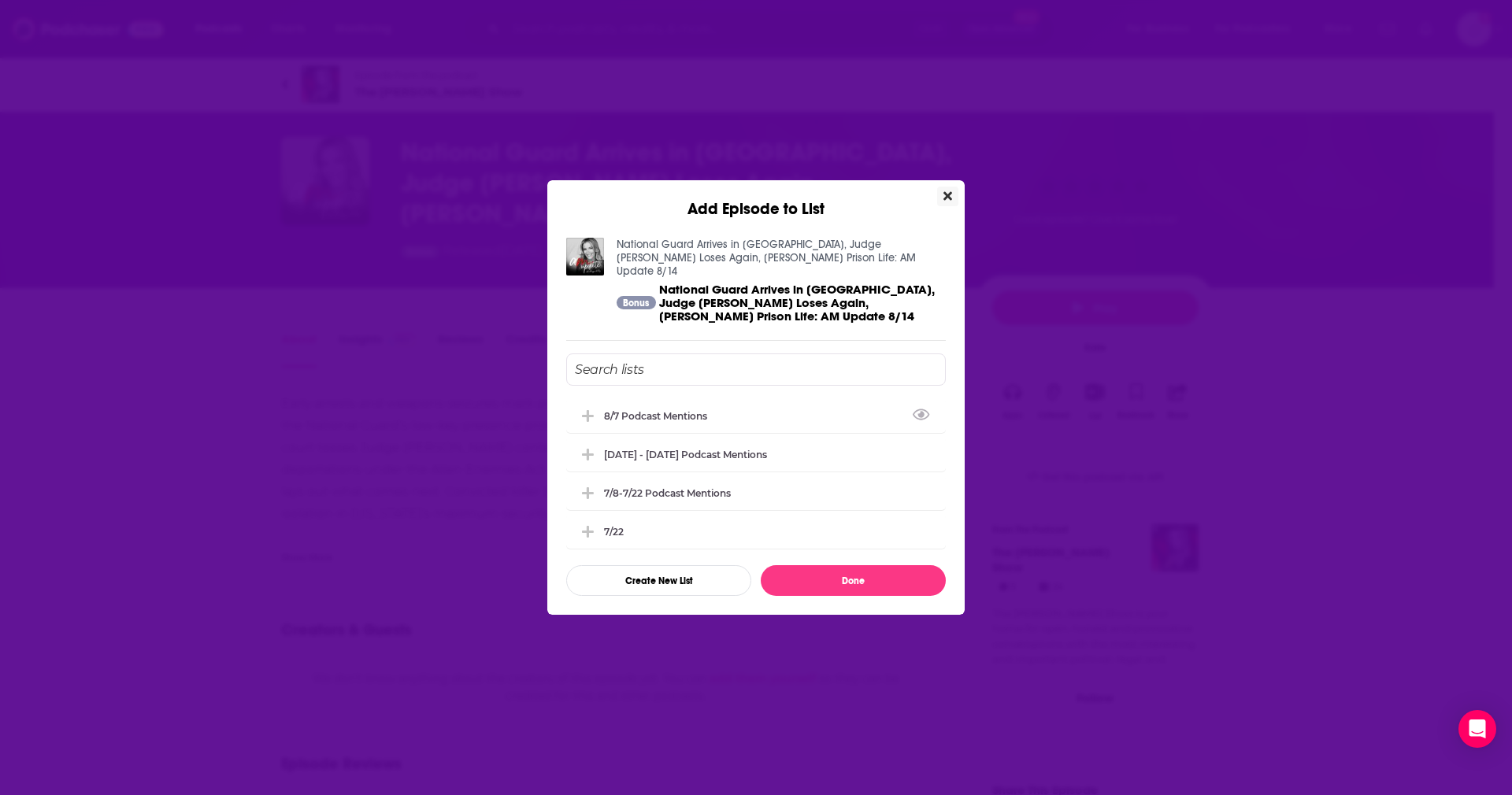
click at [952, 197] on button "Close" at bounding box center [947, 196] width 21 height 20
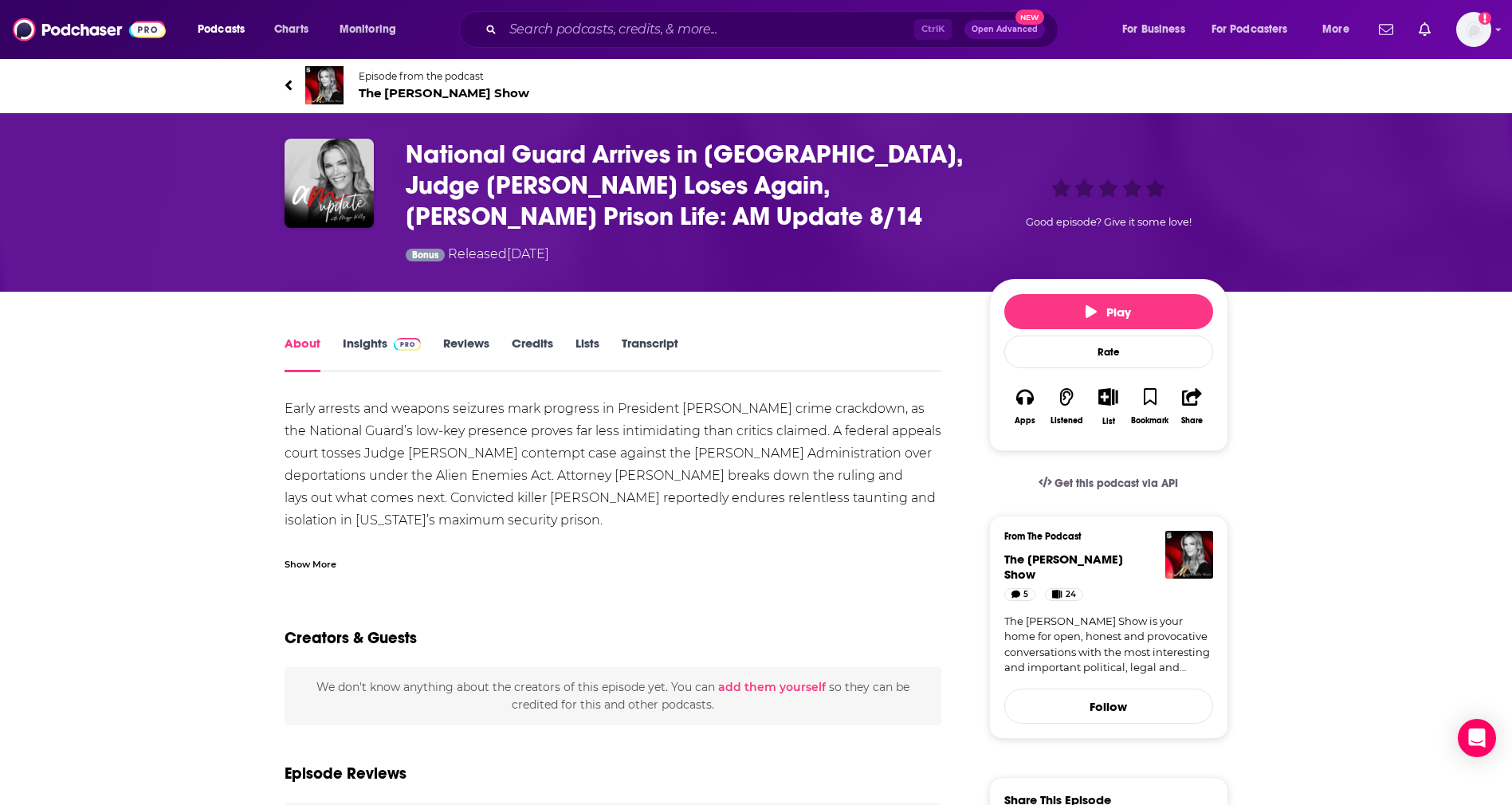
click at [1116, 404] on icon "Show More Button" at bounding box center [1108, 397] width 20 height 18
click at [846, 468] on div "Early arrests and weapons seizures mark progress in President Trump’s DC crime …" at bounding box center [613, 509] width 657 height 224
click at [1110, 410] on div "List" at bounding box center [1107, 407] width 42 height 58
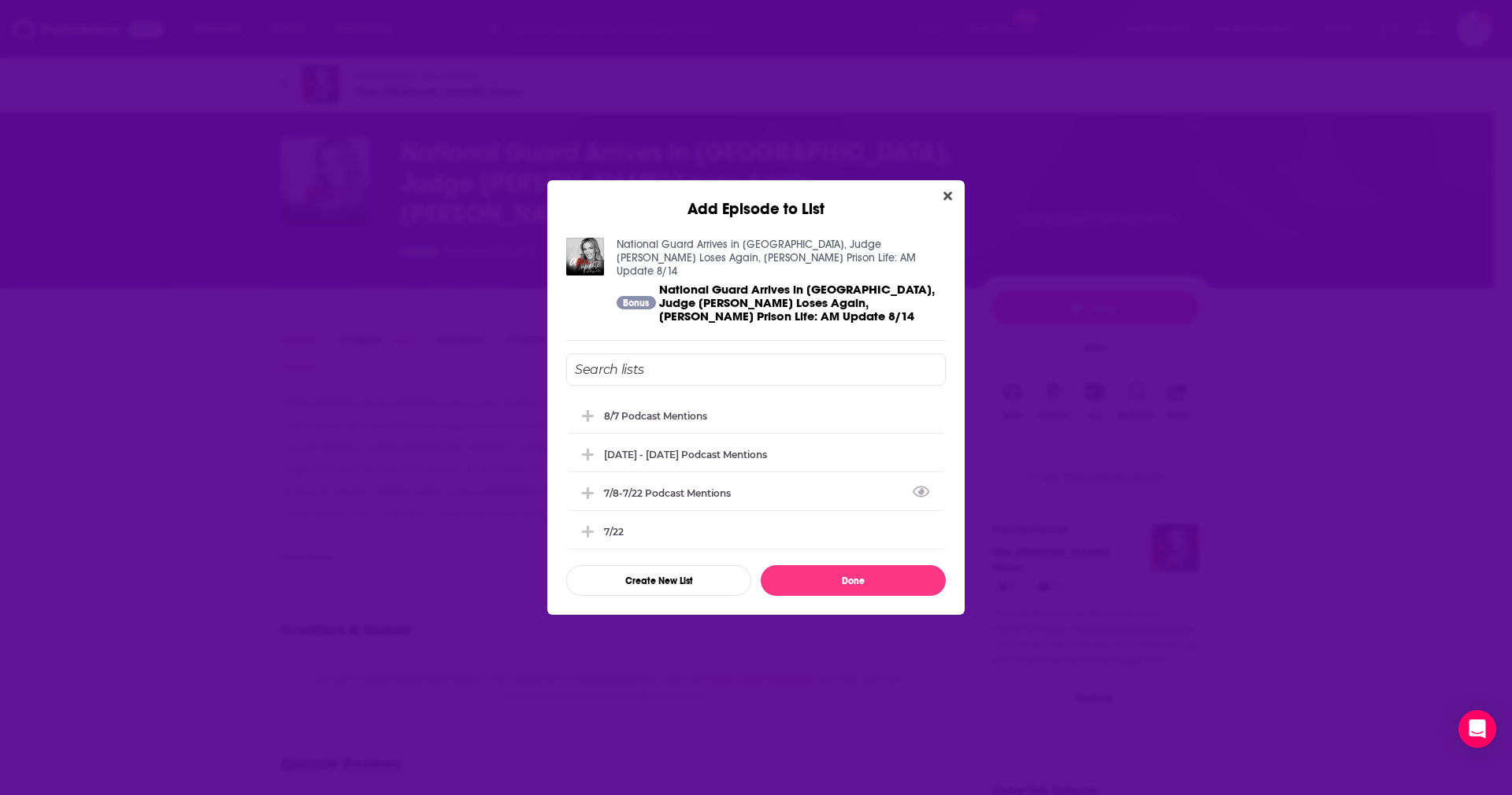
click at [934, 199] on div "Add Episode to List" at bounding box center [756, 200] width 417 height 38
click at [952, 205] on button "Close" at bounding box center [947, 196] width 21 height 20
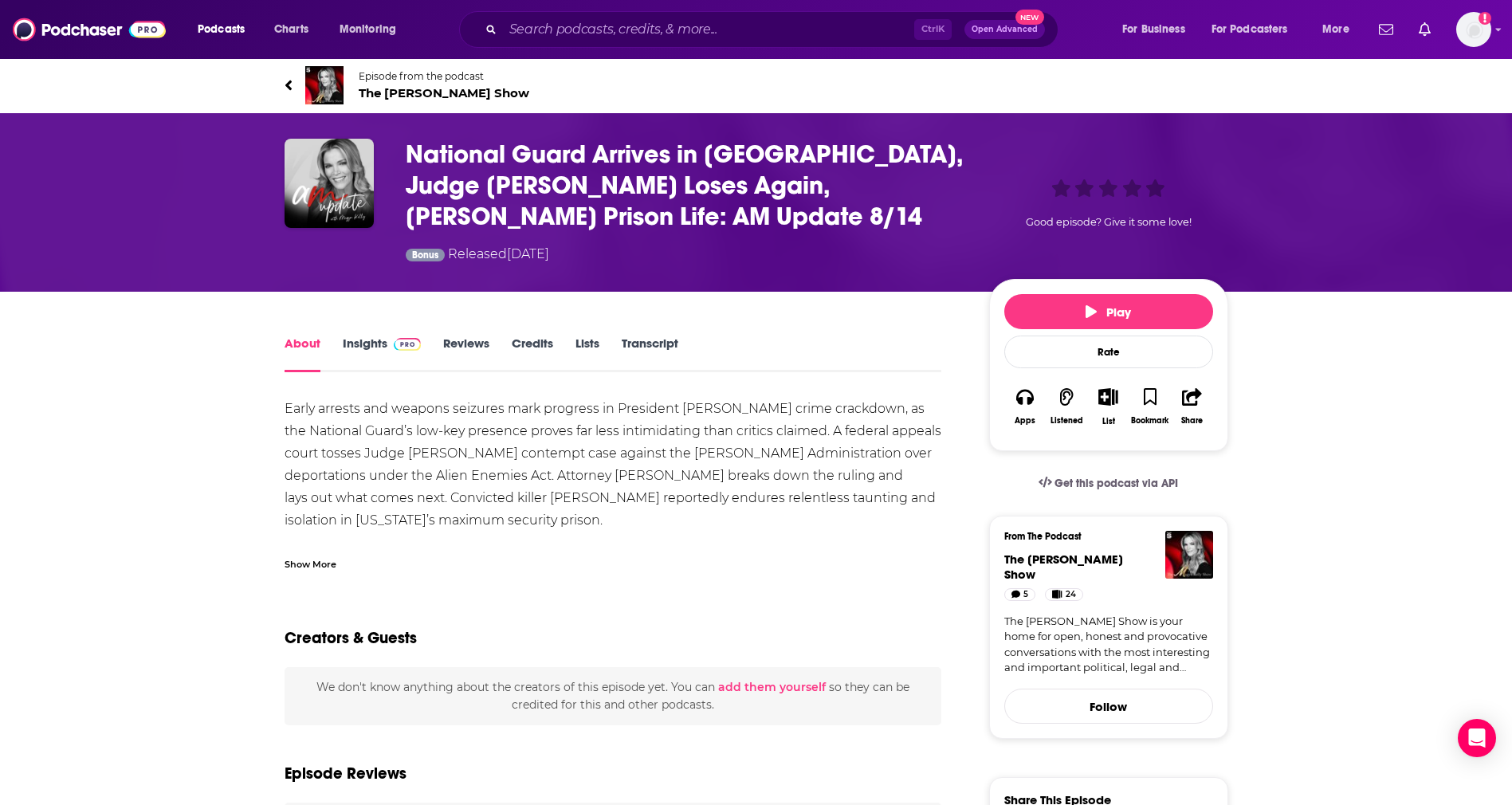
click at [1113, 413] on div "List" at bounding box center [1107, 407] width 42 height 58
click at [1121, 422] on div "List" at bounding box center [1107, 407] width 42 height 58
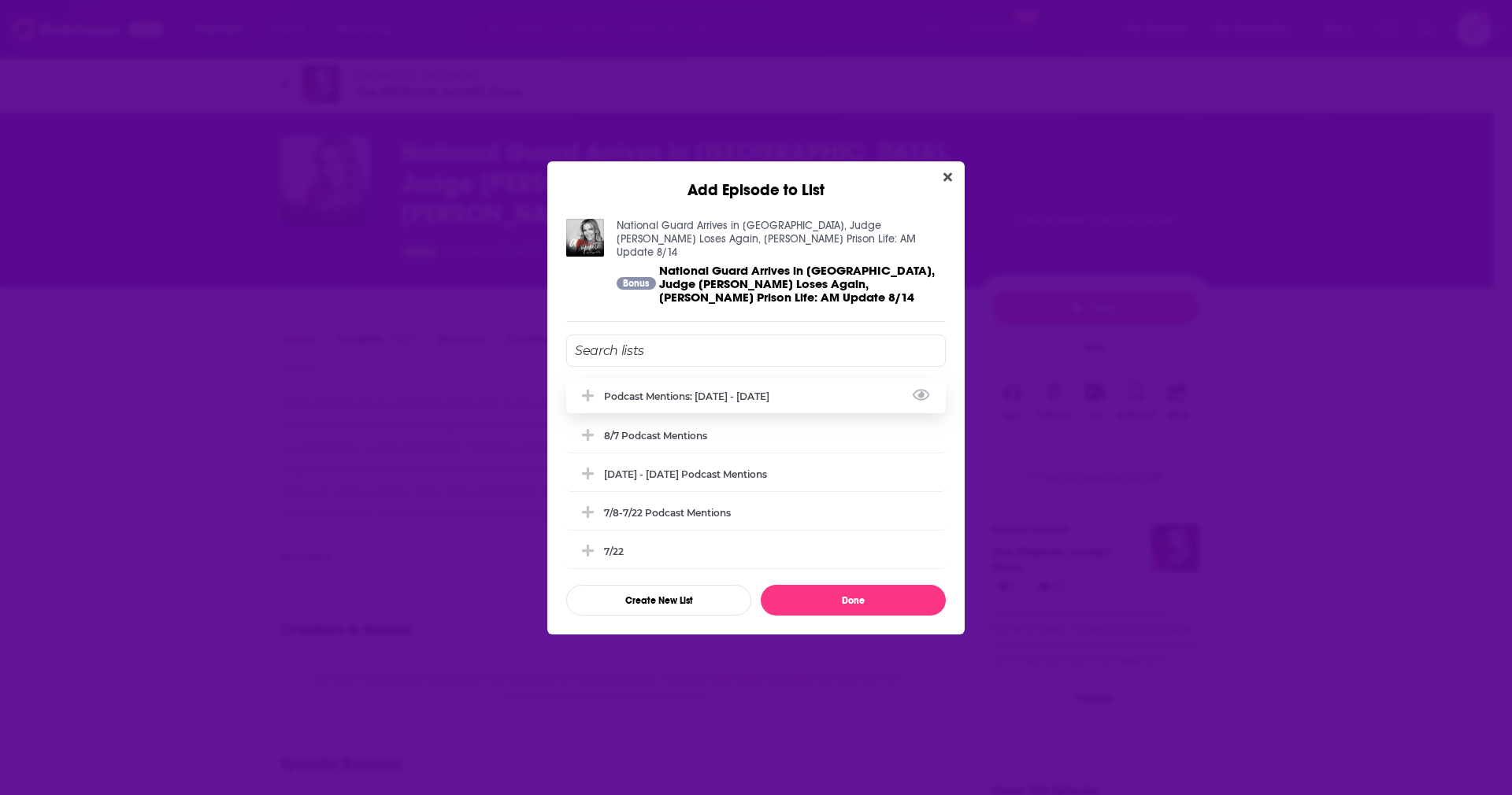
click at [766, 390] on div "Podcast Mentions: [DATE] - [DATE]" at bounding box center [691, 396] width 175 height 12
click at [839, 598] on button "Done" at bounding box center [853, 600] width 185 height 31
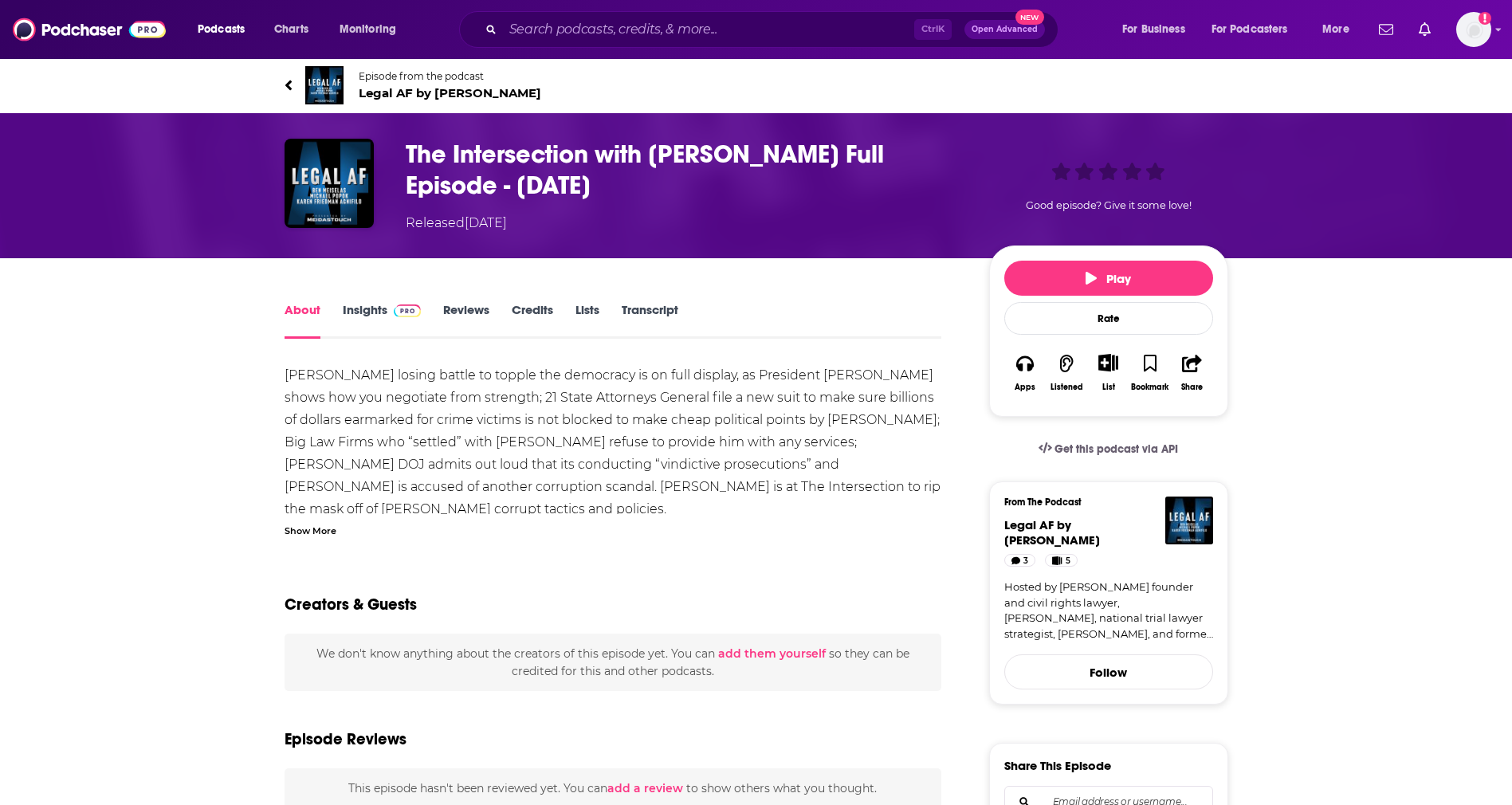
click at [1106, 372] on div "List" at bounding box center [1107, 373] width 42 height 58
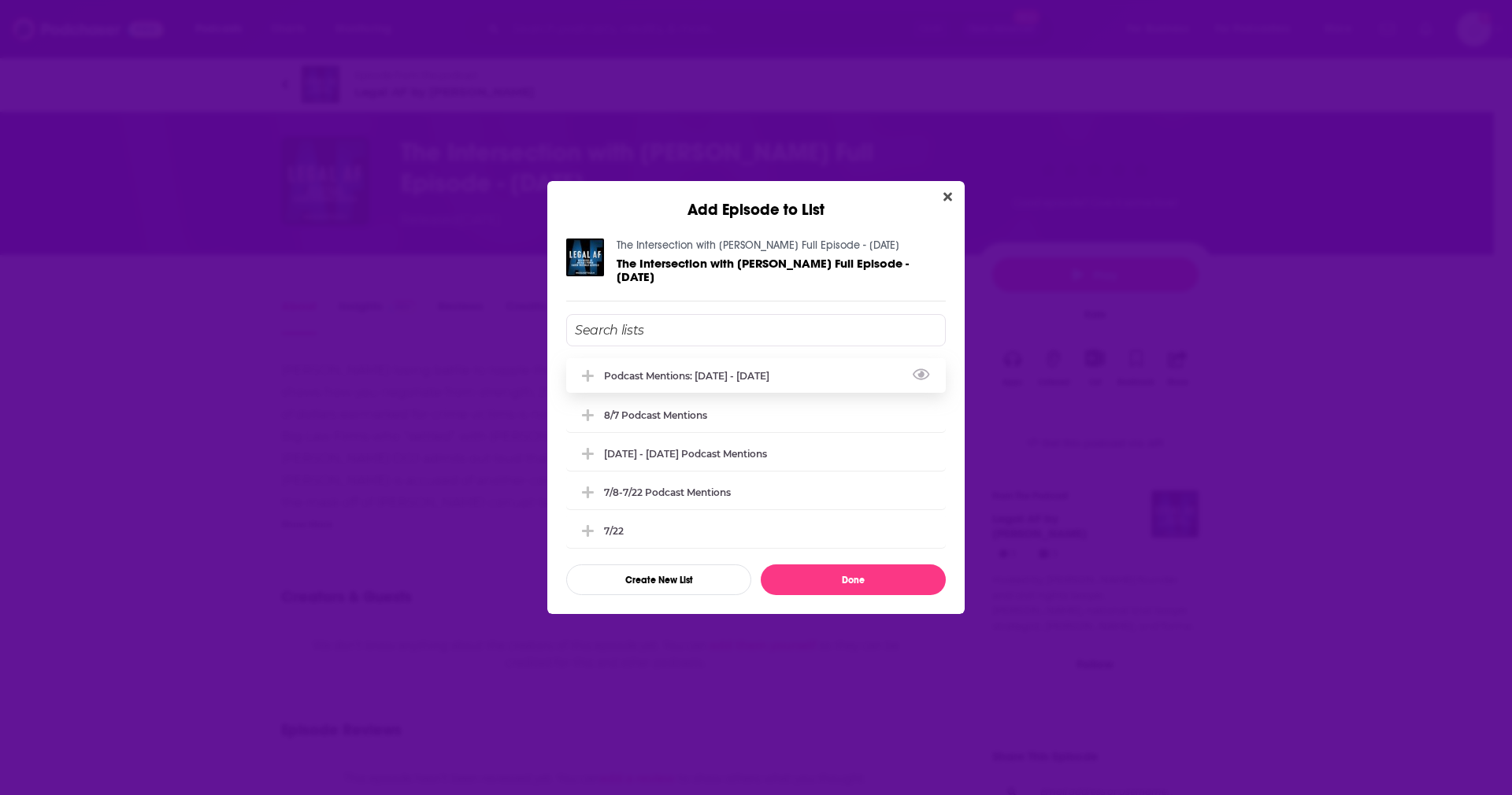
click at [734, 386] on div "Podcast Mentions: [DATE] - [DATE]" at bounding box center [755, 375] width 380 height 35
click at [849, 593] on button "Done" at bounding box center [853, 579] width 185 height 31
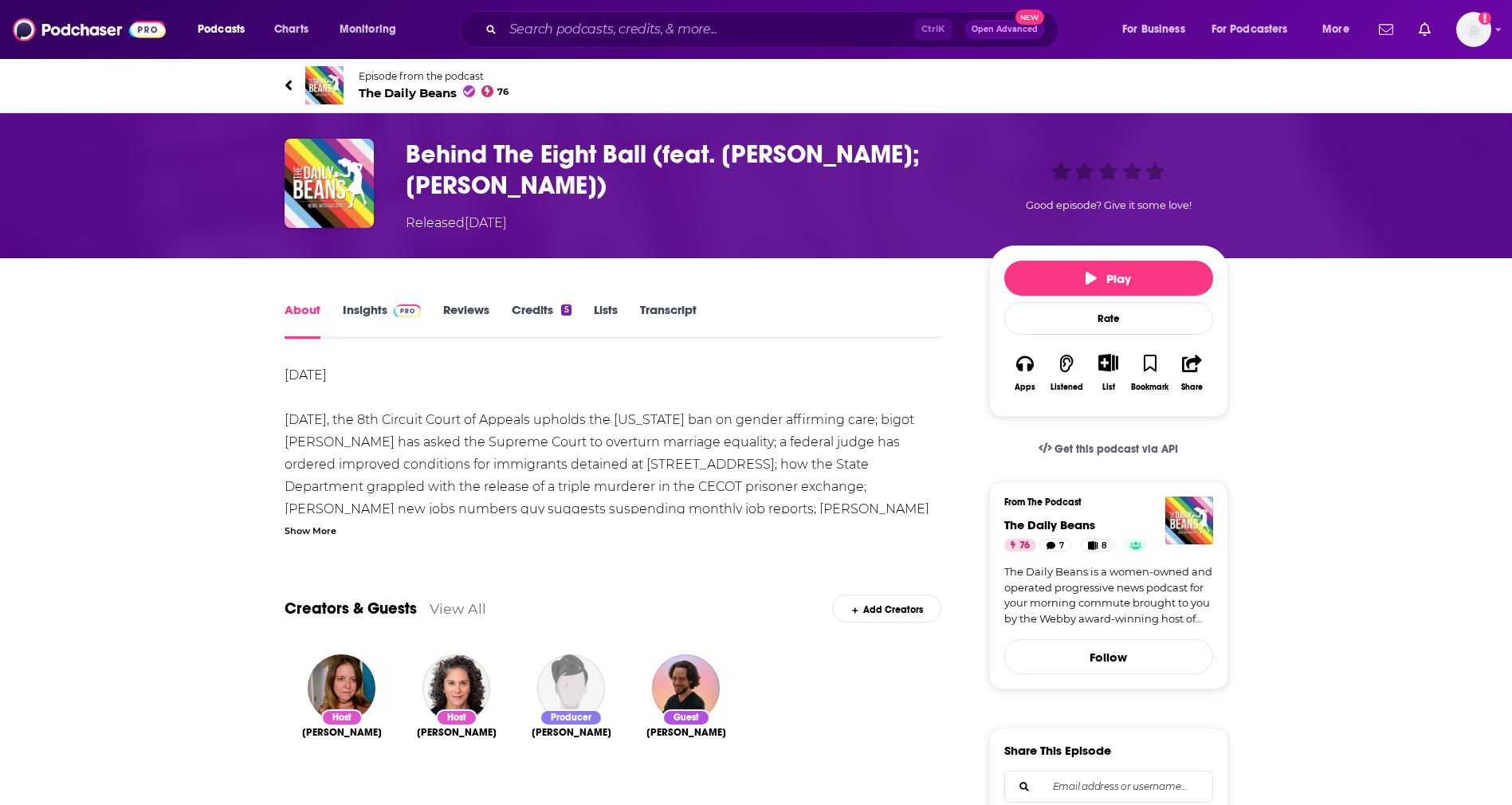
click at [1102, 386] on div "List" at bounding box center [1108, 387] width 12 height 11
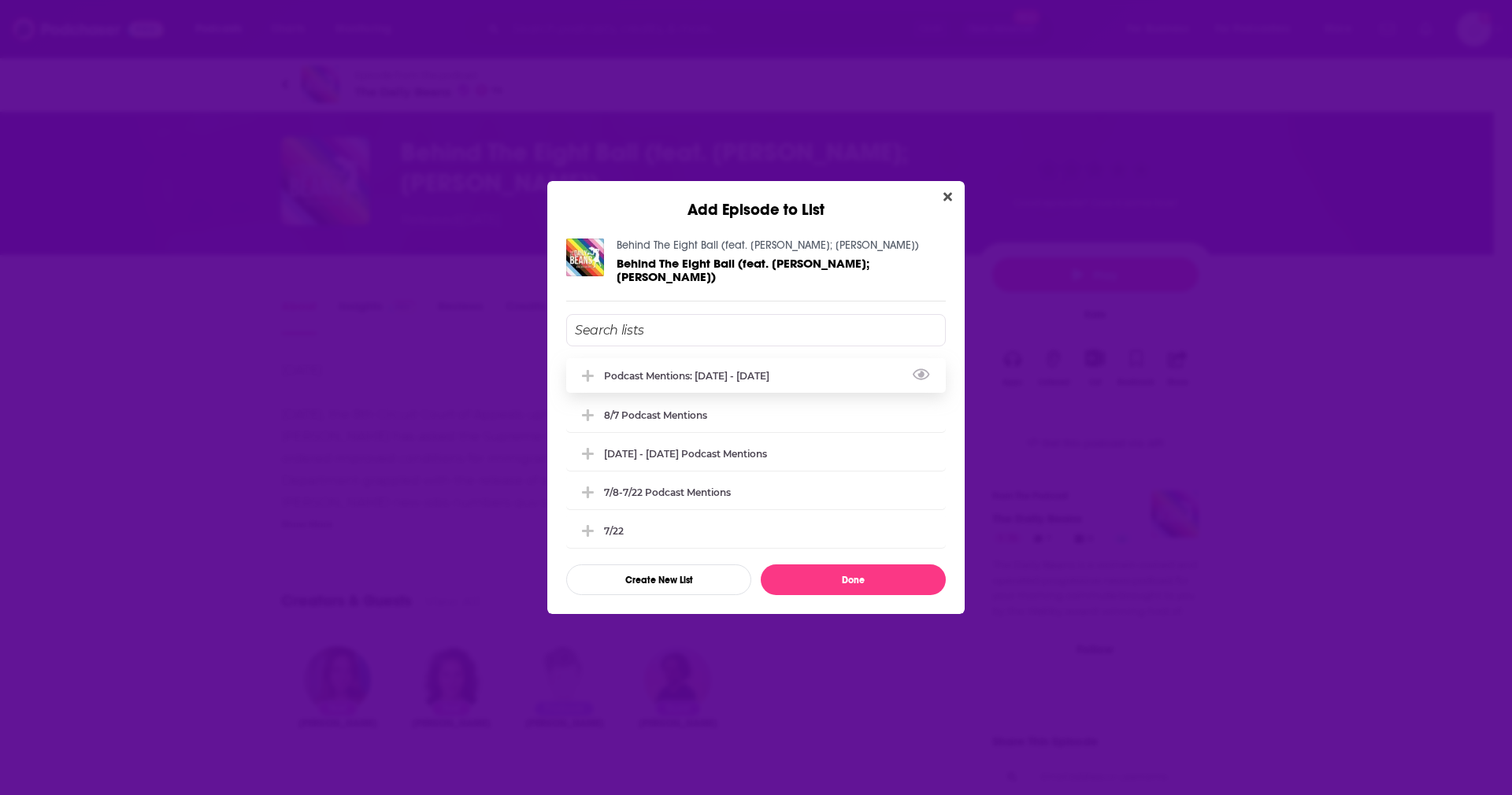
click at [684, 377] on div "Podcast Mentions: [DATE] - [DATE]" at bounding box center [691, 376] width 175 height 12
click at [824, 575] on button "Done" at bounding box center [853, 579] width 185 height 31
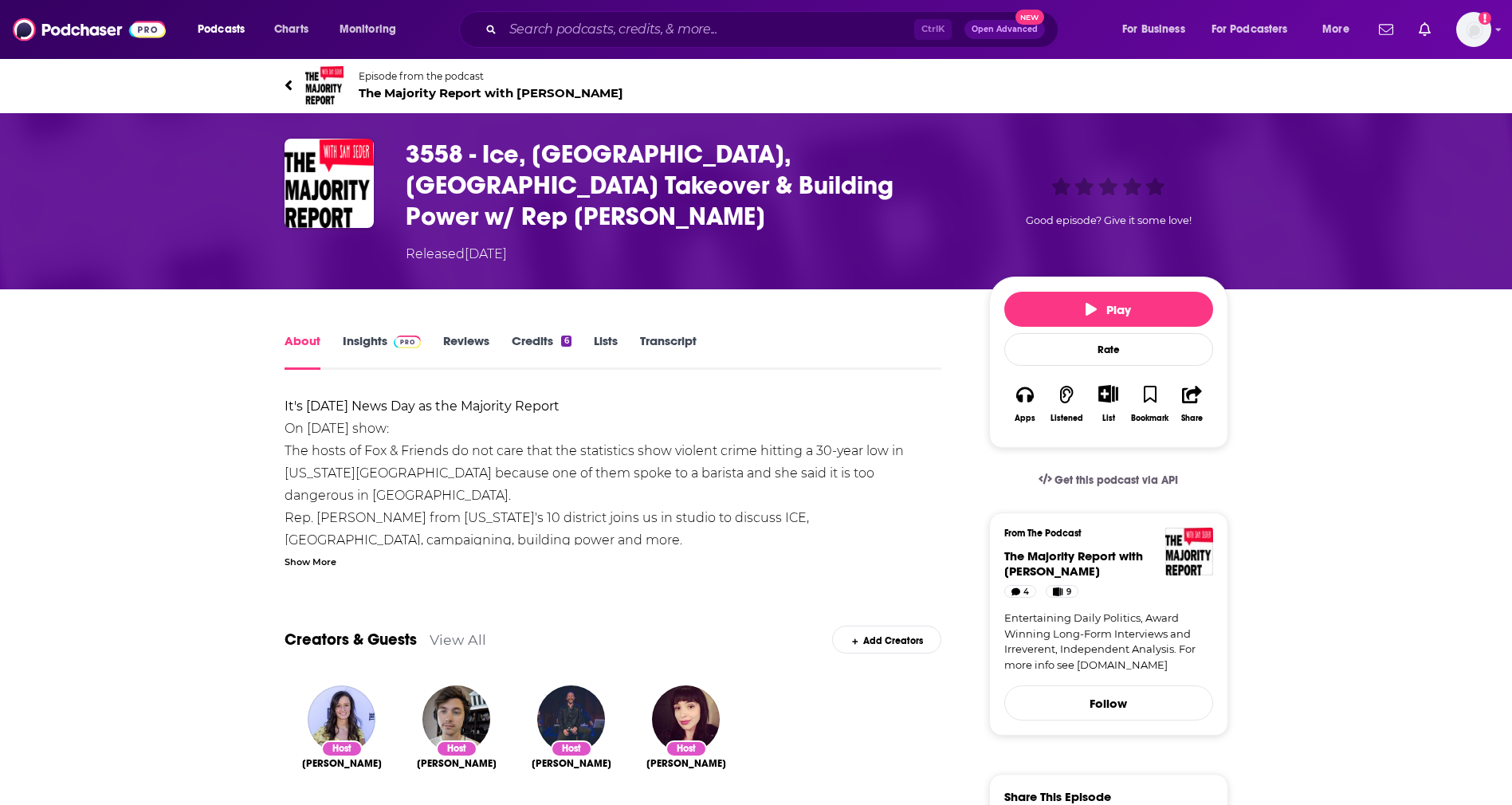
click at [1113, 385] on icon "Show More Button" at bounding box center [1108, 394] width 20 height 18
click at [1098, 397] on button "Add Episode" at bounding box center [1094, 394] width 82 height 29
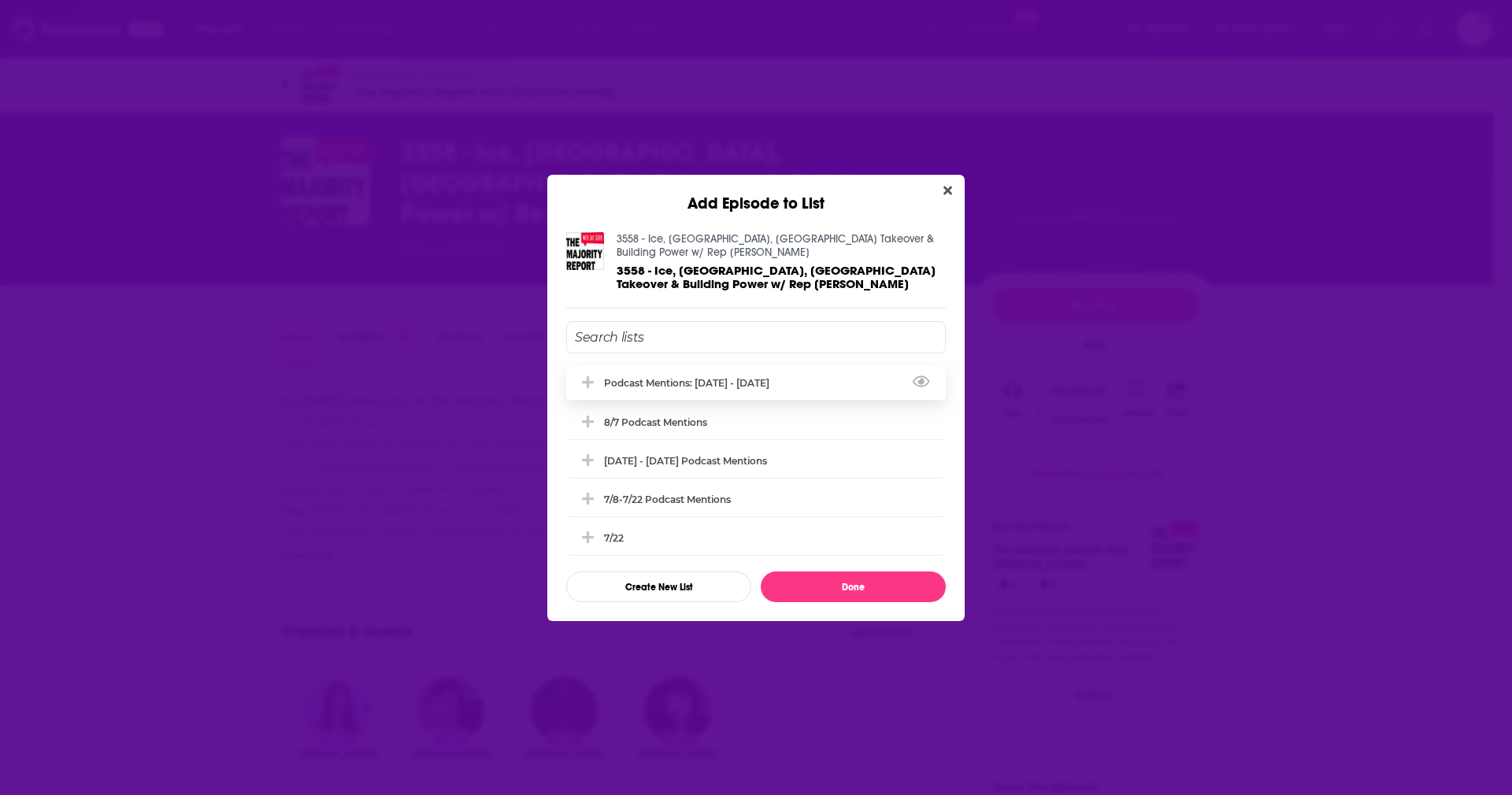
click at [714, 374] on div "Podcast Mentions: [DATE] - [DATE]" at bounding box center [755, 382] width 380 height 35
click at [807, 578] on button "Done" at bounding box center [853, 586] width 185 height 31
click at [847, 582] on button "Done" at bounding box center [853, 586] width 185 height 31
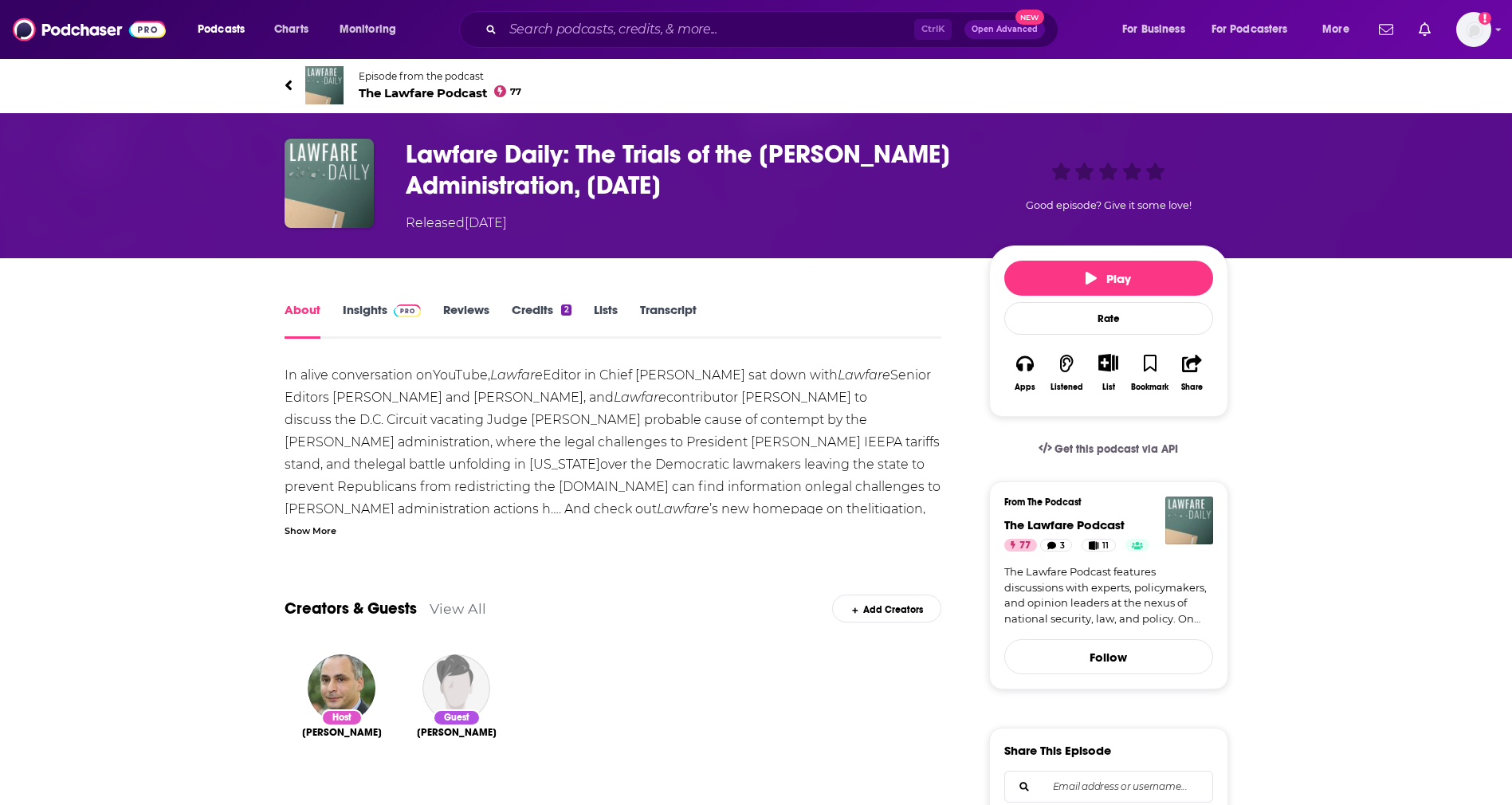
click at [1113, 369] on icon "Show More Button" at bounding box center [1108, 362] width 20 height 18
click at [1099, 400] on button "Add Episode" at bounding box center [1094, 394] width 82 height 29
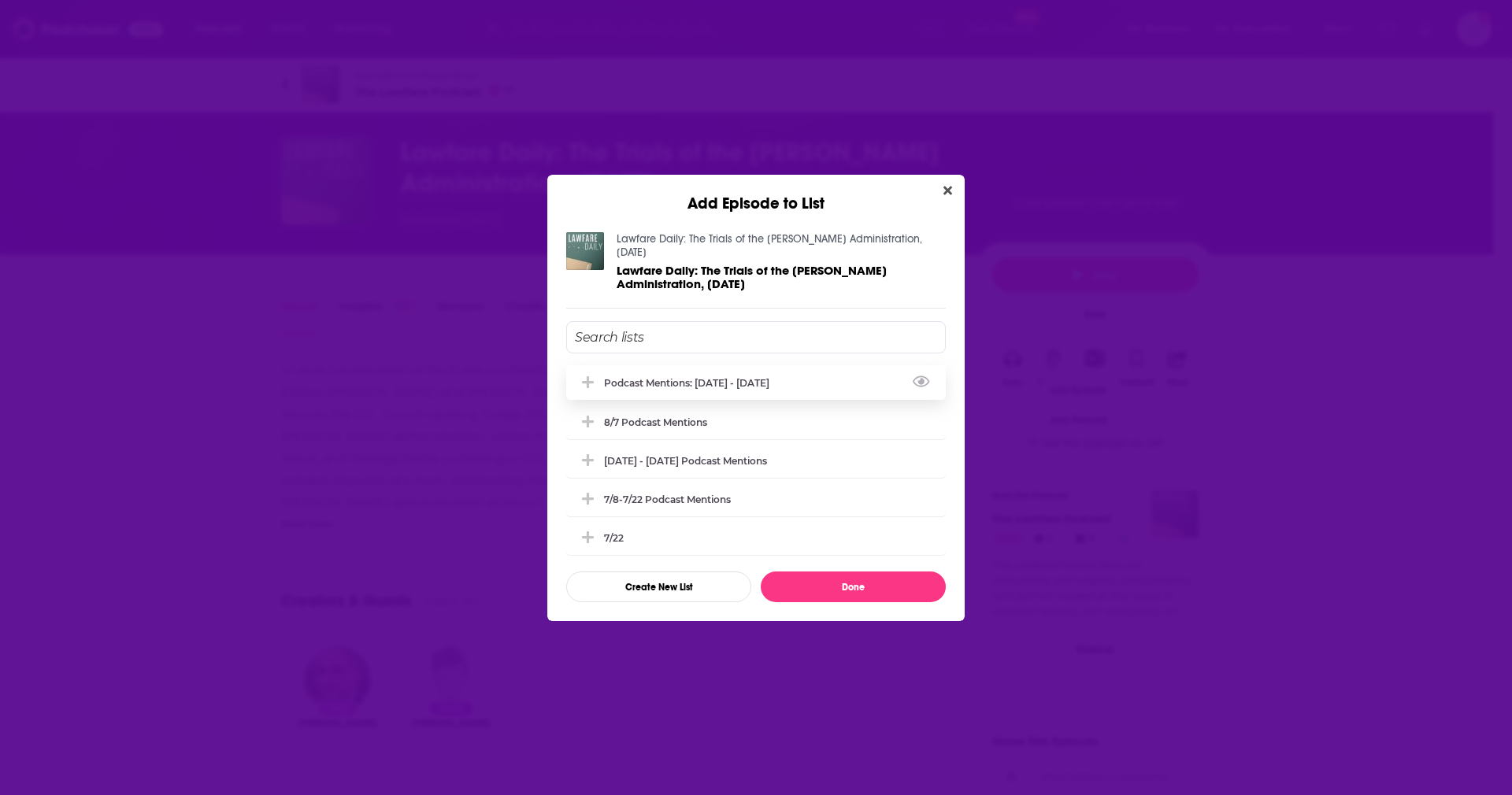
click at [738, 380] on div "Podcast Mentions: [DATE] - [DATE]" at bounding box center [691, 383] width 175 height 12
click at [813, 583] on button "Done" at bounding box center [853, 586] width 185 height 31
click at [812, 578] on button "Done" at bounding box center [853, 586] width 185 height 31
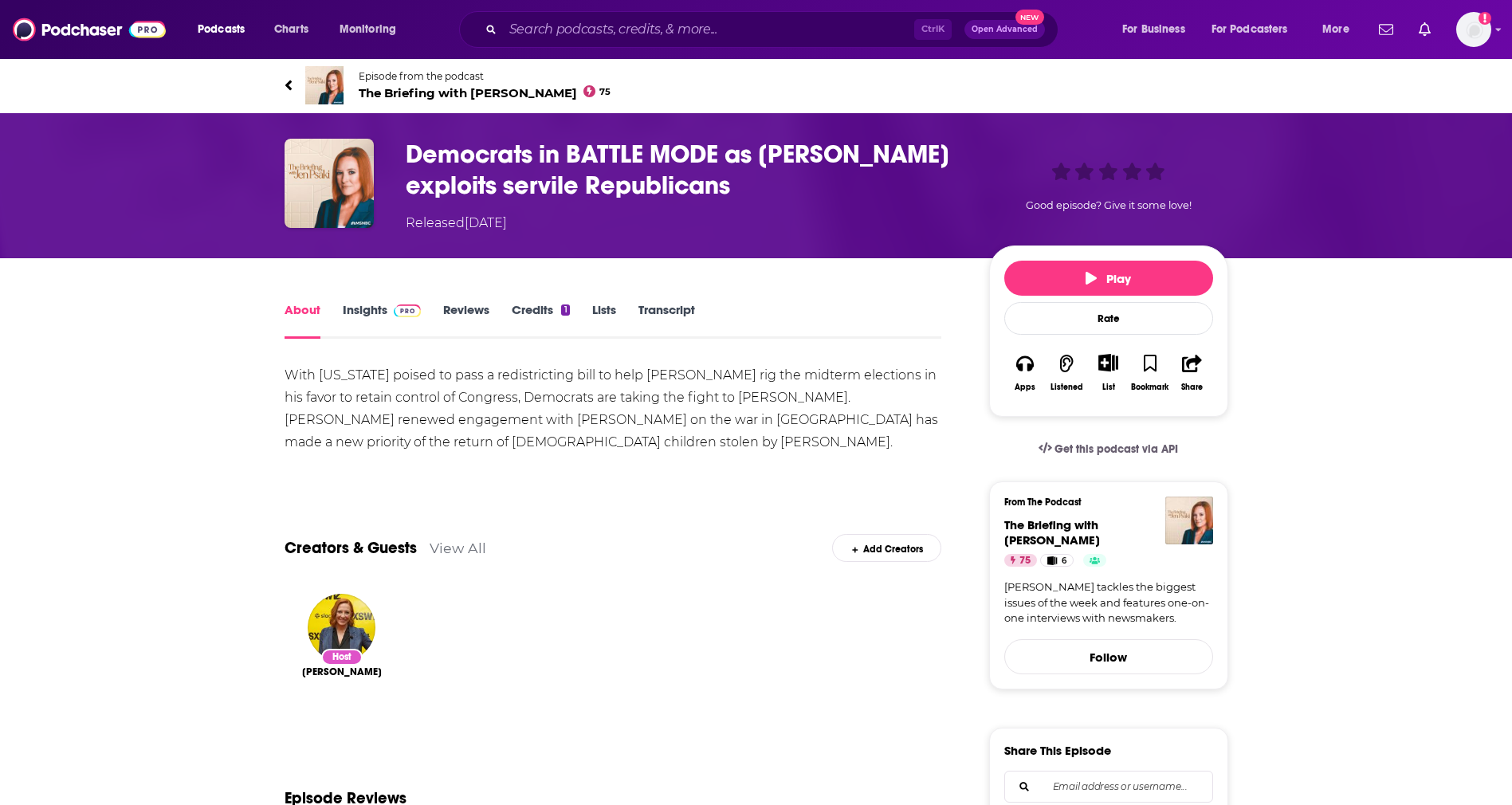
click at [1107, 379] on div "List" at bounding box center [1107, 373] width 42 height 58
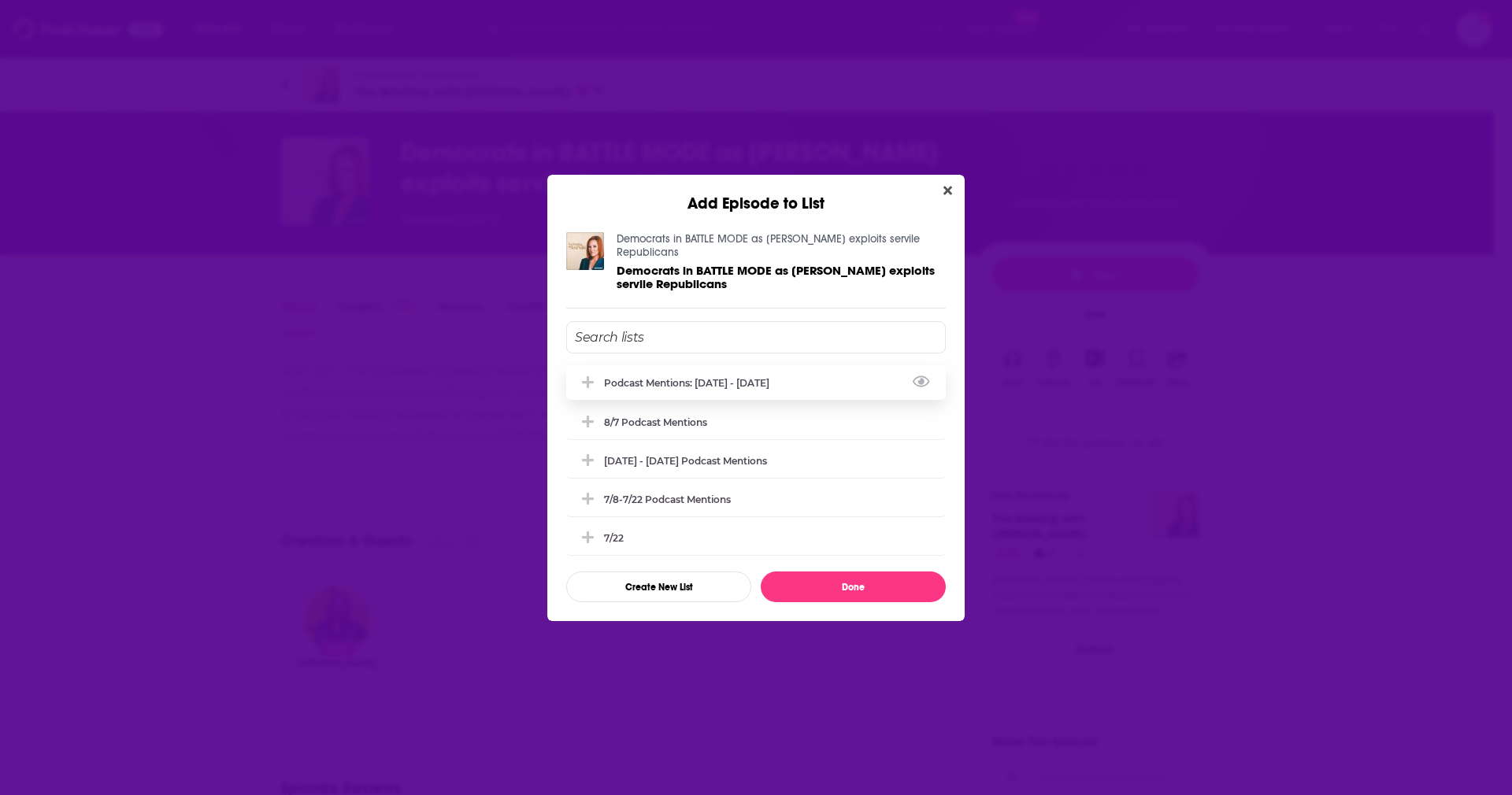
click at [720, 381] on div "Podcast Mentions: [DATE] - [DATE]" at bounding box center [691, 383] width 175 height 12
click at [852, 588] on button "Done" at bounding box center [853, 586] width 185 height 31
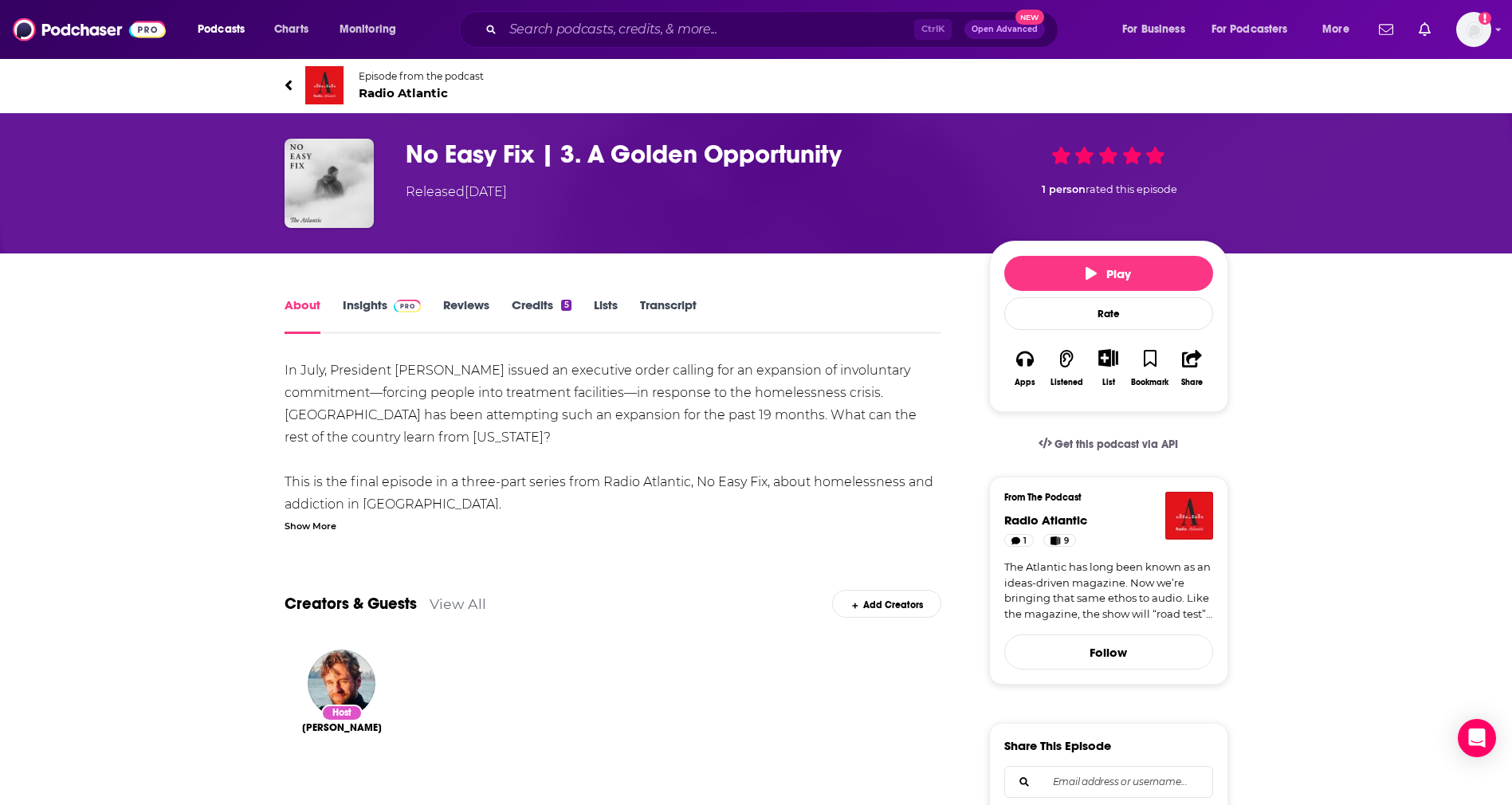
click at [1109, 375] on div "List" at bounding box center [1107, 368] width 42 height 58
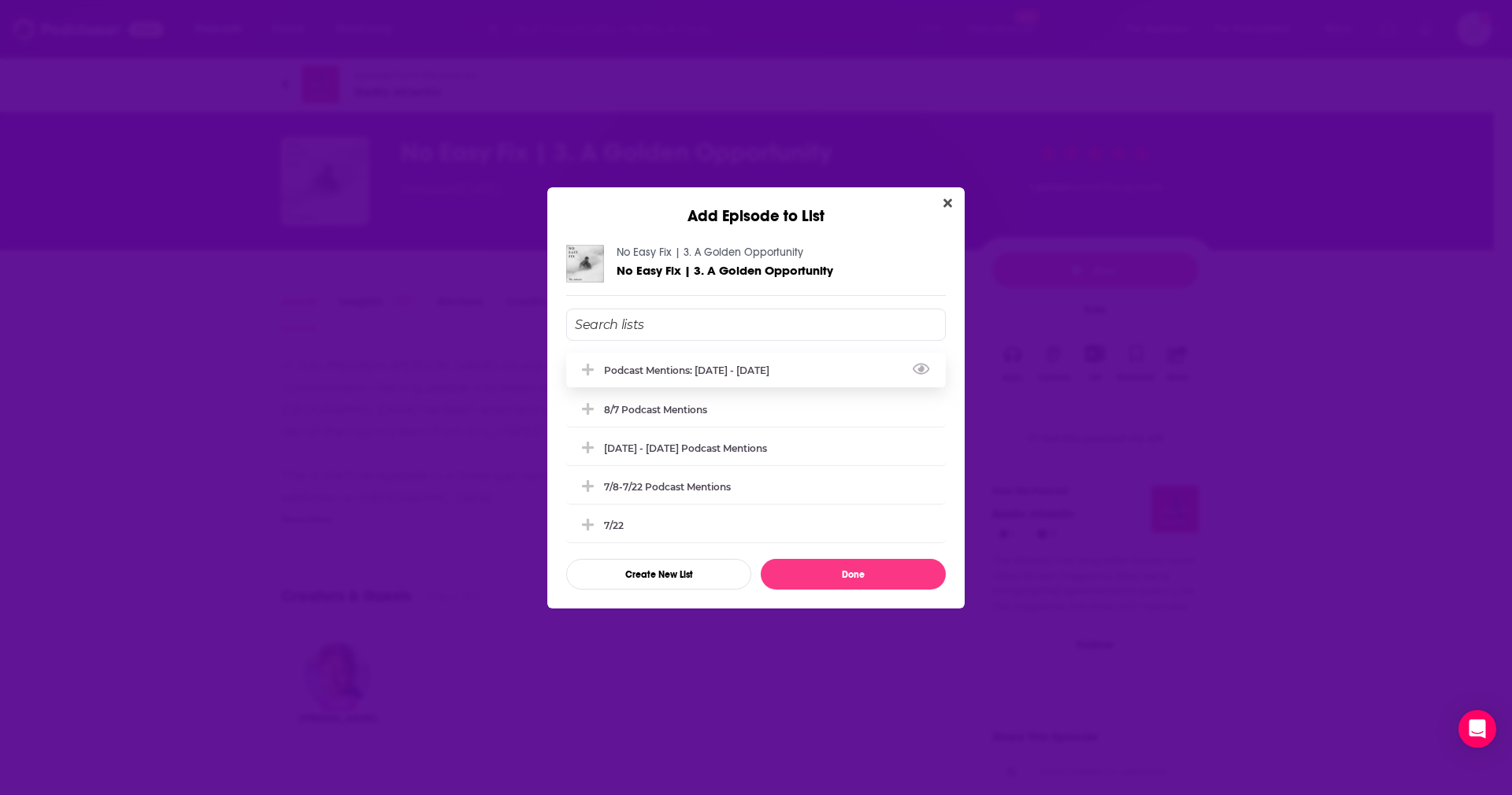
click at [628, 371] on div "Podcast Mentions: [DATE] - [DATE]" at bounding box center [691, 371] width 175 height 12
click at [840, 579] on button "Done" at bounding box center [853, 573] width 185 height 31
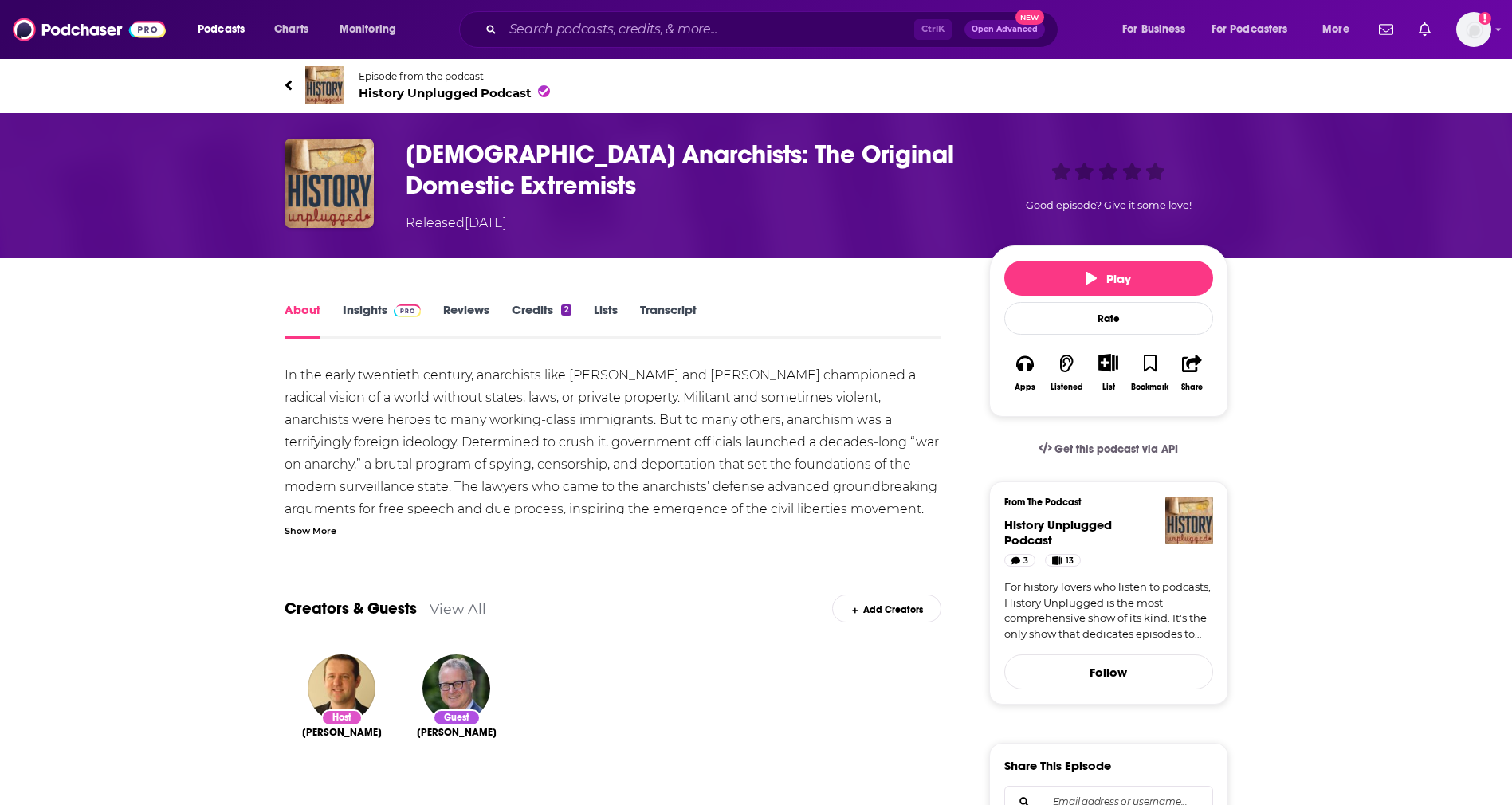
click at [1104, 384] on div "List" at bounding box center [1108, 387] width 12 height 11
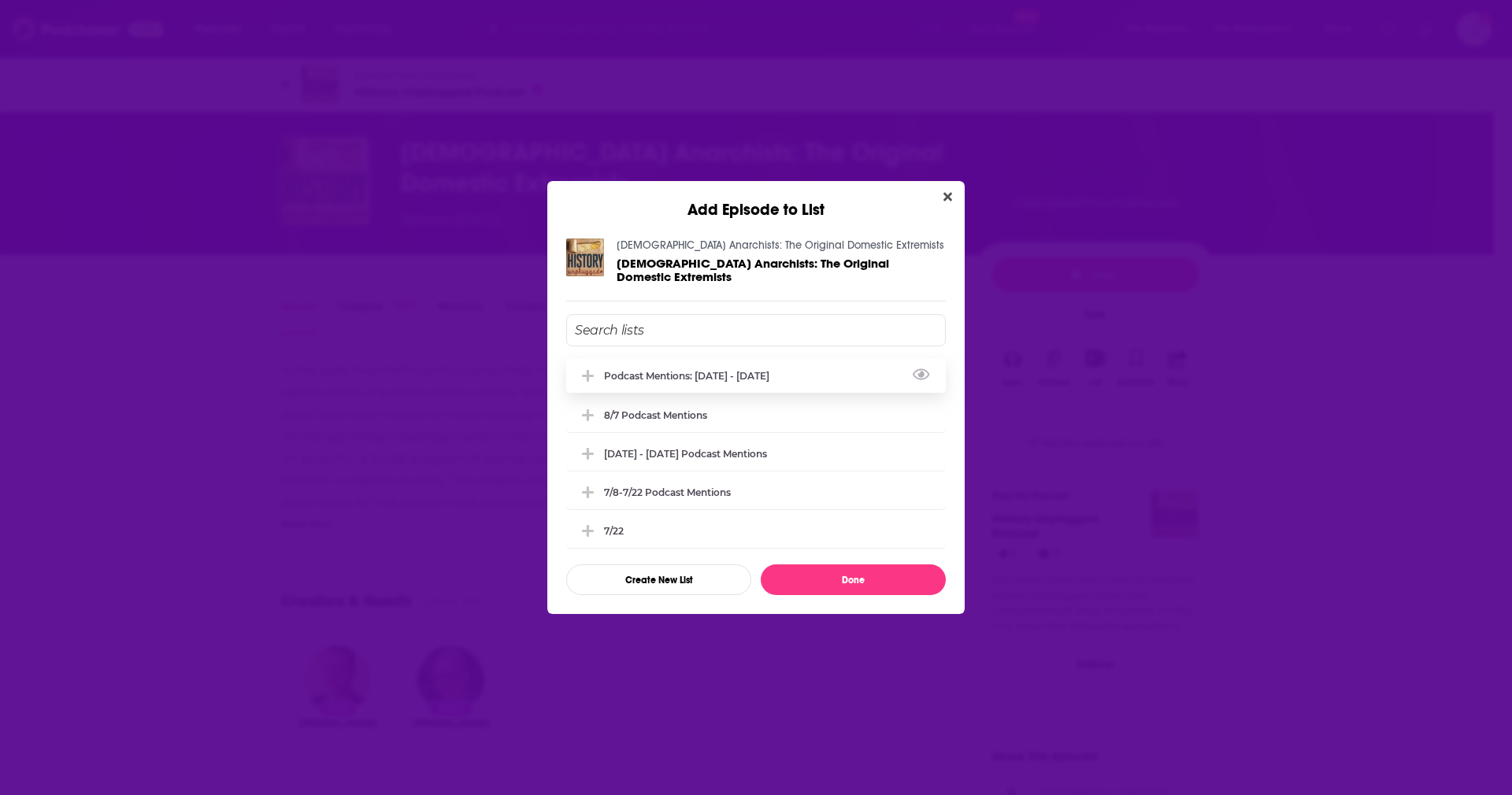
click at [808, 361] on div "Podcast Mentions: [DATE] - [DATE]" at bounding box center [755, 375] width 380 height 35
click at [828, 585] on button "Done" at bounding box center [853, 579] width 185 height 31
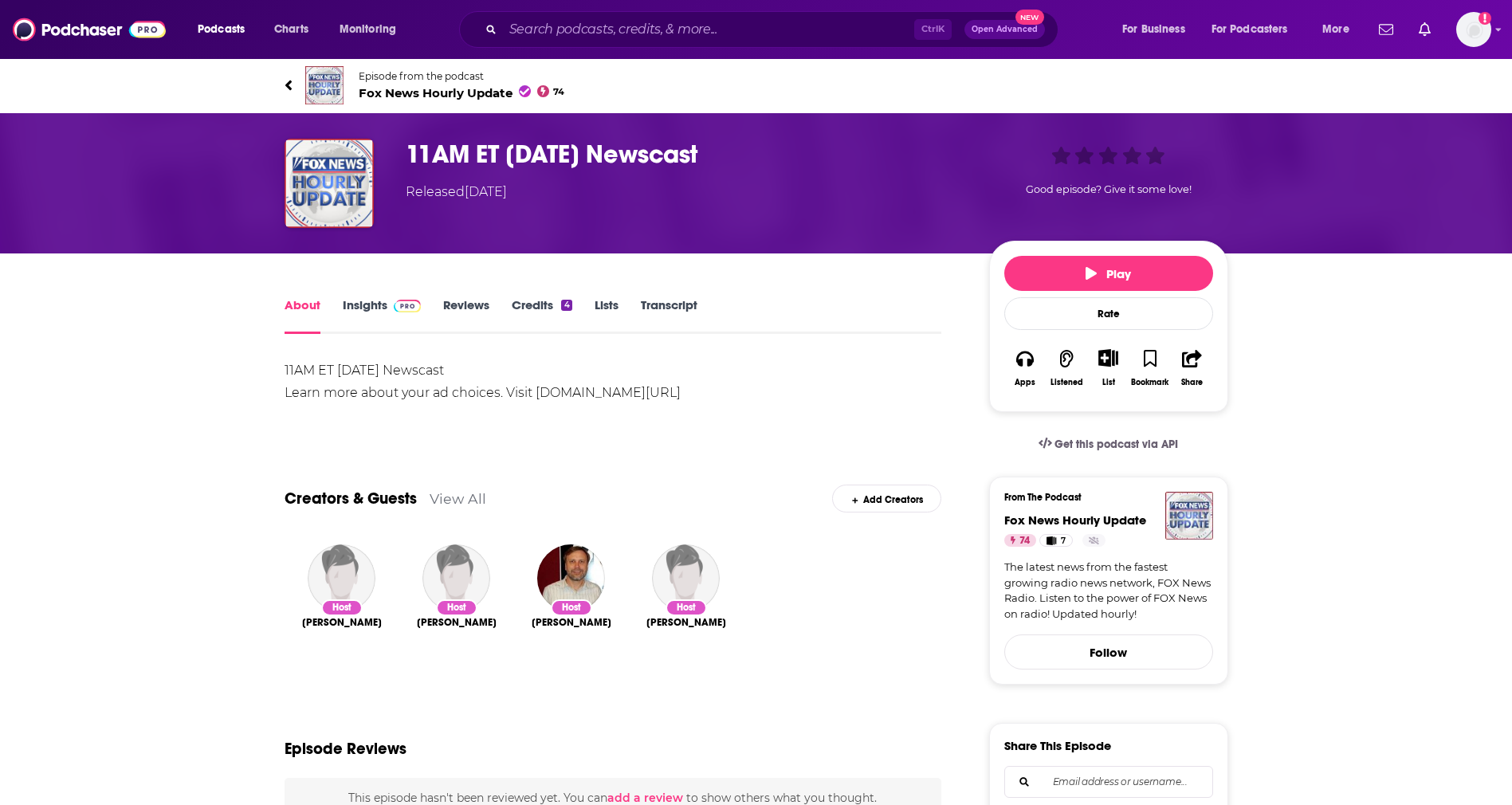
click at [1111, 373] on div "List" at bounding box center [1107, 368] width 42 height 58
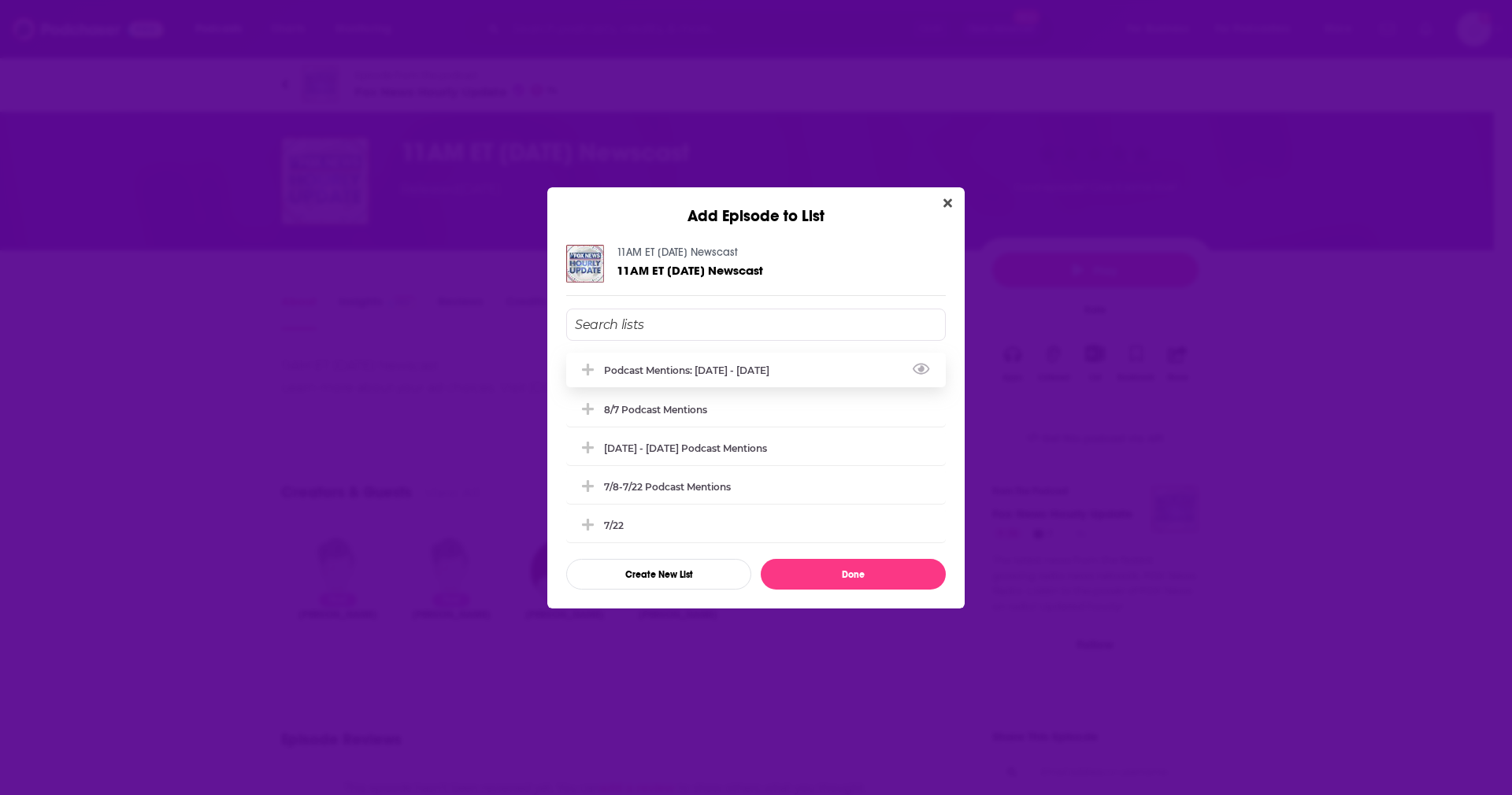
click at [694, 361] on div "Podcast Mentions: [DATE] - [DATE]" at bounding box center [755, 370] width 380 height 35
click at [813, 582] on button "Done" at bounding box center [853, 573] width 185 height 31
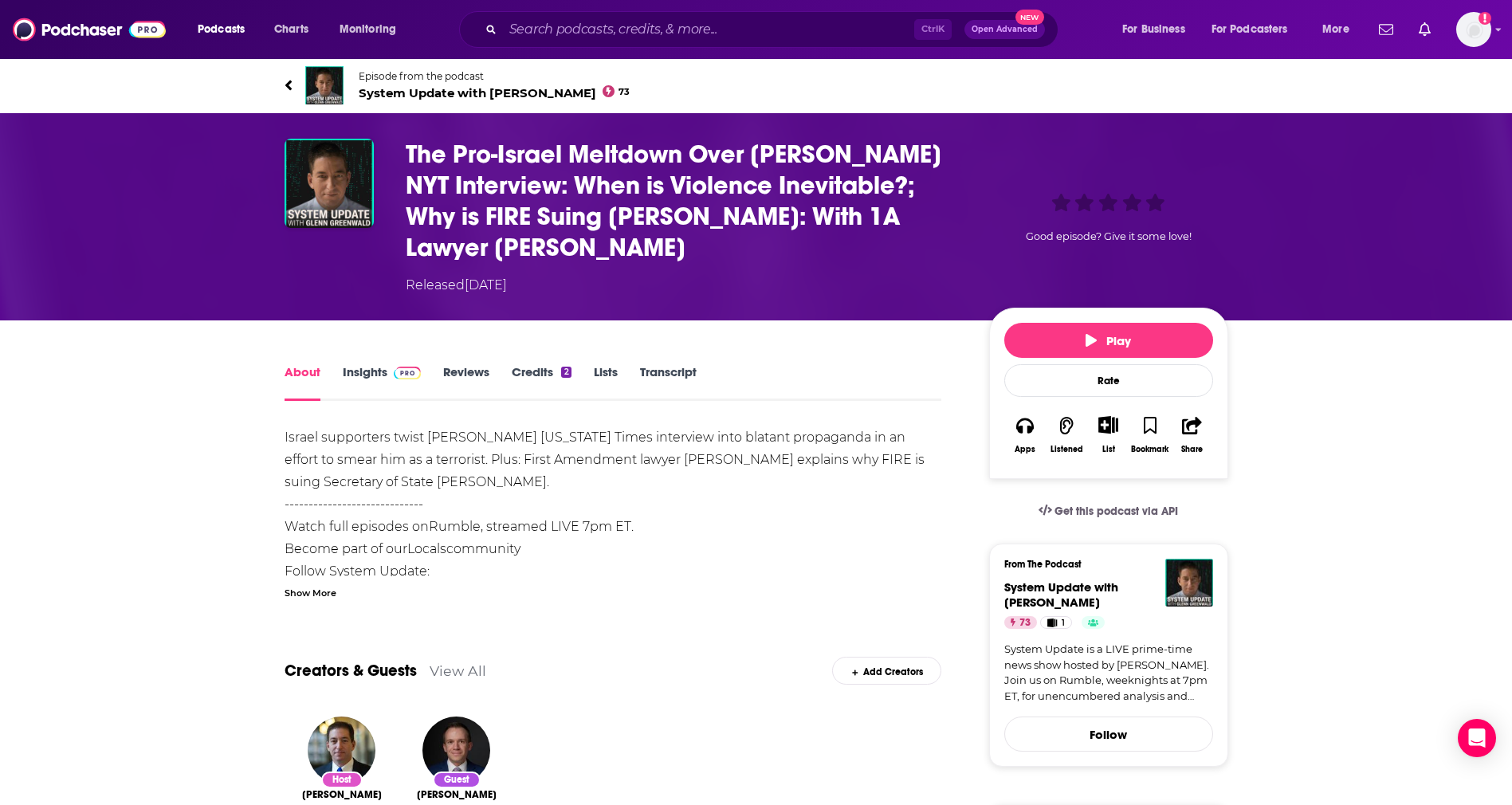
click at [1007, 437] on div "List" at bounding box center [1107, 435] width 42 height 58
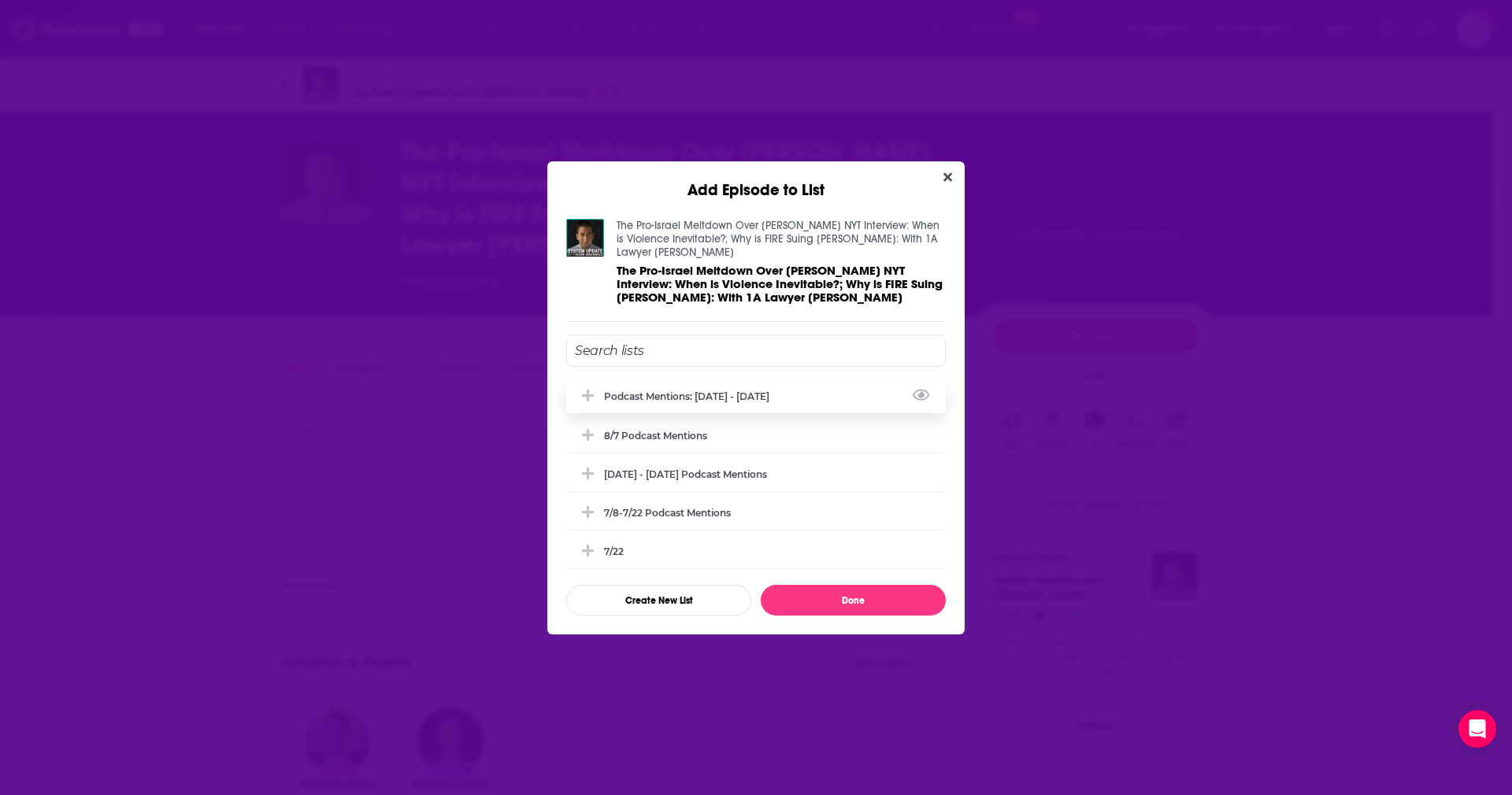
click at [816, 396] on div "Podcast Mentions: [DATE] - [DATE]" at bounding box center [755, 396] width 380 height 35
click at [849, 529] on button "Done" at bounding box center [853, 600] width 185 height 31
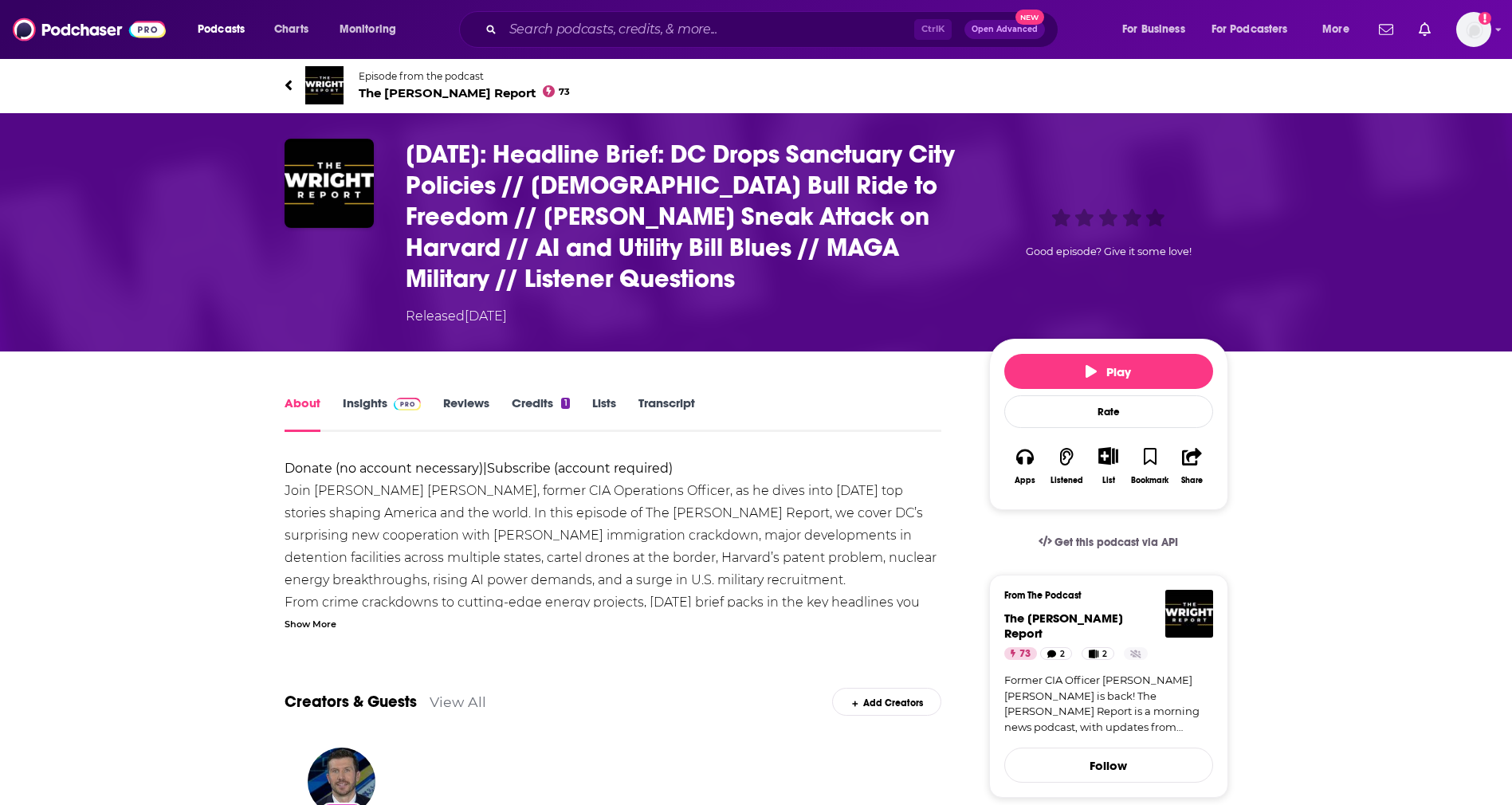
click at [1109, 467] on div "List" at bounding box center [1107, 466] width 42 height 58
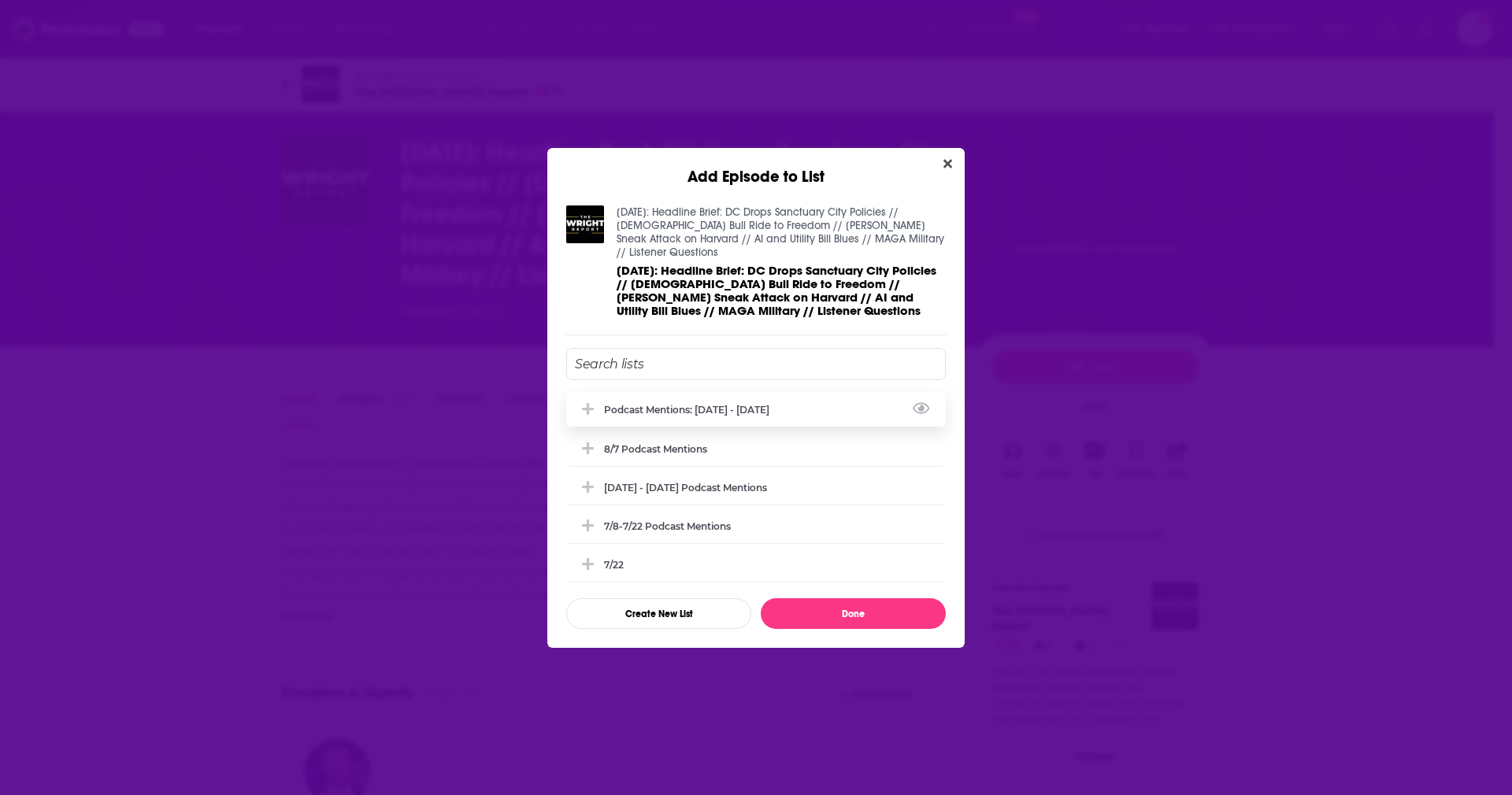
click at [660, 411] on div "Podcast Mentions: [DATE] - [DATE]" at bounding box center [691, 410] width 175 height 12
click at [851, 614] on button "Done" at bounding box center [853, 613] width 185 height 31
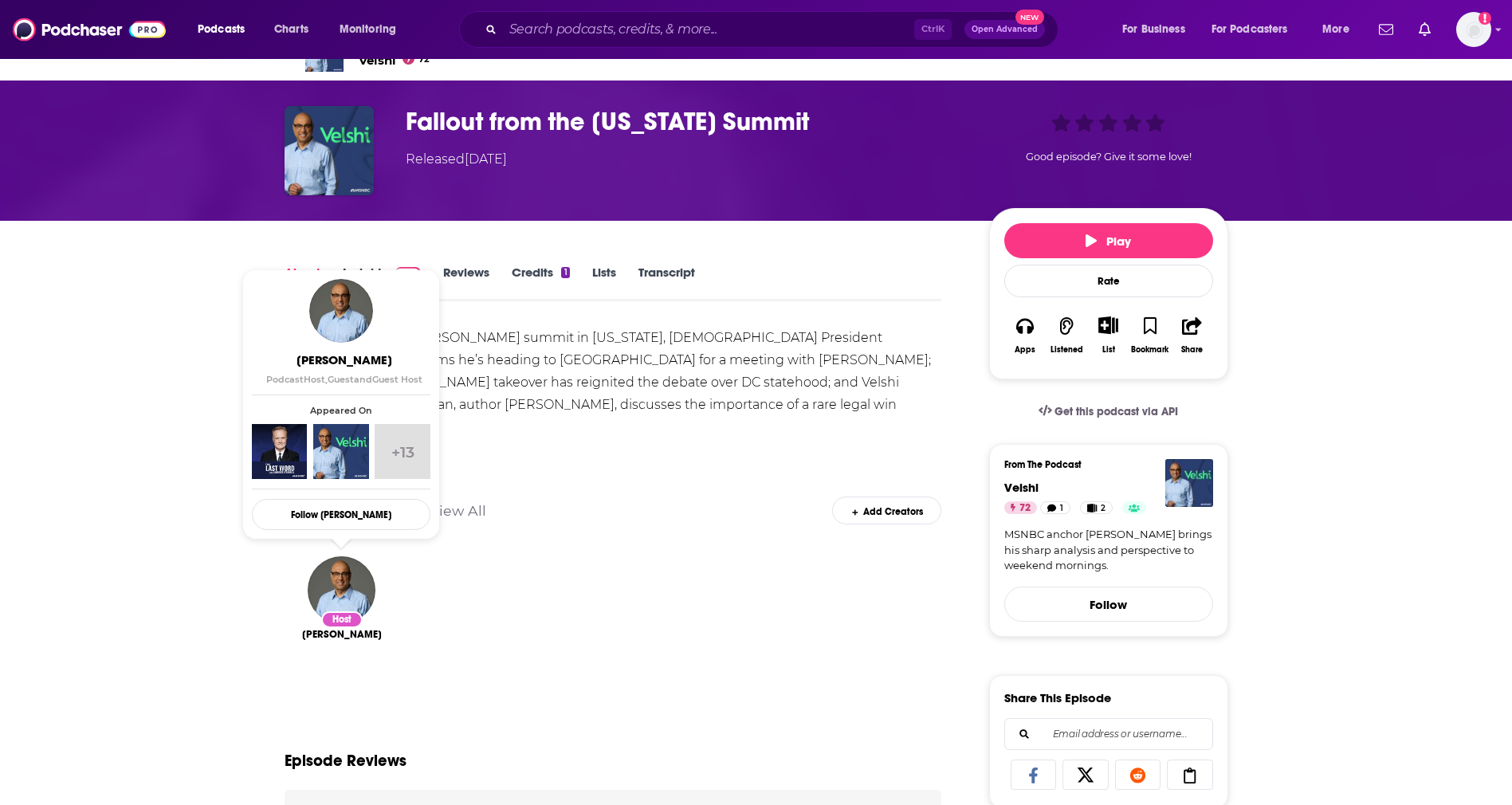
scroll to position [49, 0]
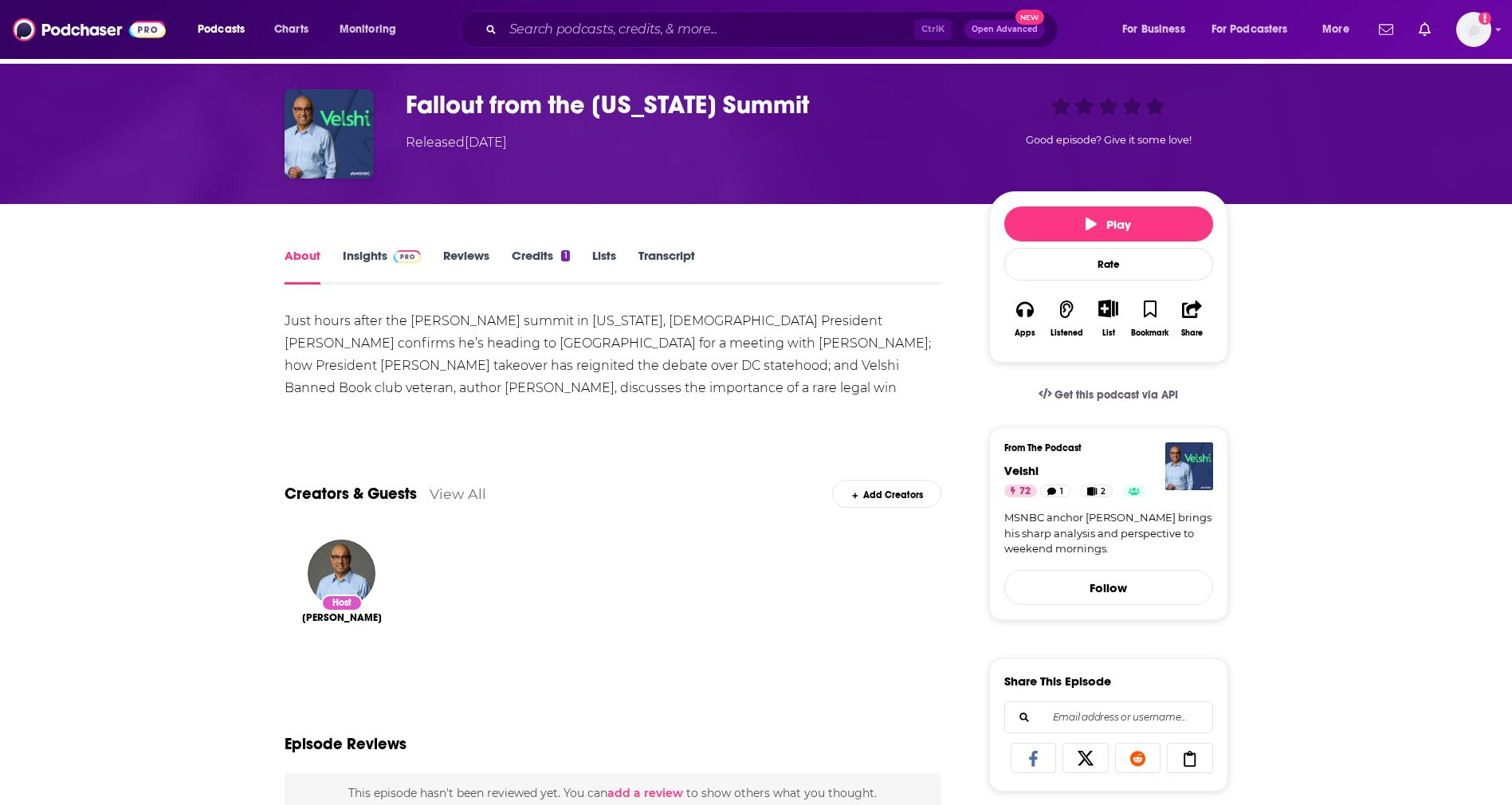
click at [1121, 324] on div "List" at bounding box center [1107, 318] width 42 height 58
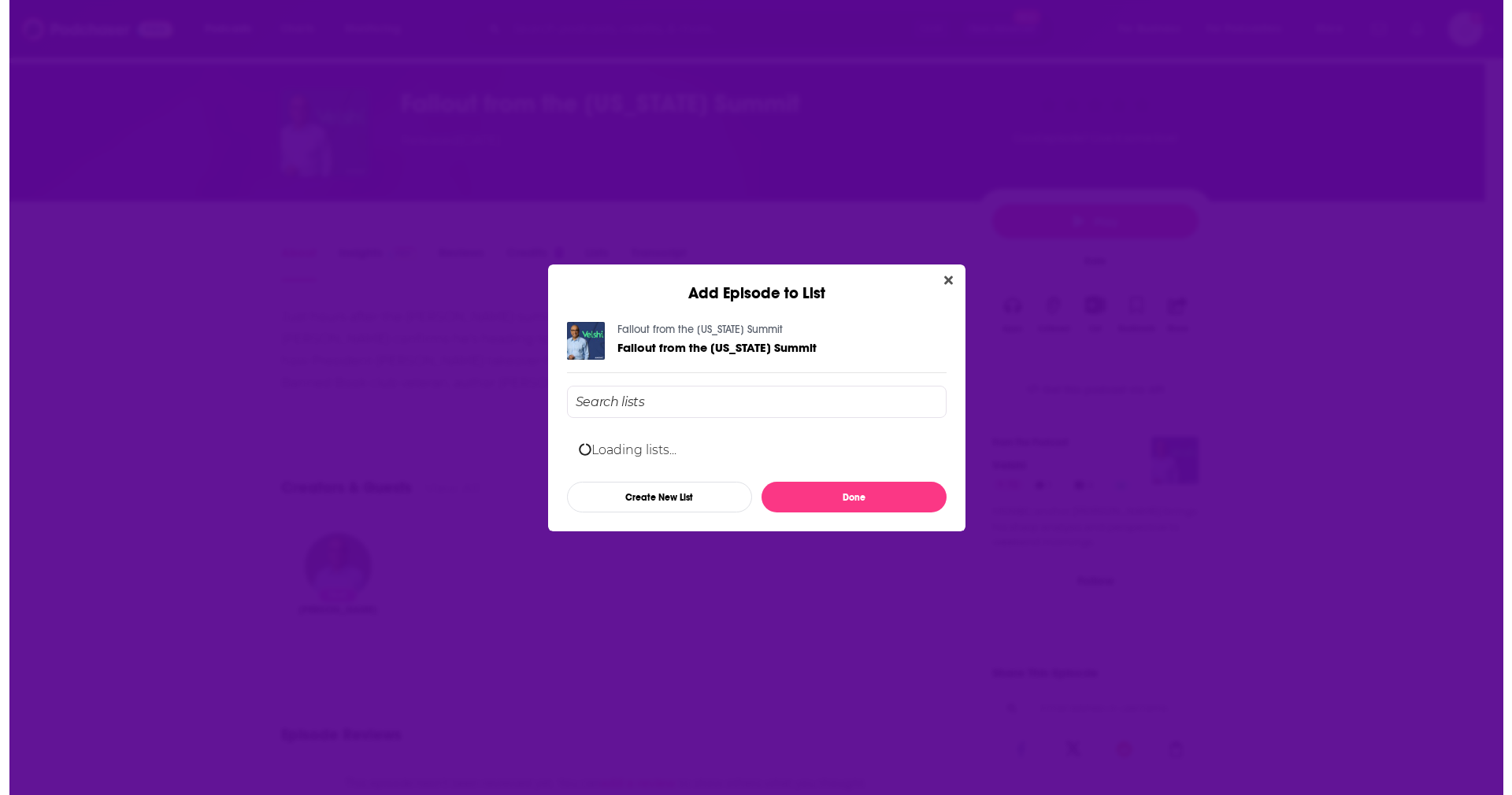
scroll to position [0, 0]
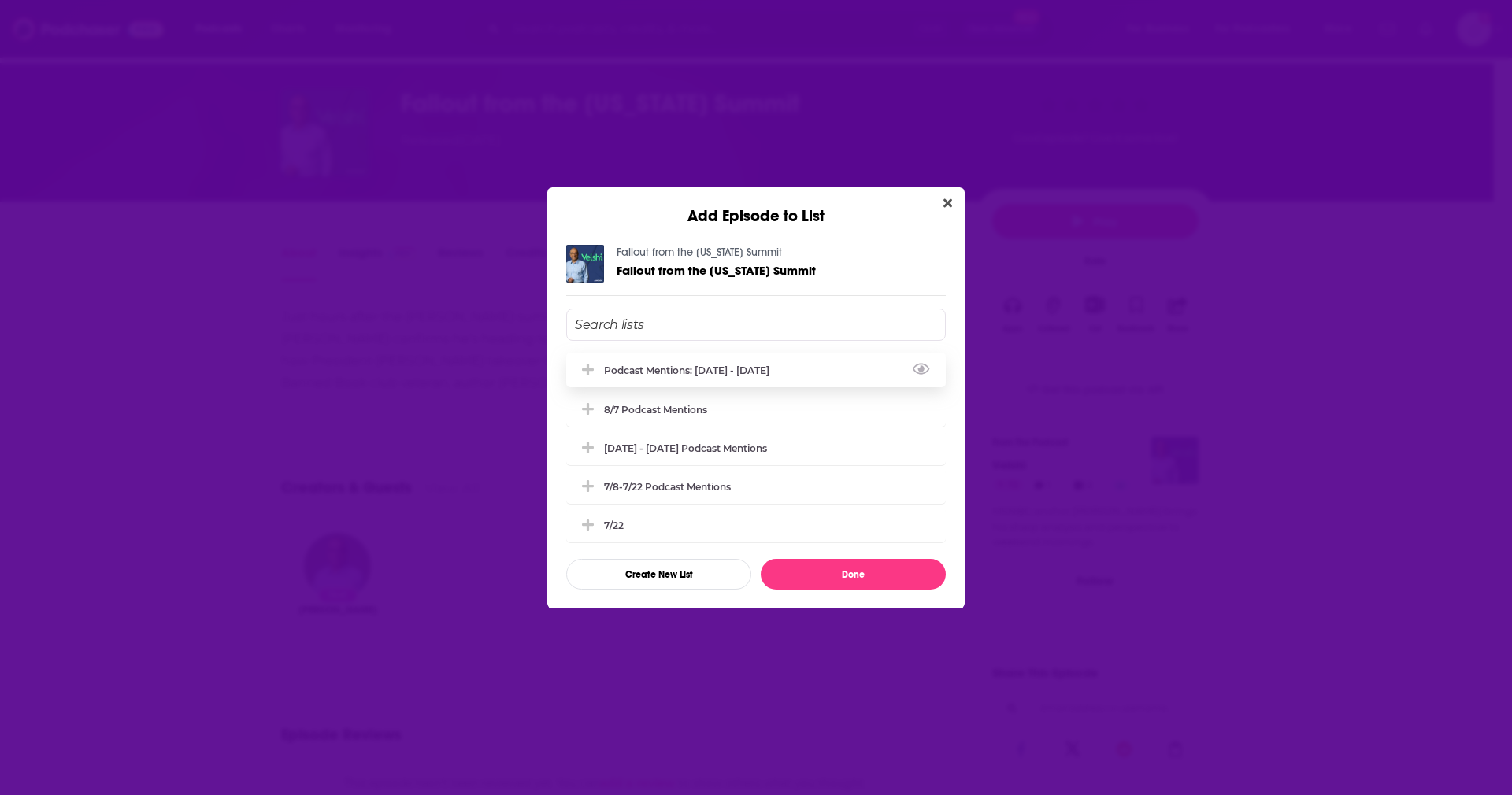
click at [752, 375] on div "Podcast Mentions: [DATE] - [DATE]" at bounding box center [755, 370] width 380 height 35
click at [841, 578] on button "Done" at bounding box center [853, 573] width 185 height 31
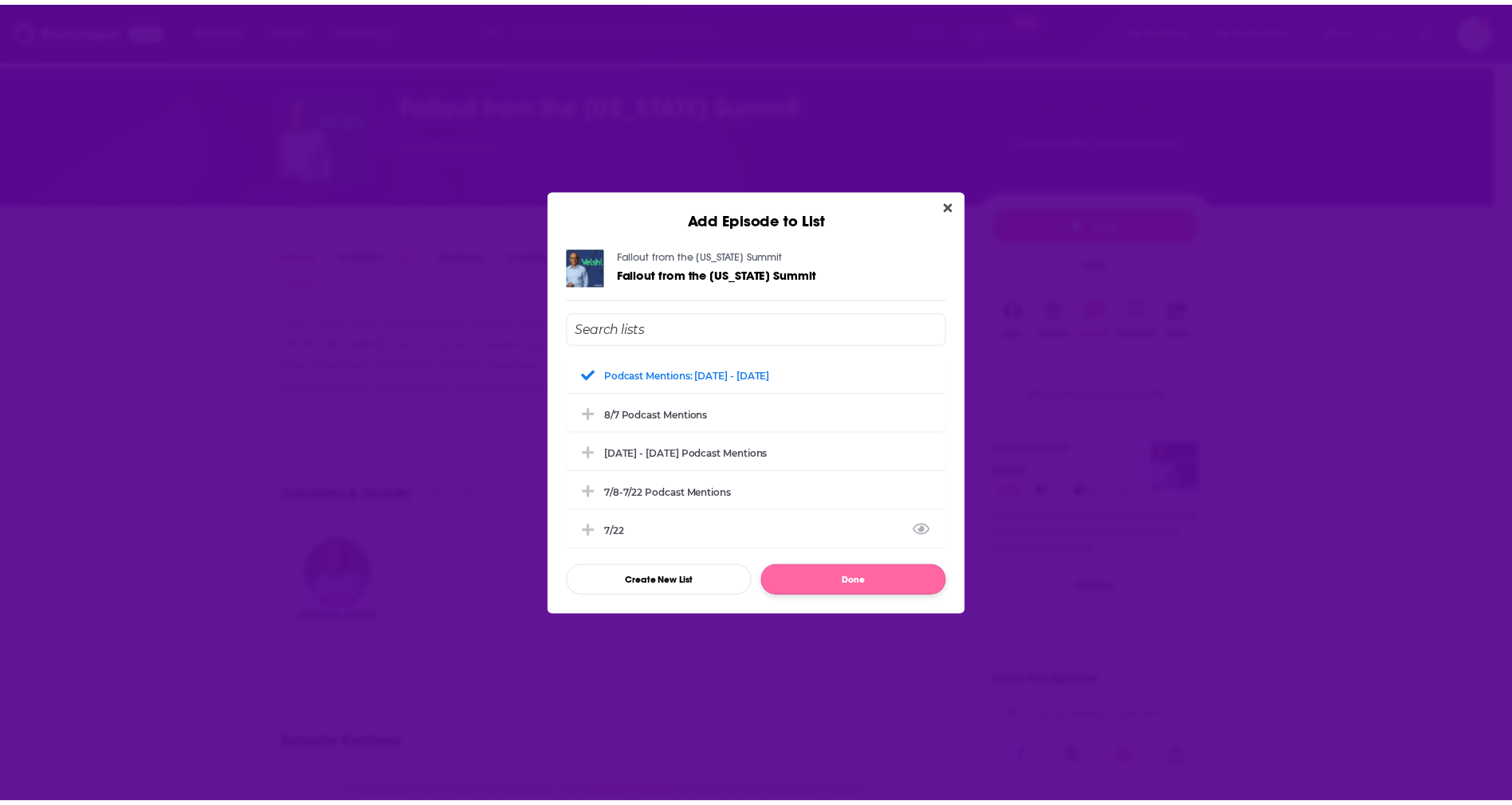
scroll to position [49, 0]
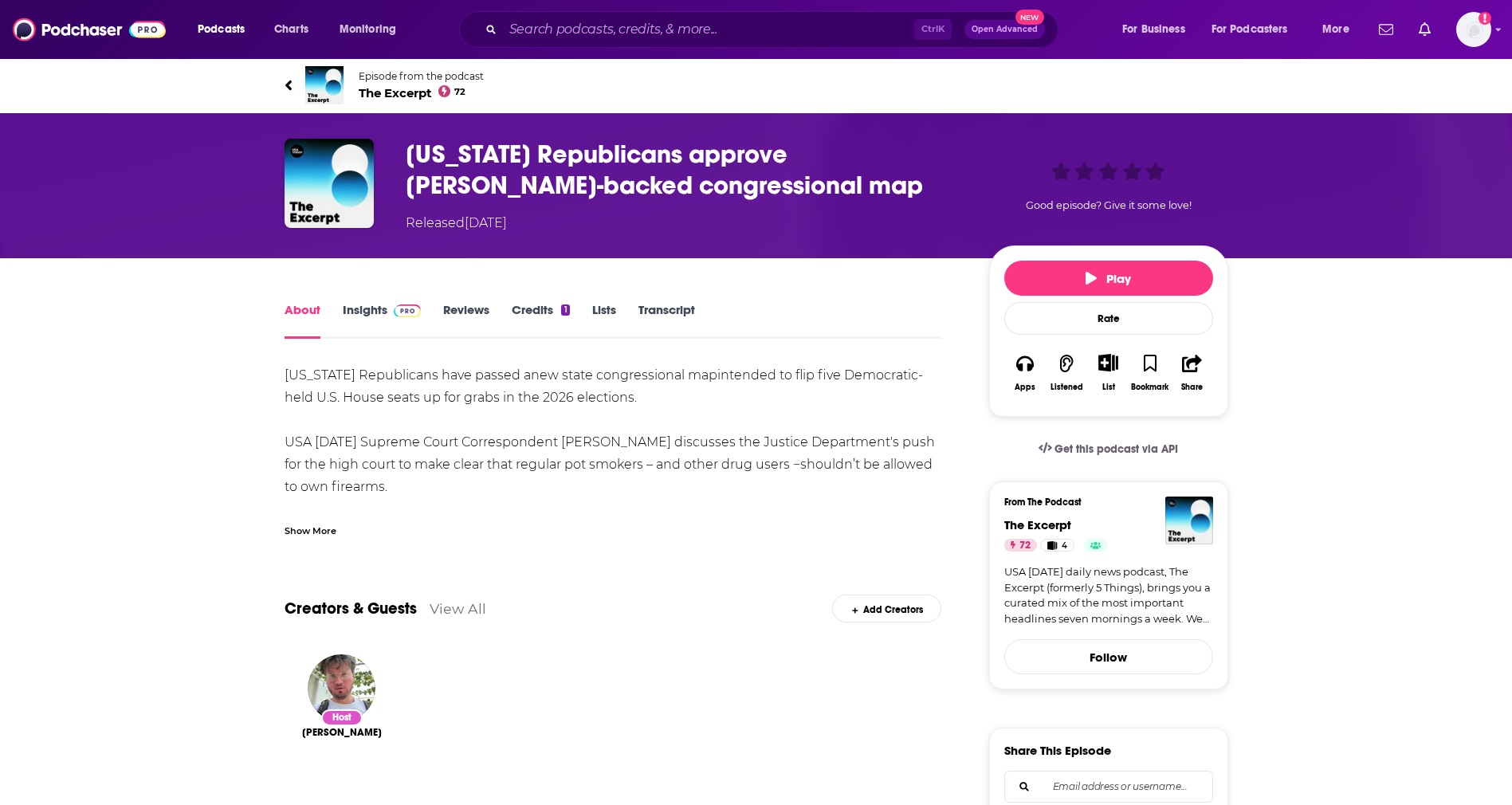
click at [1094, 386] on div "List" at bounding box center [1107, 373] width 42 height 58
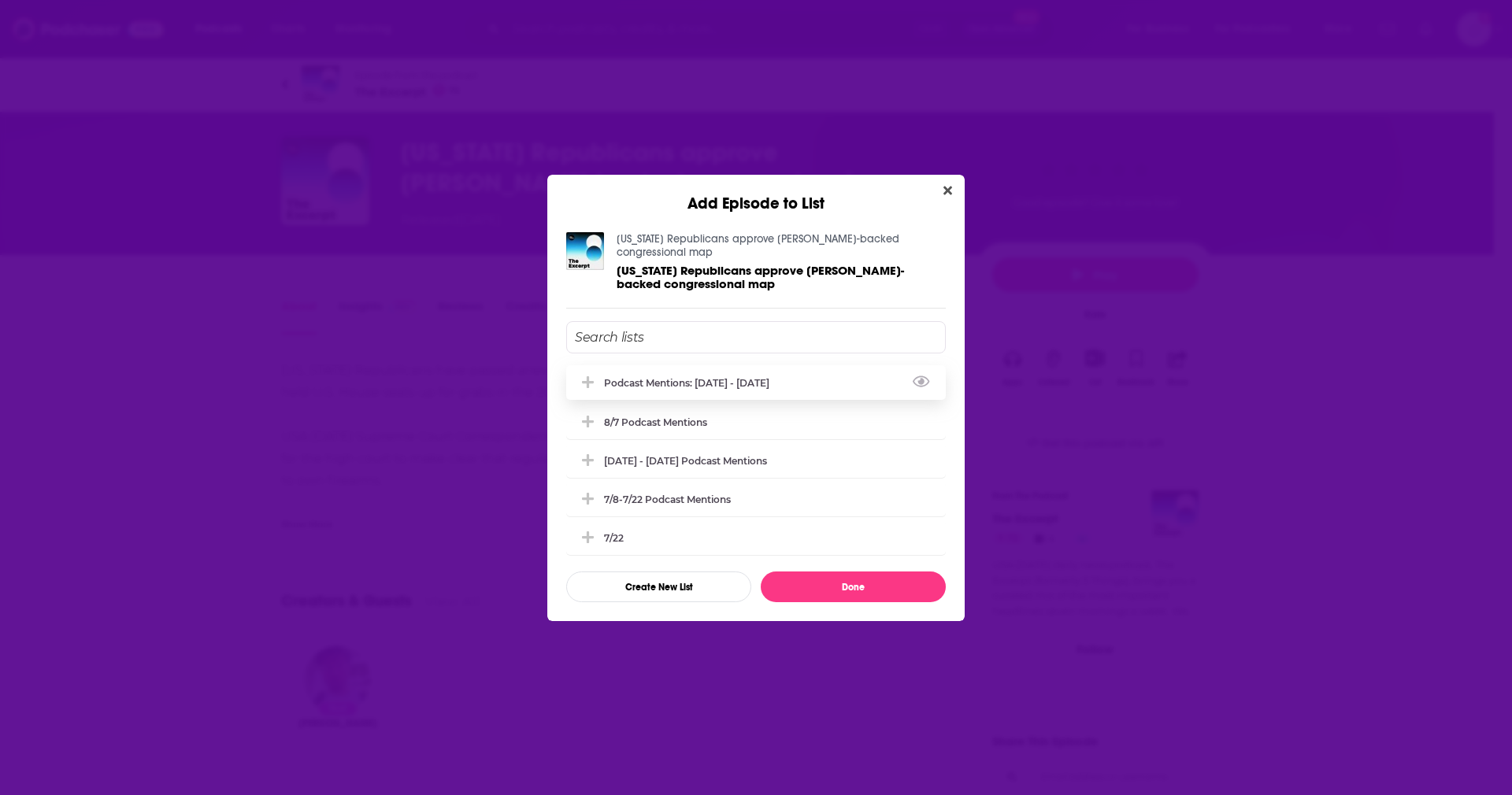
click at [702, 383] on div "Podcast Mentions: [DATE] - [DATE]" at bounding box center [755, 382] width 380 height 35
click at [858, 610] on div "Texas Republicans approve Trump-backed congressional map Texas Republicans appr…" at bounding box center [756, 416] width 417 height 408
click at [825, 578] on button "Done" at bounding box center [853, 586] width 185 height 31
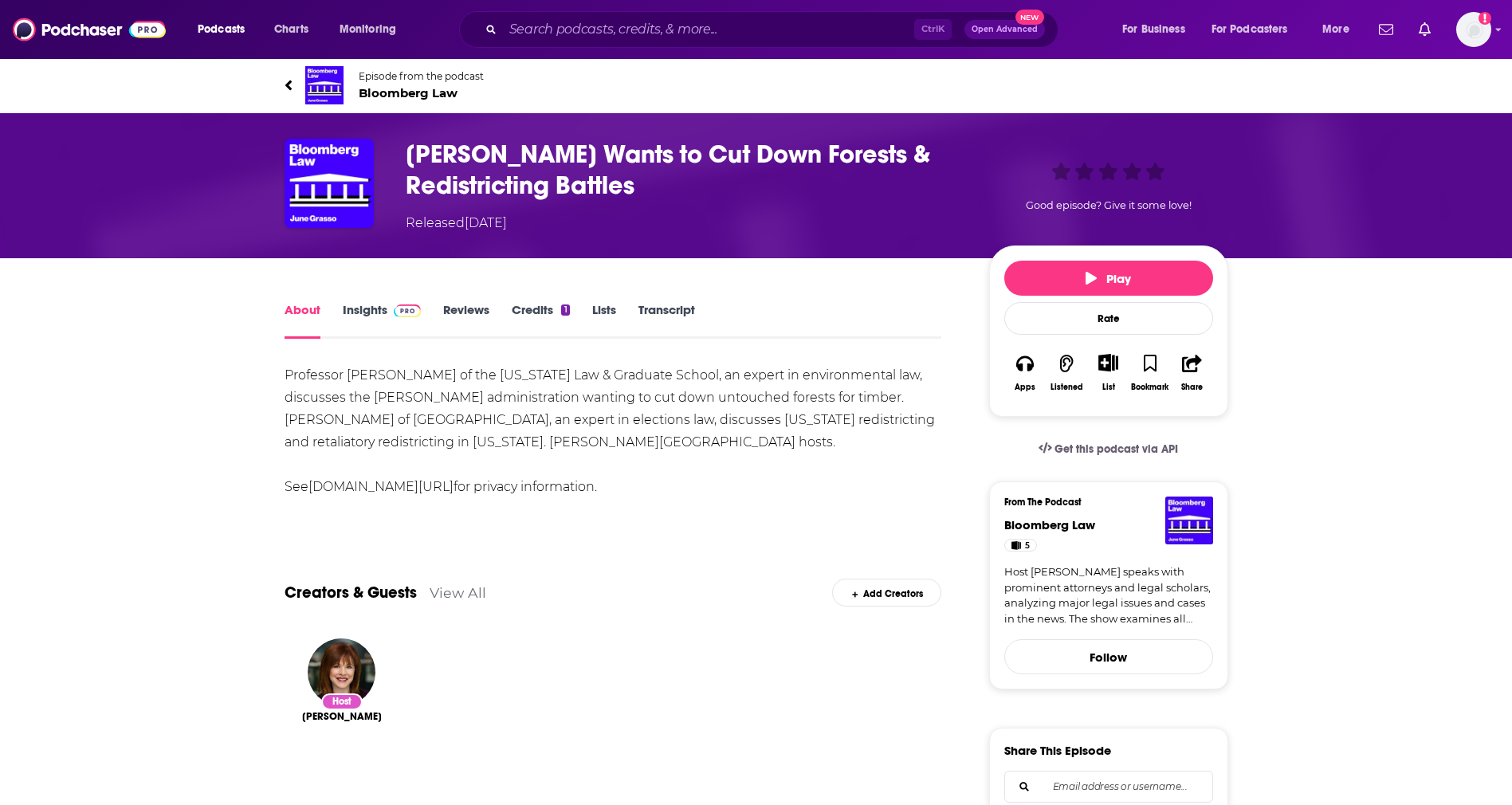
click at [1109, 377] on div "List" at bounding box center [1107, 373] width 42 height 58
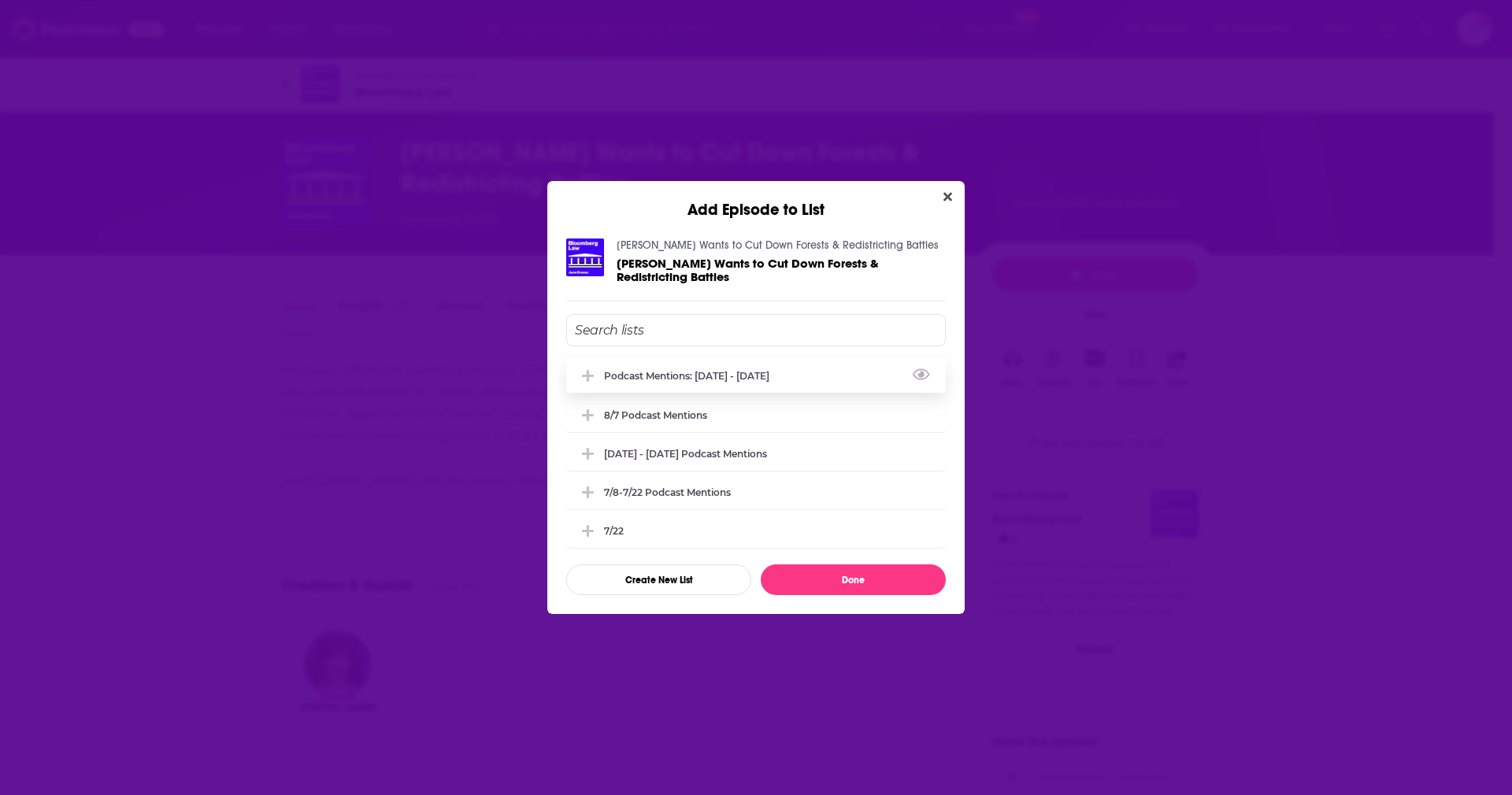
click at [679, 377] on div "Podcast Mentions: [DATE] - [DATE]" at bounding box center [755, 375] width 380 height 35
click at [824, 571] on button "Done" at bounding box center [853, 579] width 185 height 31
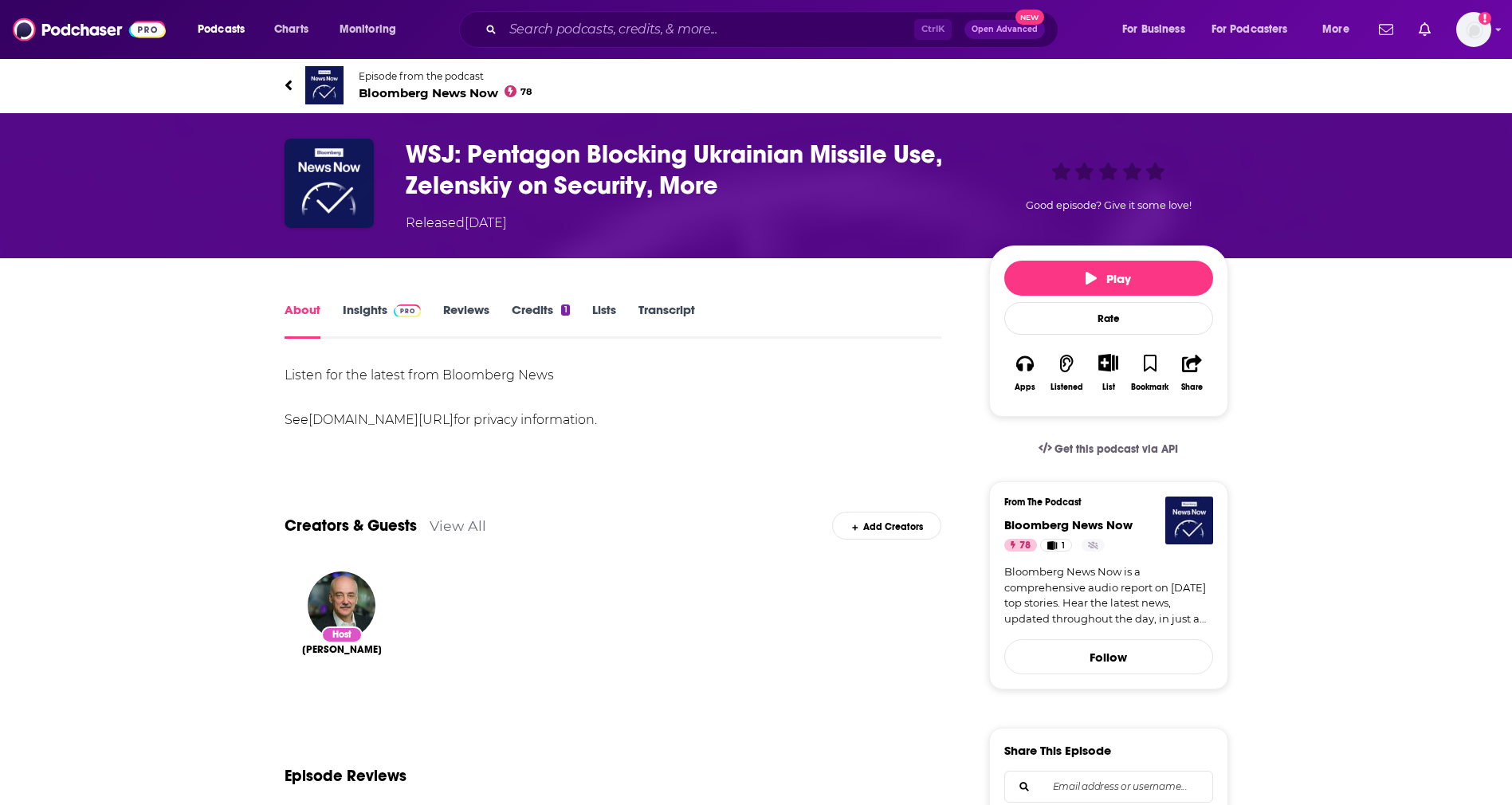
click at [1102, 378] on div "List" at bounding box center [1107, 373] width 42 height 58
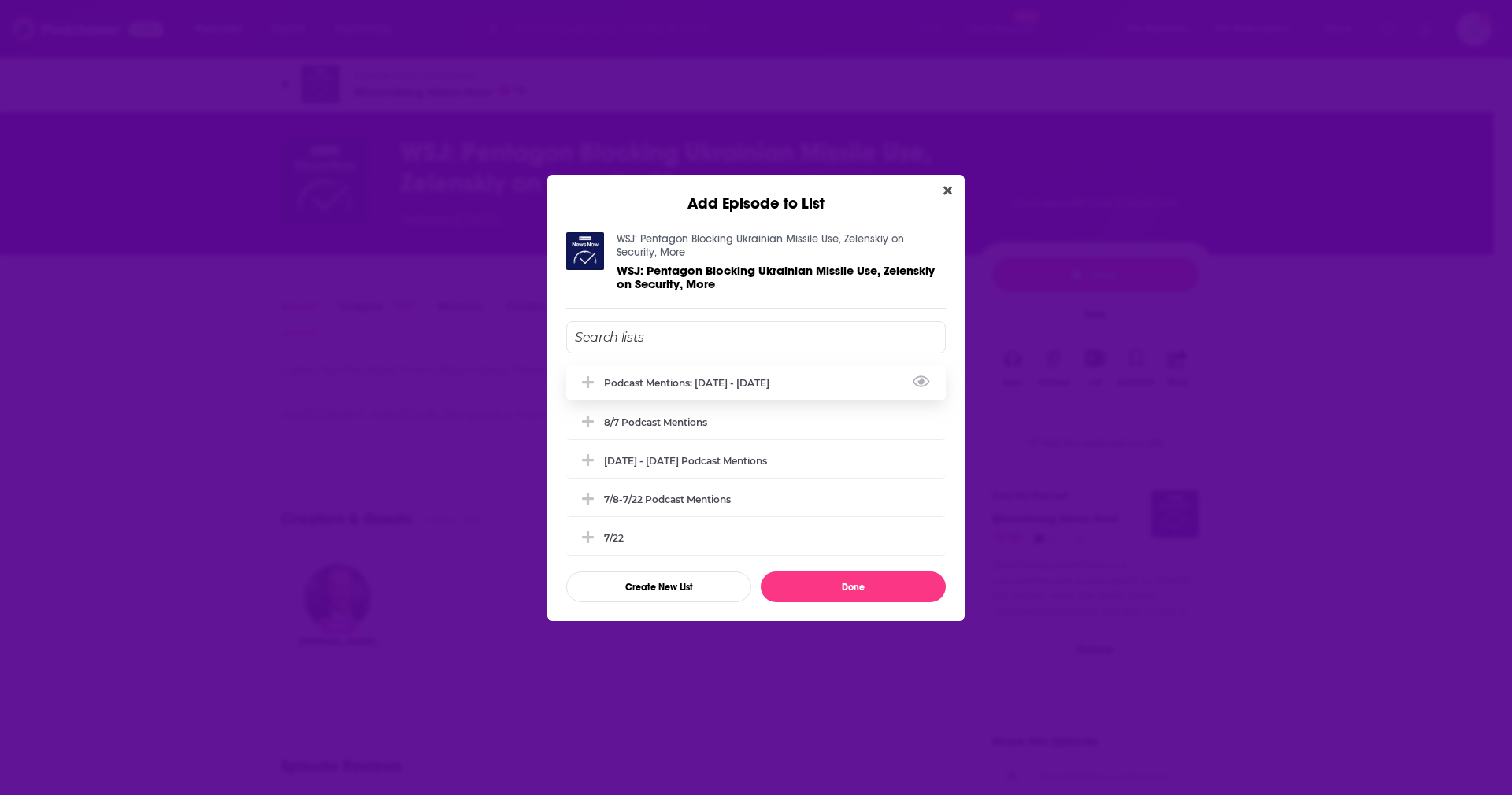
click at [629, 374] on div "Podcast Mentions: [DATE] - [DATE]" at bounding box center [755, 382] width 380 height 35
click at [830, 580] on button "Done" at bounding box center [853, 586] width 185 height 31
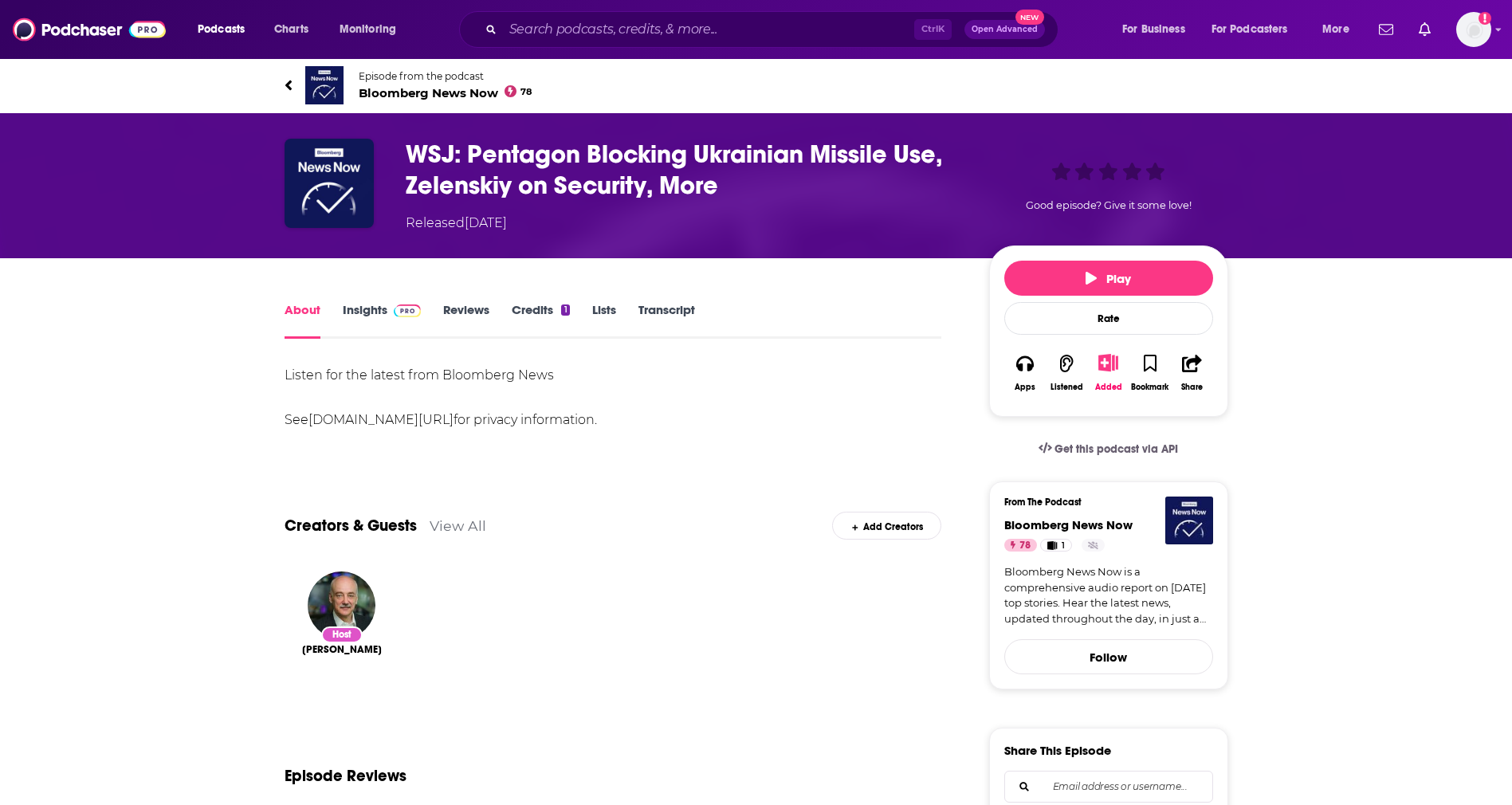
click at [840, 588] on div "Host Doug Krizner" at bounding box center [613, 642] width 657 height 169
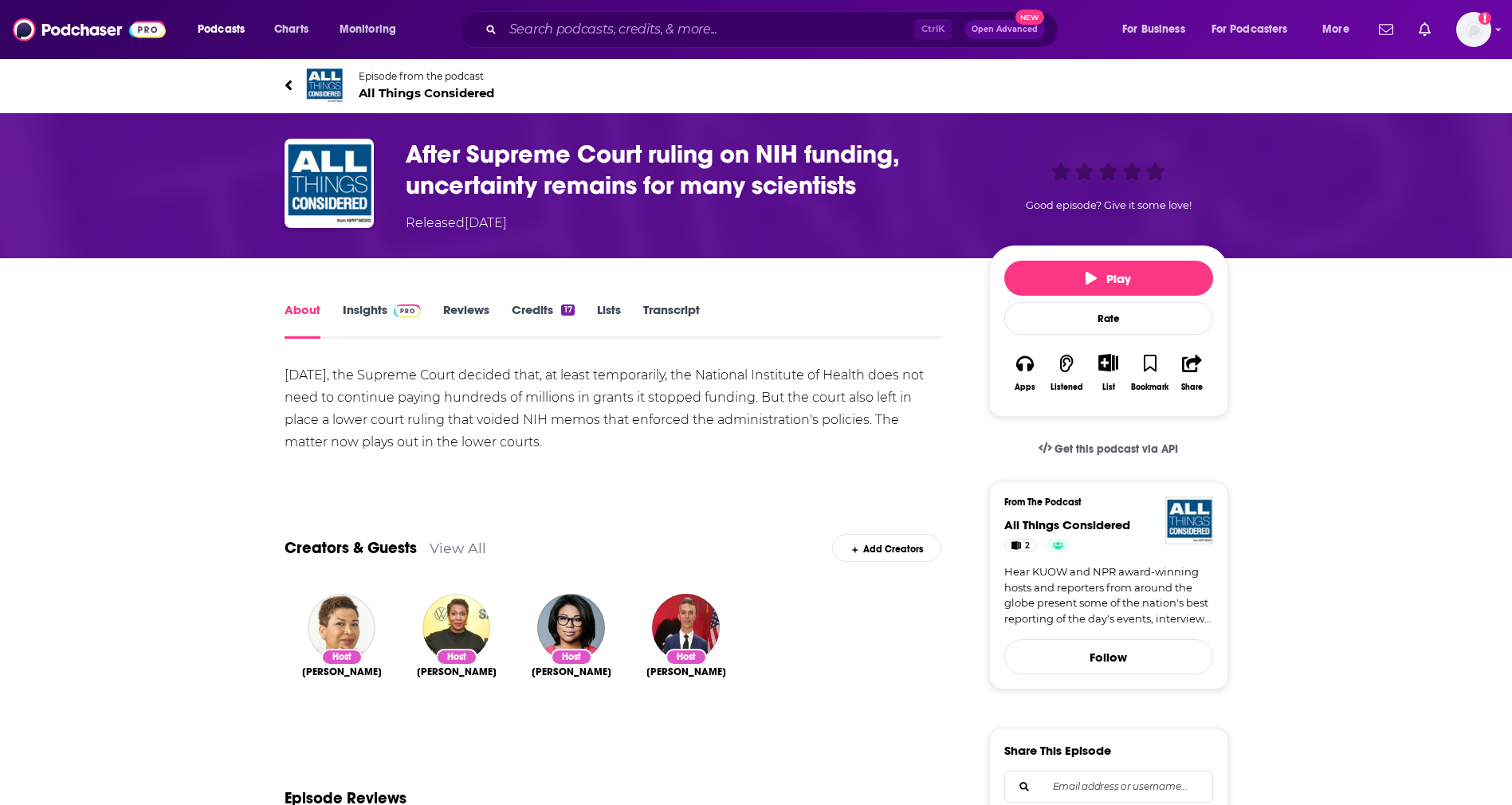
click at [1113, 368] on icon "Show More Button" at bounding box center [1108, 362] width 20 height 18
click at [1095, 388] on button "Add Episode" at bounding box center [1094, 394] width 82 height 29
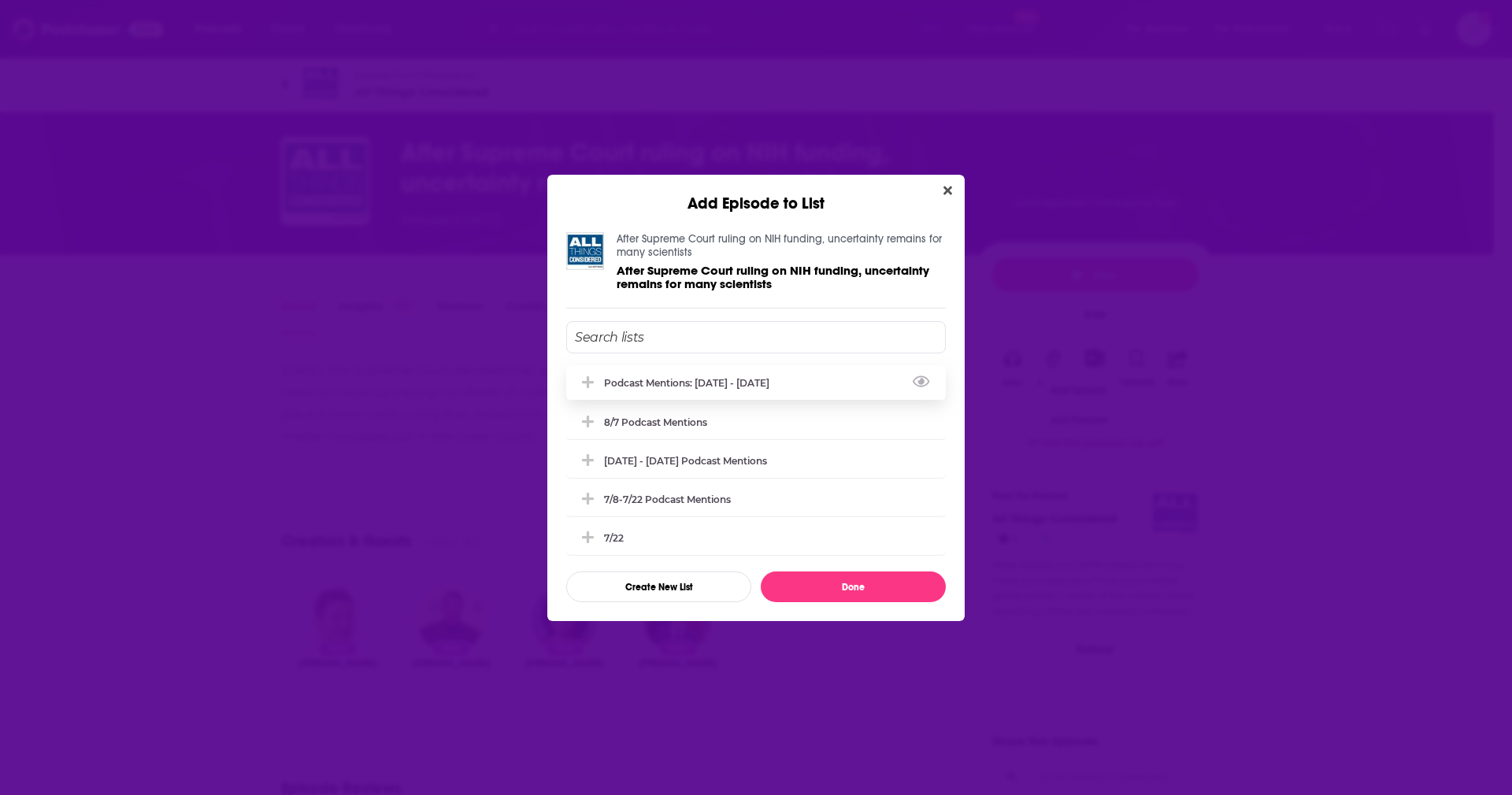
click at [779, 380] on div "Podcast Mentions: [DATE] - [DATE]" at bounding box center [691, 383] width 175 height 12
click at [836, 580] on button "Done" at bounding box center [853, 586] width 185 height 31
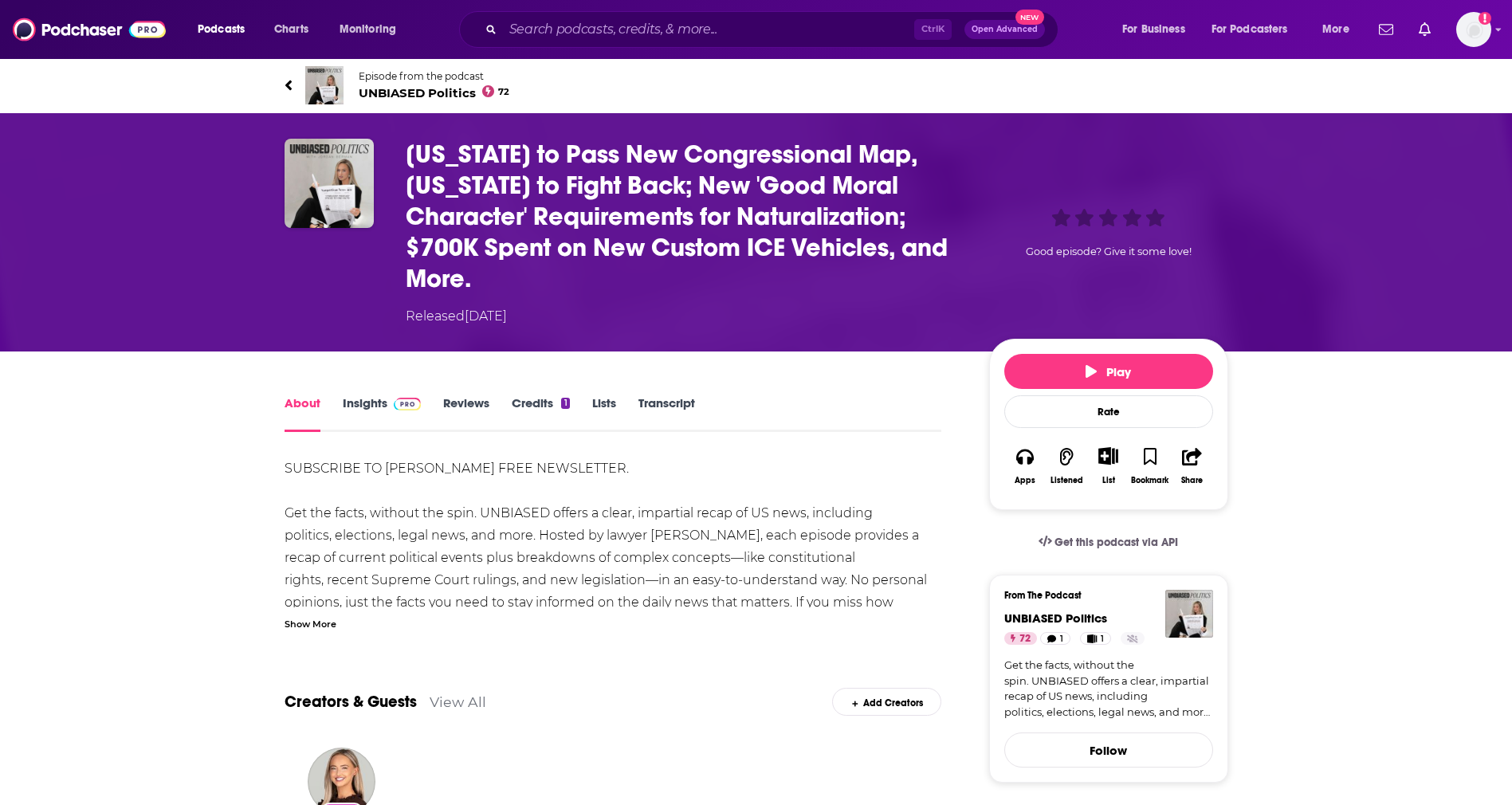
click at [1113, 466] on div "List" at bounding box center [1107, 466] width 42 height 58
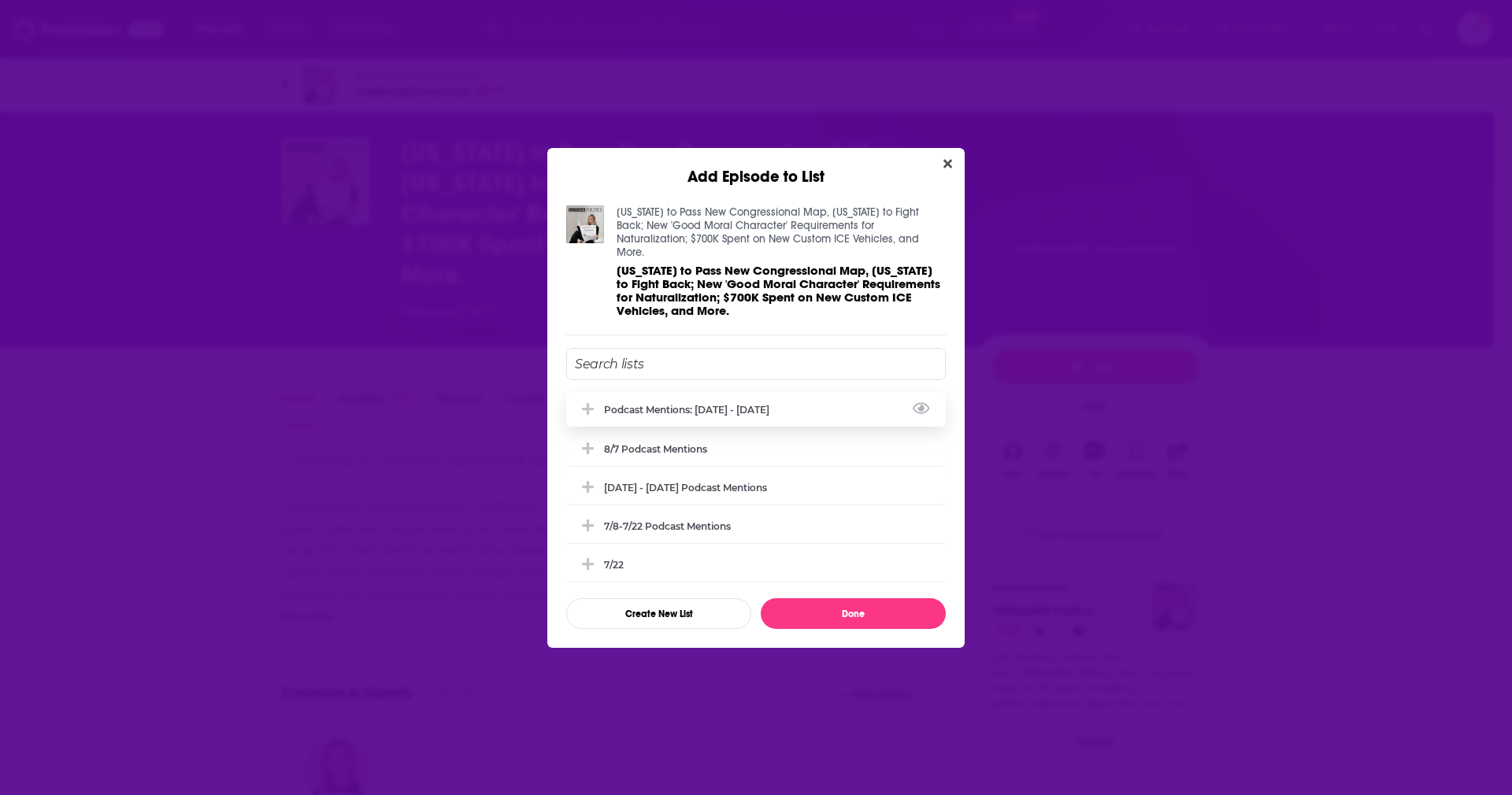
click at [702, 406] on div "Podcast Mentions: [DATE] - [DATE]" at bounding box center [691, 410] width 175 height 12
click at [835, 608] on button "Done" at bounding box center [853, 613] width 185 height 31
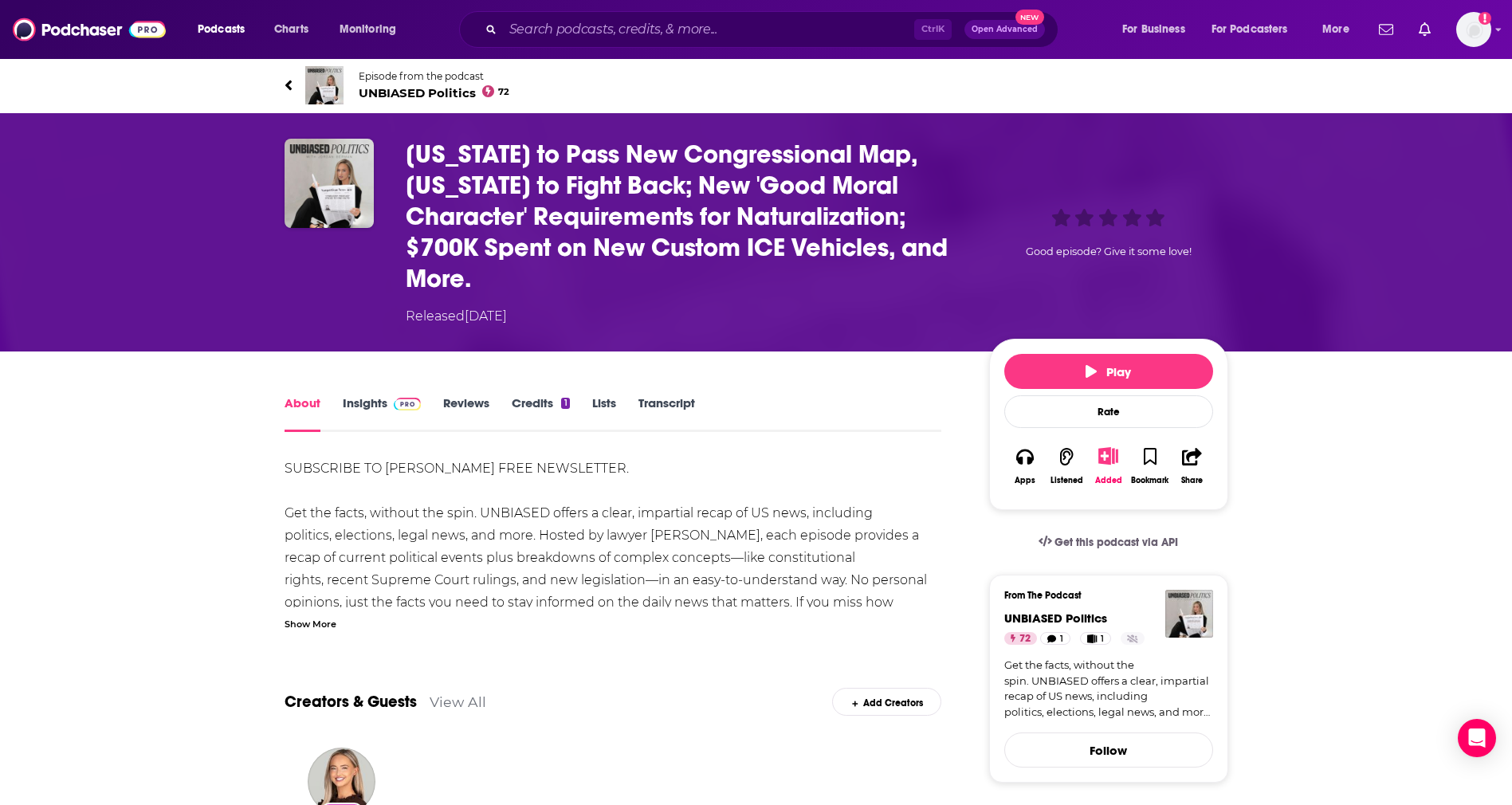
click at [319, 615] on div "Show More" at bounding box center [310, 622] width 52 height 15
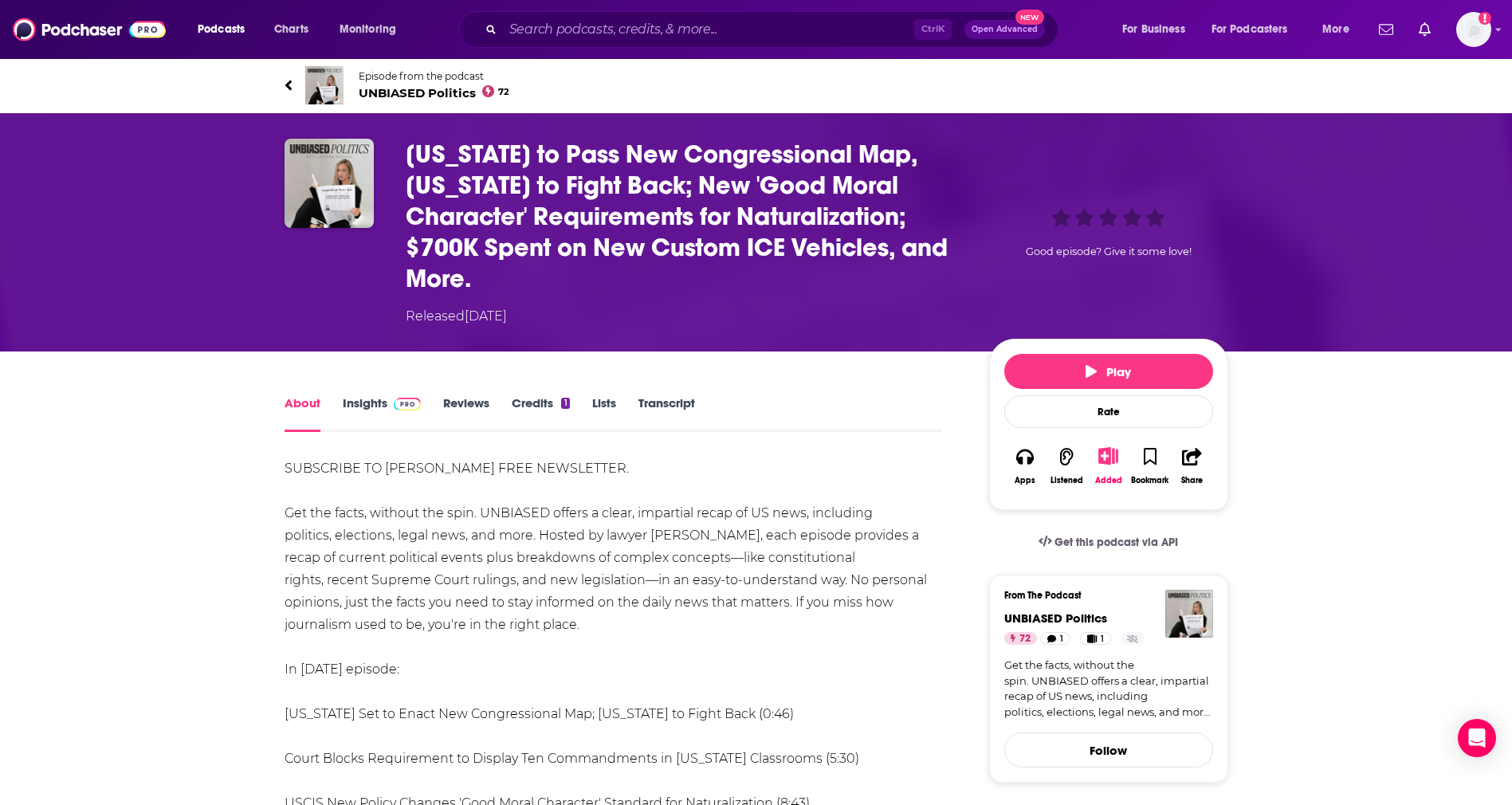
drag, startPoint x: 473, startPoint y: 621, endPoint x: 275, endPoint y: 513, distance: 225.5
copy div "Get the facts, without the spin. UNBIASED offers a clear, impartial recap of US…"
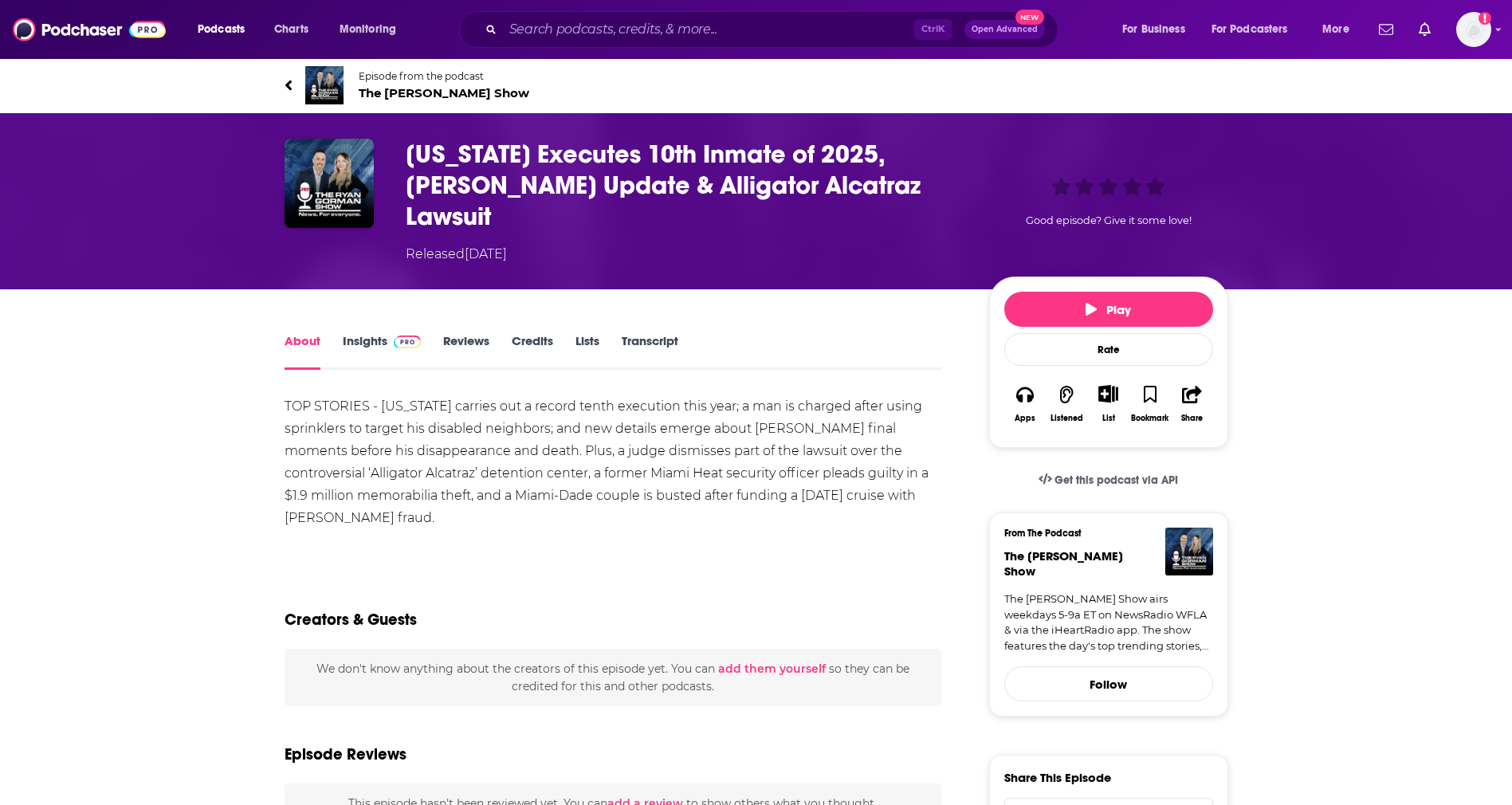
click at [1106, 385] on icon "Show More Button" at bounding box center [1108, 394] width 20 height 18
click at [1106, 391] on button "Add Episode" at bounding box center [1094, 394] width 82 height 29
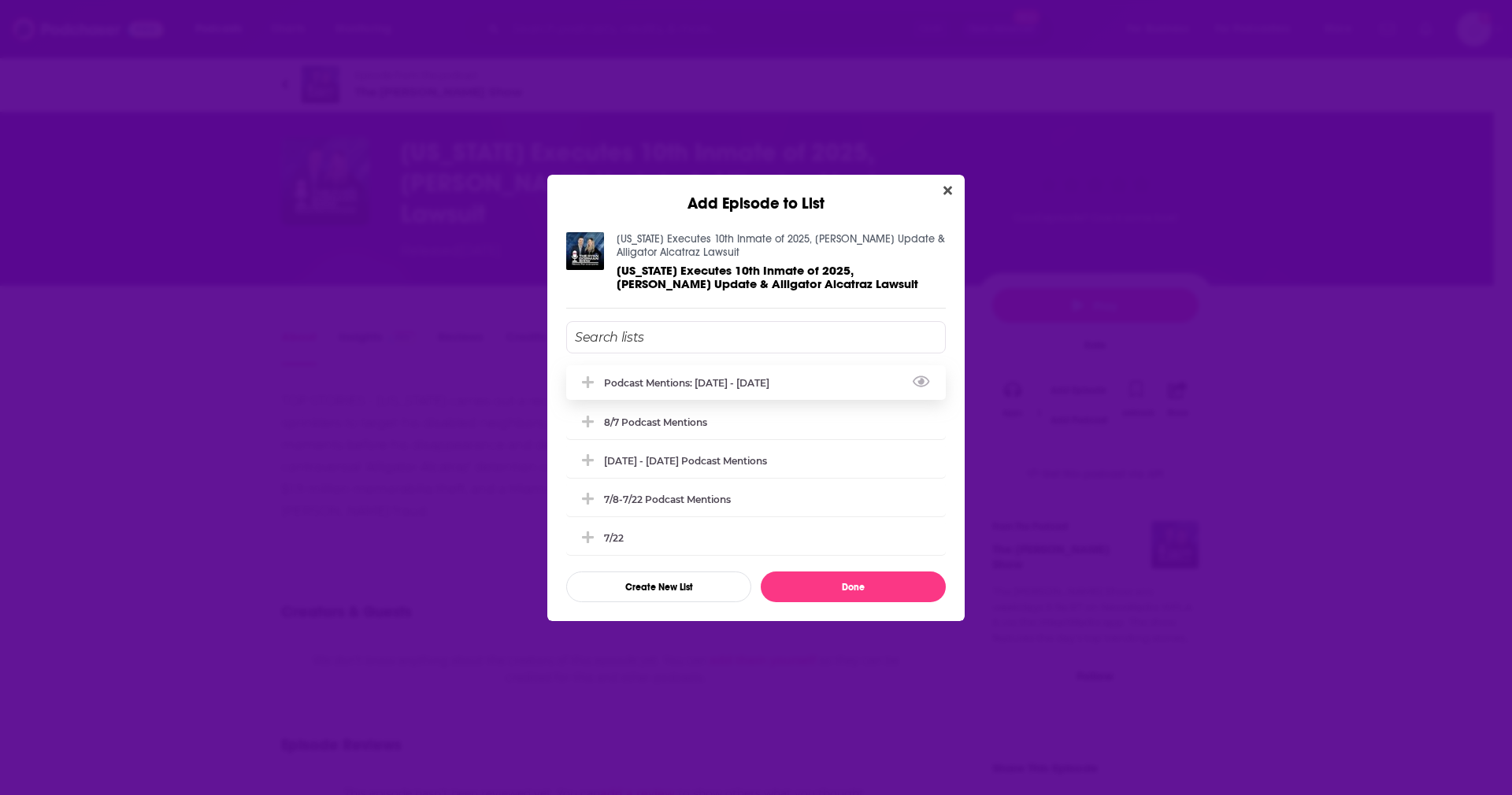
click at [758, 392] on div "Podcast Mentions: [DATE] - [DATE]" at bounding box center [755, 382] width 380 height 35
click at [856, 594] on button "Done" at bounding box center [853, 586] width 185 height 31
click at [832, 587] on button "Done" at bounding box center [853, 586] width 185 height 31
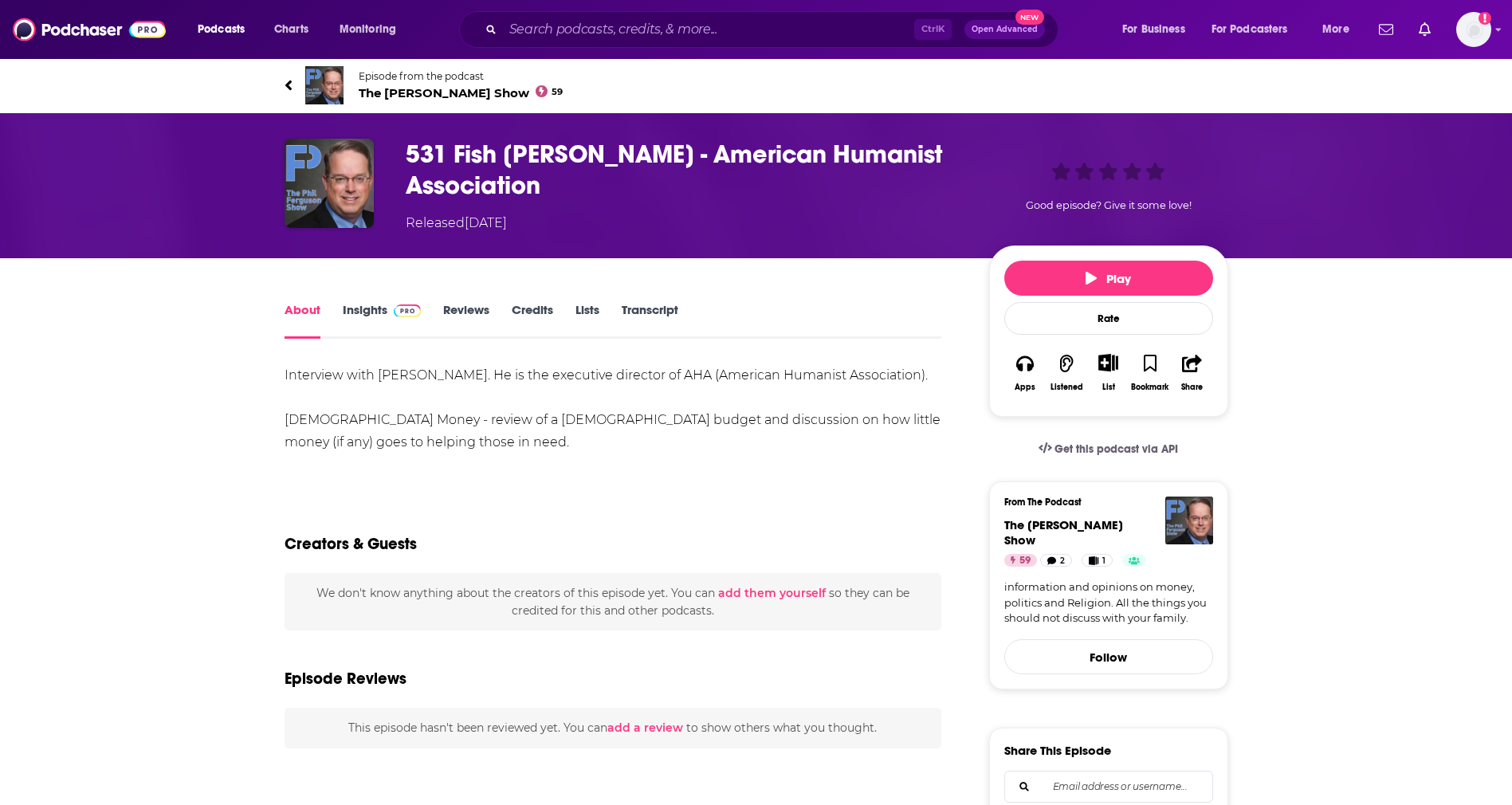
click at [1117, 378] on div "List" at bounding box center [1107, 373] width 42 height 58
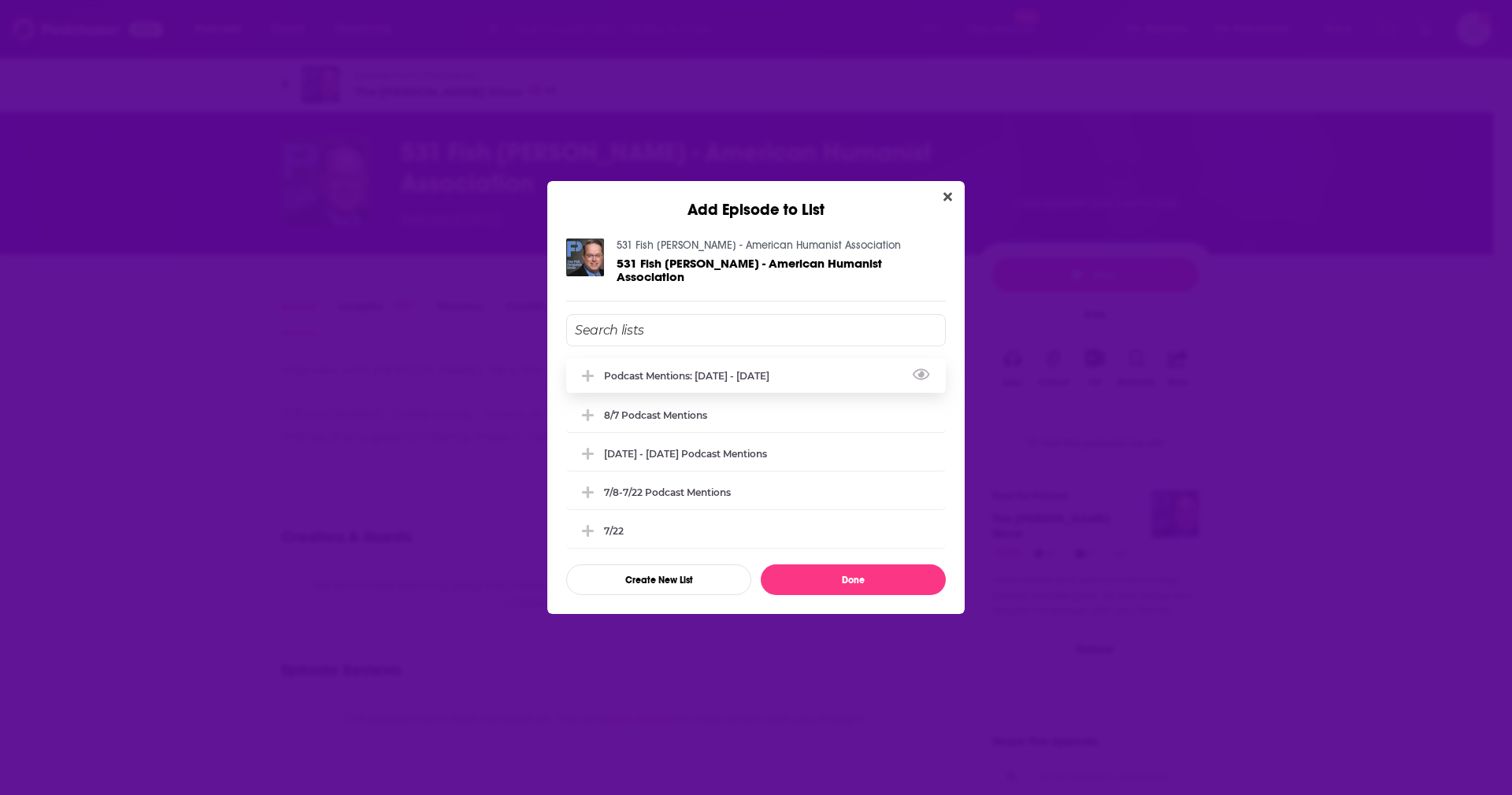
click at [710, 382] on div "Podcast Mentions: [DATE] - [DATE]" at bounding box center [755, 375] width 380 height 35
click at [835, 586] on button "Done" at bounding box center [853, 579] width 185 height 31
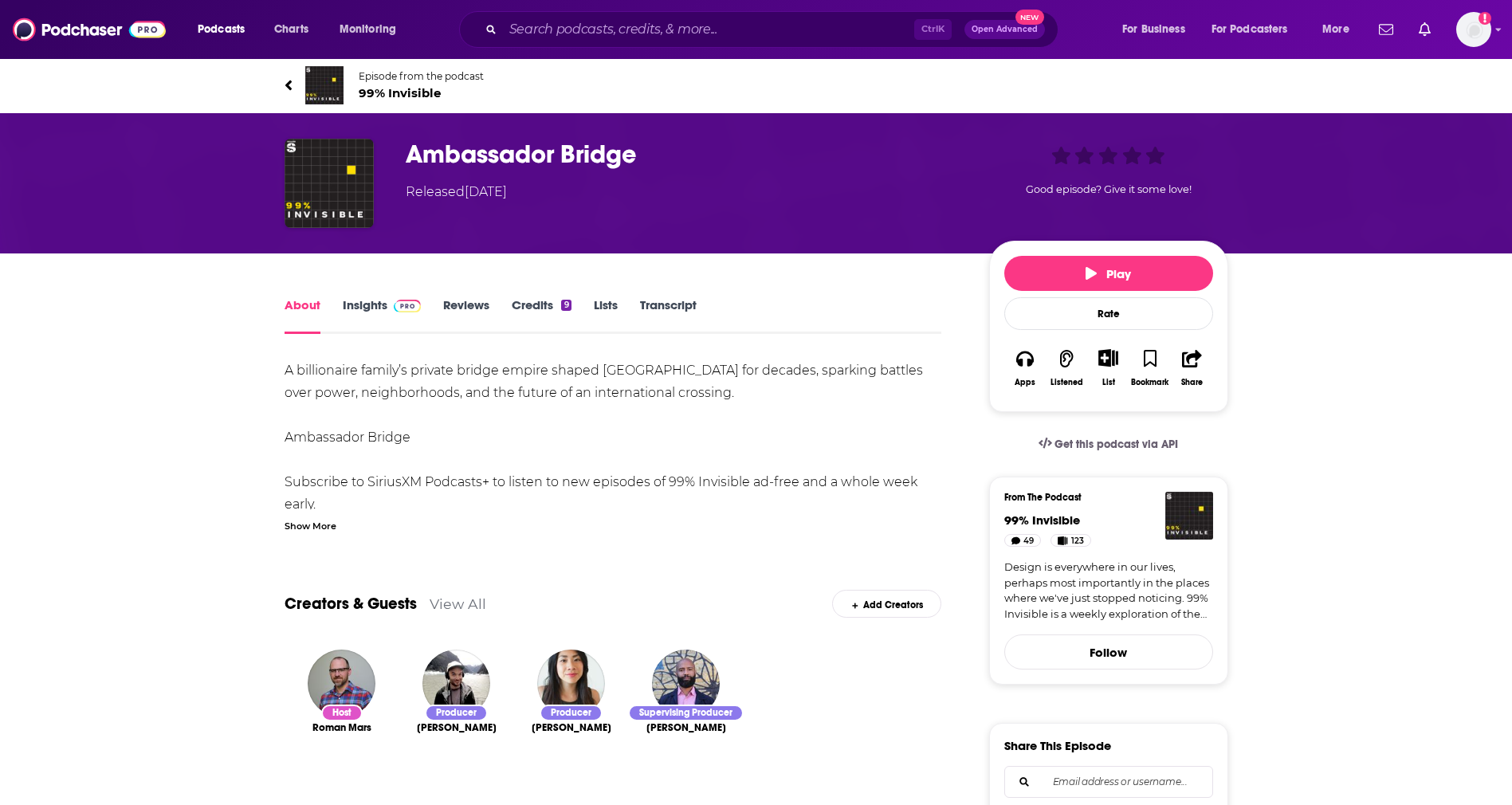
click at [1113, 367] on icon "Show More Button" at bounding box center [1108, 358] width 20 height 18
click at [1084, 399] on button "Add Episode" at bounding box center [1094, 390] width 82 height 29
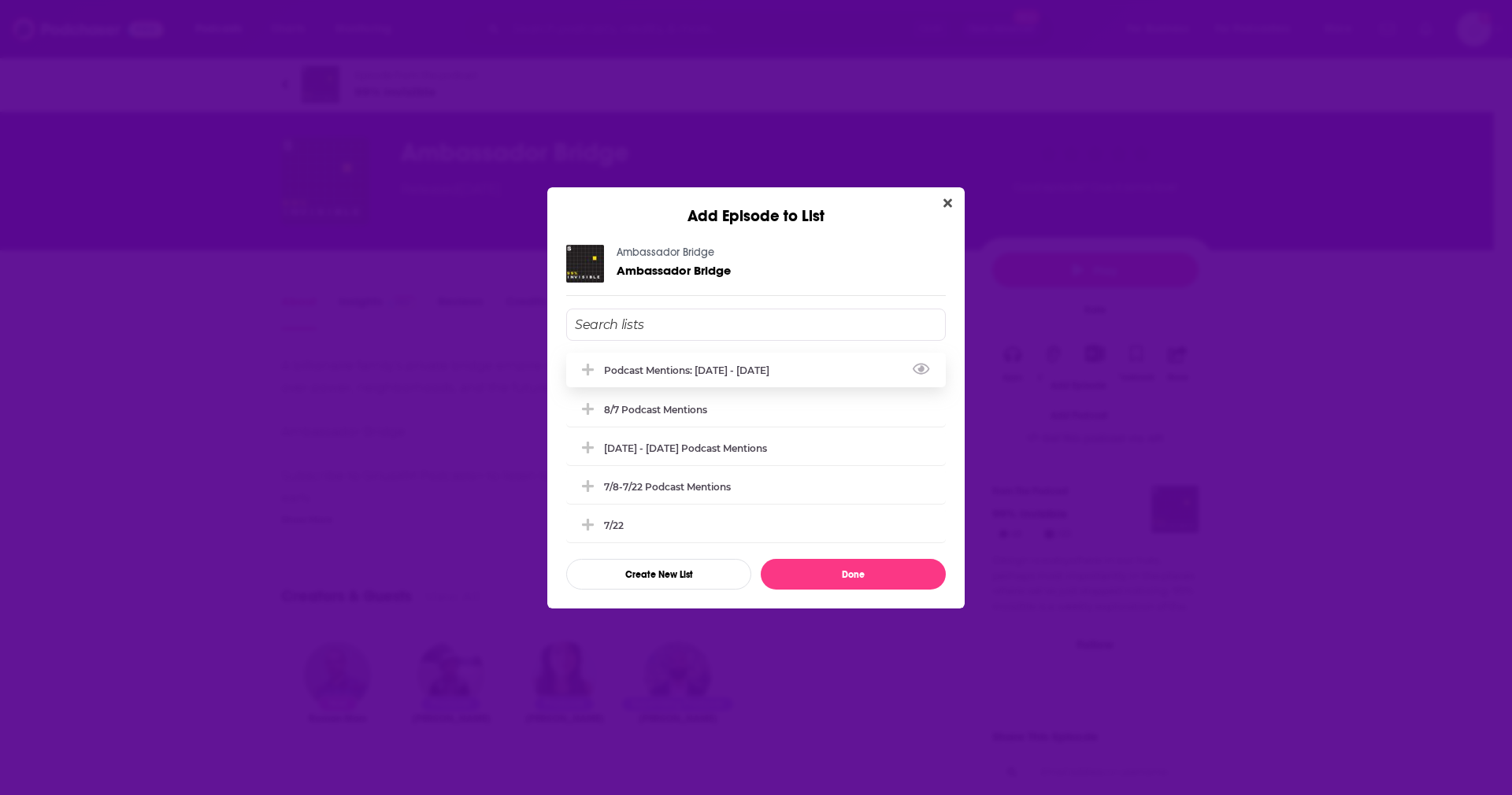
click at [761, 374] on div "Podcast Mentions: [DATE] - [DATE]" at bounding box center [691, 371] width 175 height 12
click at [828, 564] on button "Done" at bounding box center [853, 573] width 185 height 31
drag, startPoint x: 887, startPoint y: 584, endPoint x: 873, endPoint y: 571, distance: 19.1
click at [873, 571] on button "Done" at bounding box center [853, 573] width 185 height 31
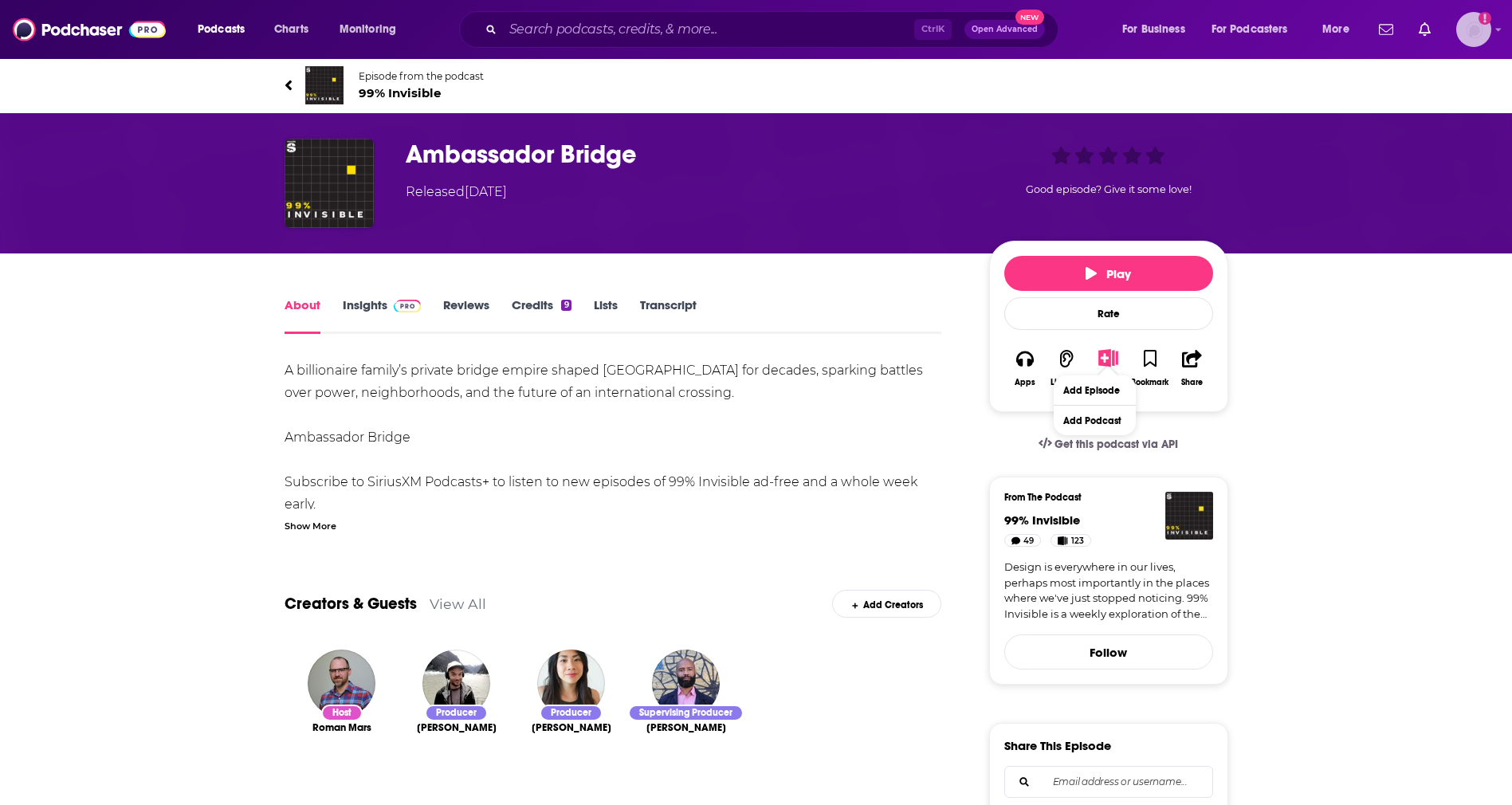
click at [1465, 31] on img "Logged in as sherreraaclu" at bounding box center [1474, 30] width 35 height 35
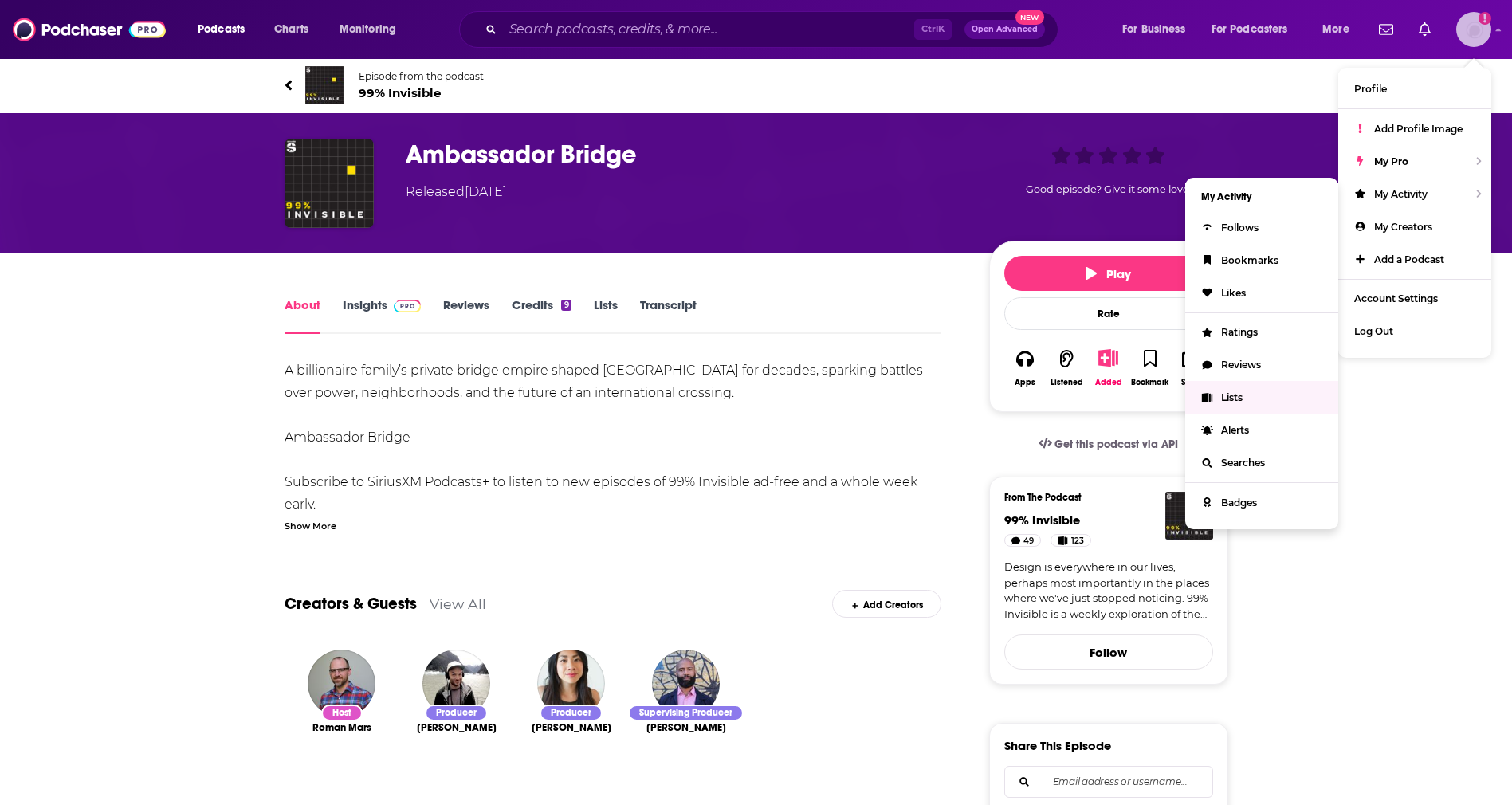
click at [1257, 404] on link "Lists" at bounding box center [1261, 397] width 153 height 33
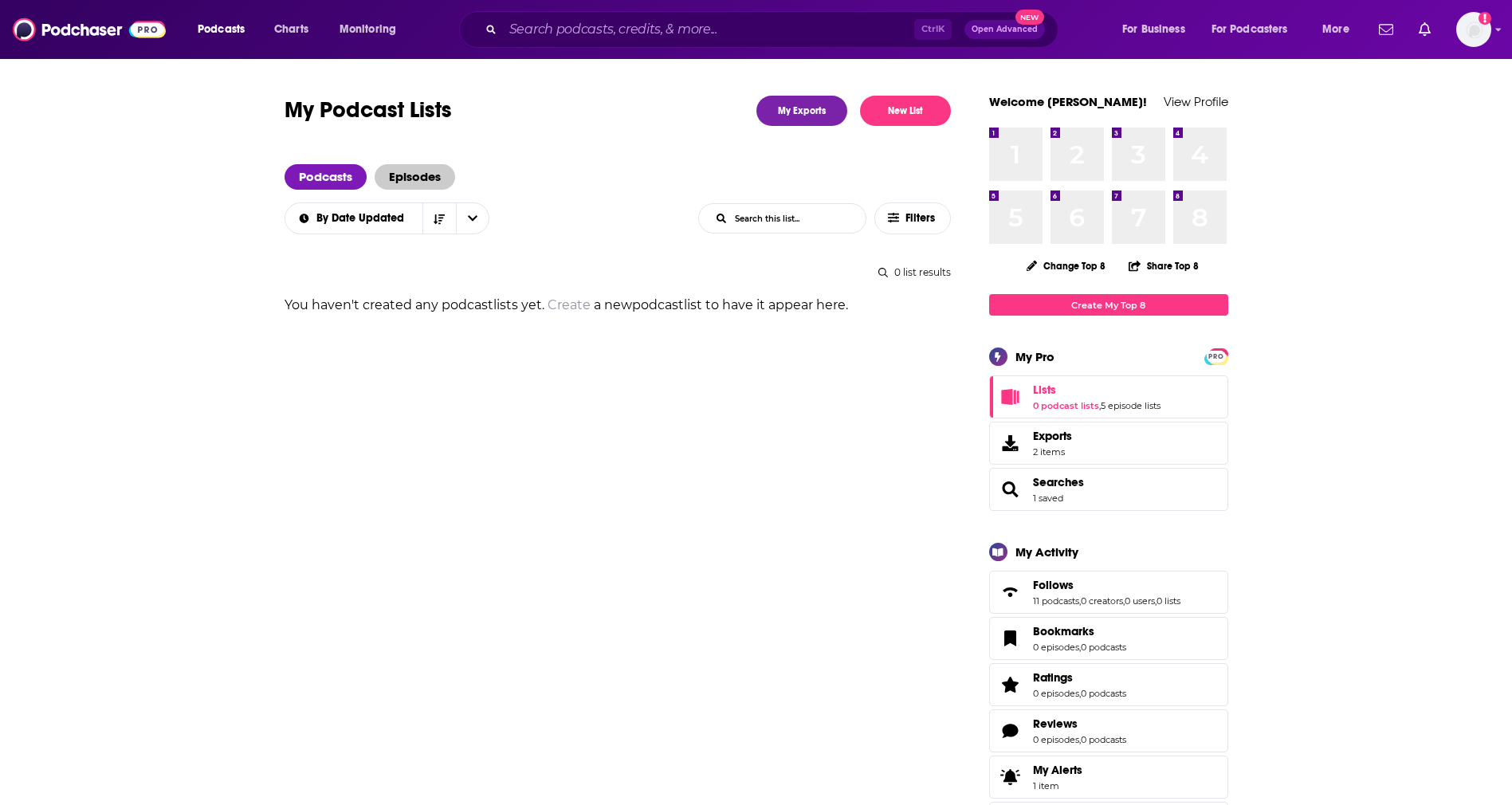
click at [401, 172] on span "Episodes" at bounding box center [414, 177] width 80 height 26
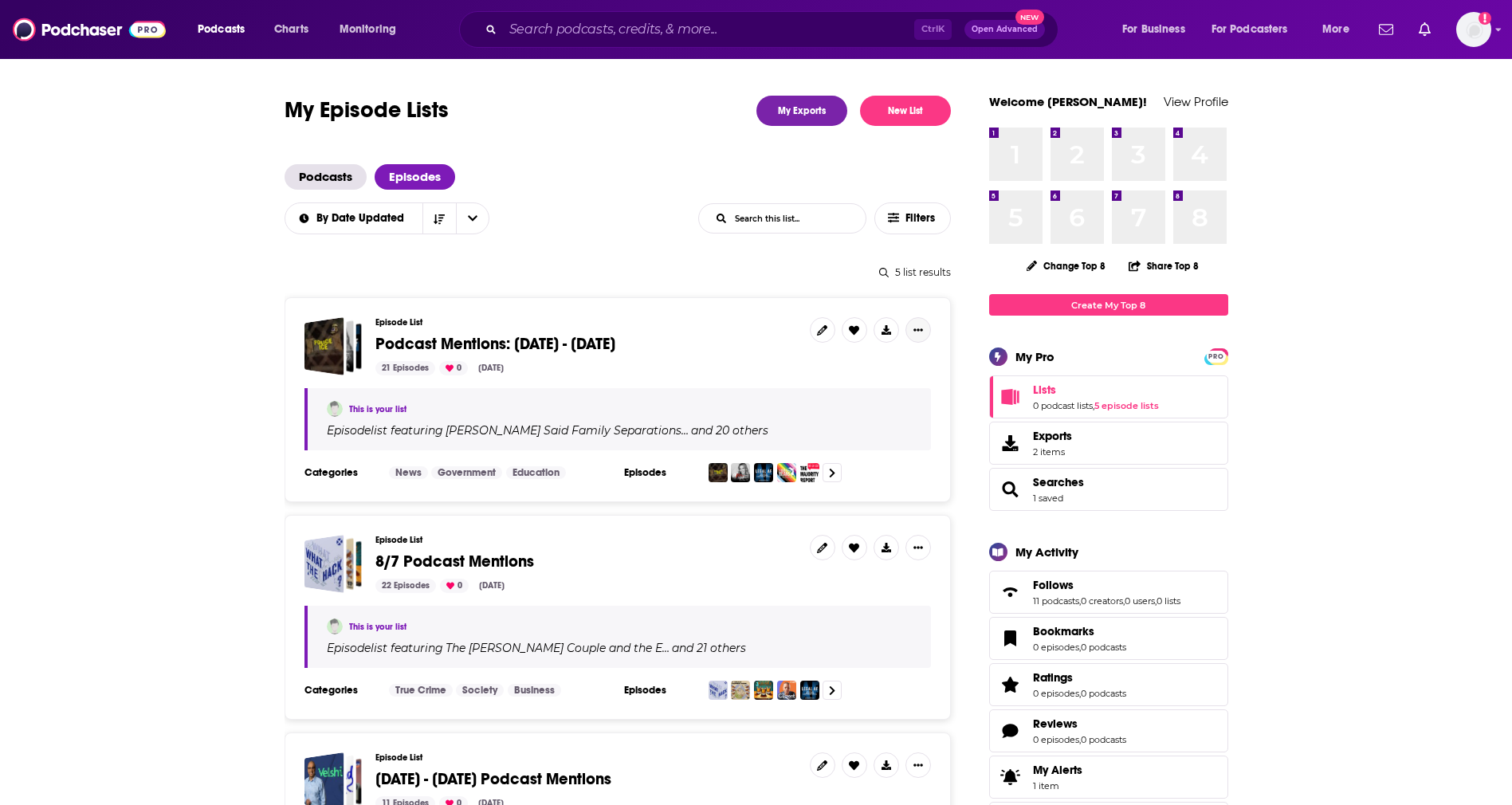
click at [927, 330] on button "Show More Button" at bounding box center [918, 330] width 26 height 26
click at [832, 452] on button "Share" at bounding box center [863, 456] width 153 height 29
click at [931, 398] on icon "Show additional menu" at bounding box center [924, 393] width 32 height 12
